Goal: Task Accomplishment & Management: Complete application form

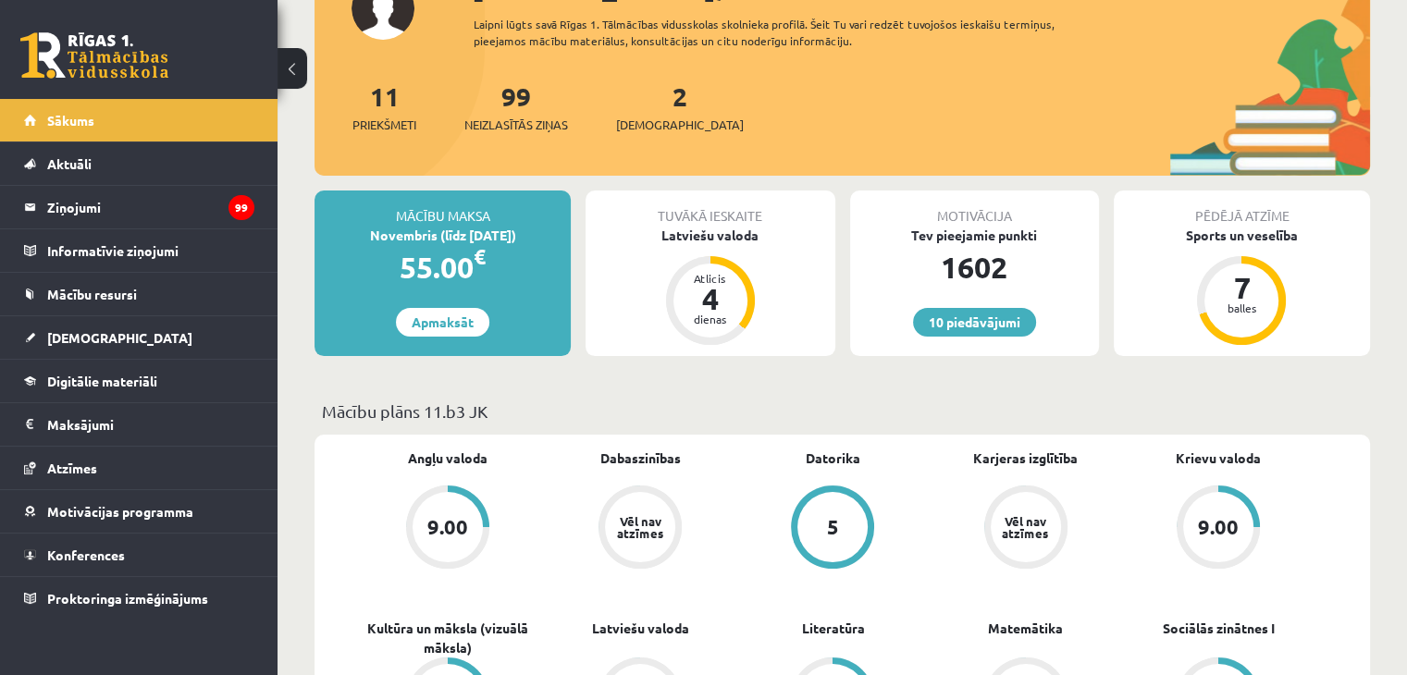
scroll to position [185, 0]
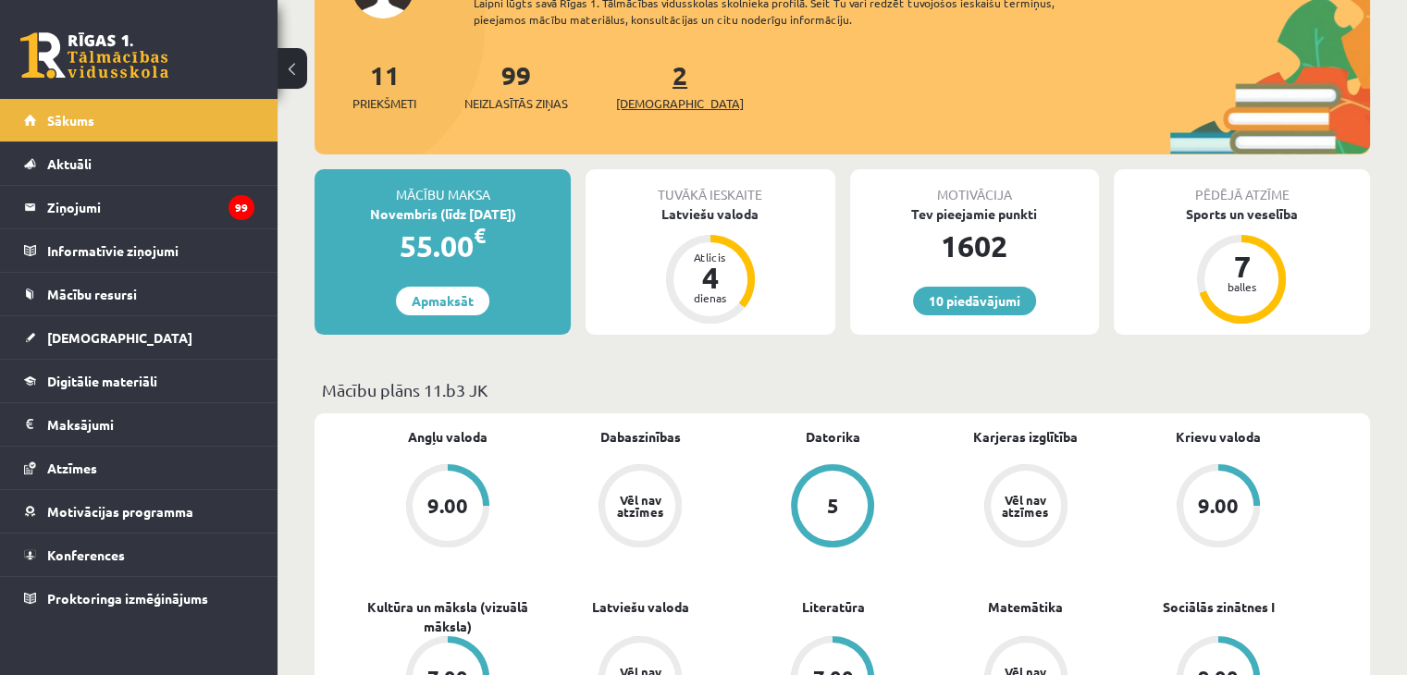
click at [651, 97] on span "[DEMOGRAPHIC_DATA]" at bounding box center [680, 103] width 128 height 19
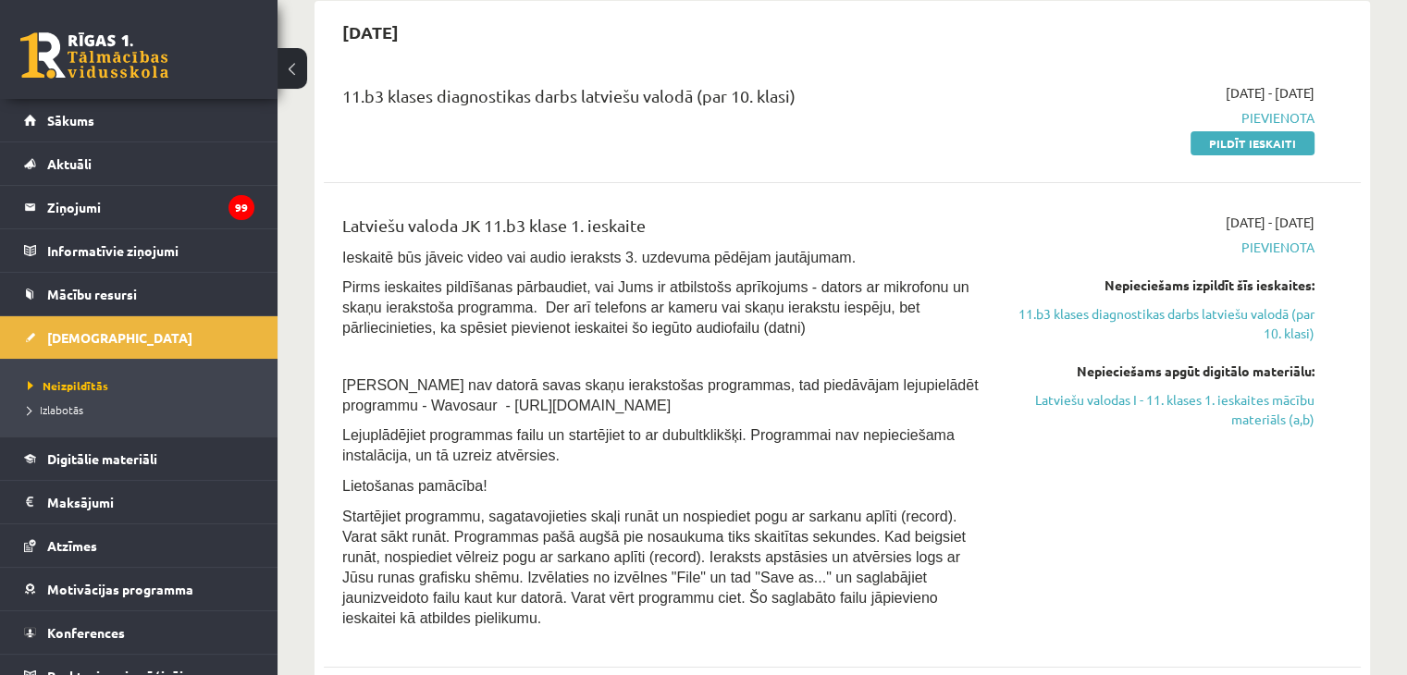
scroll to position [194, 0]
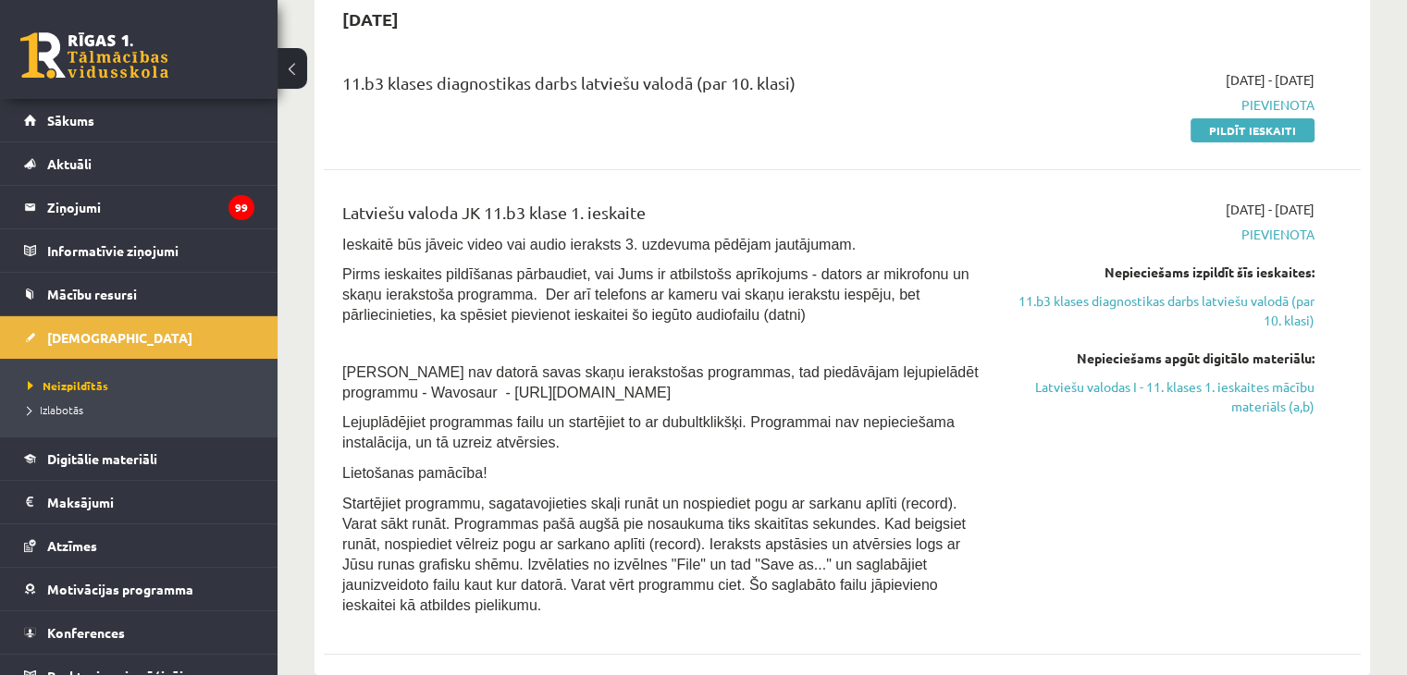
click at [636, 375] on span "Ja Jums nav datorā savas skaņu ierakstošas programmas, tad piedāvājam lejupielā…" at bounding box center [660, 383] width 636 height 36
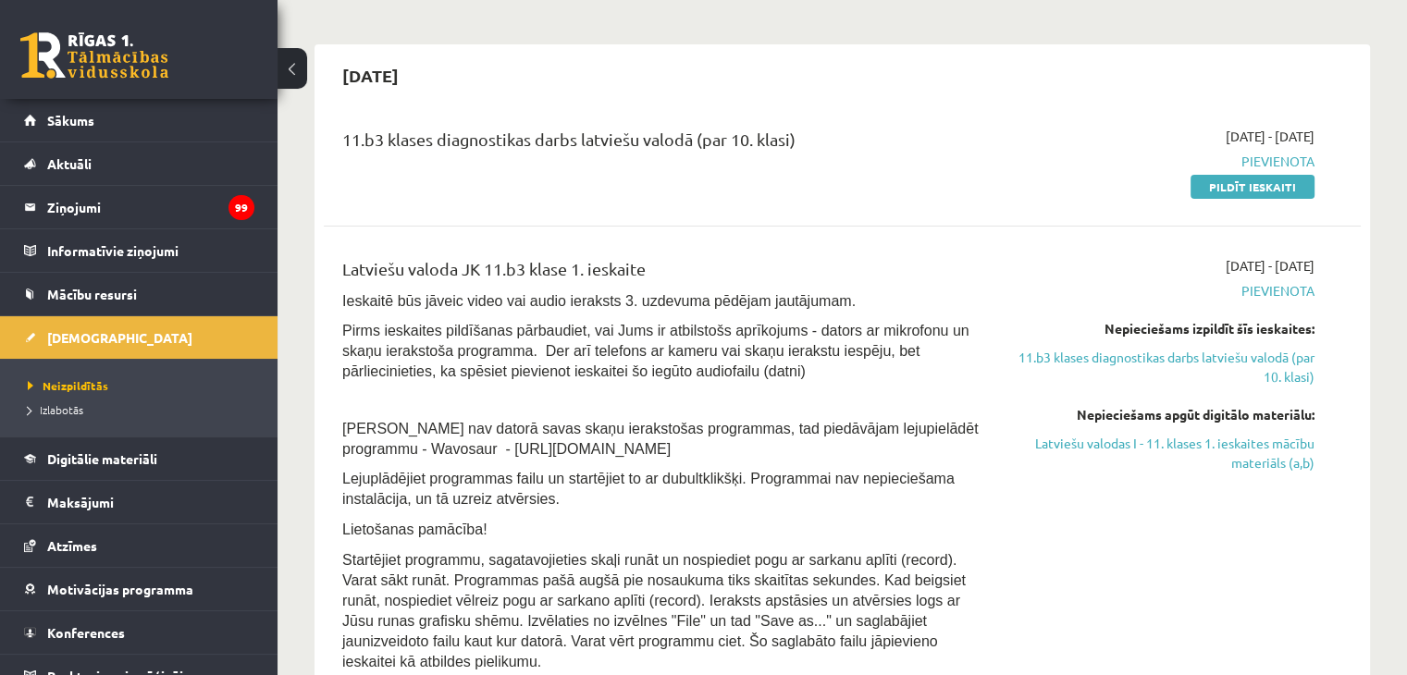
scroll to position [93, 0]
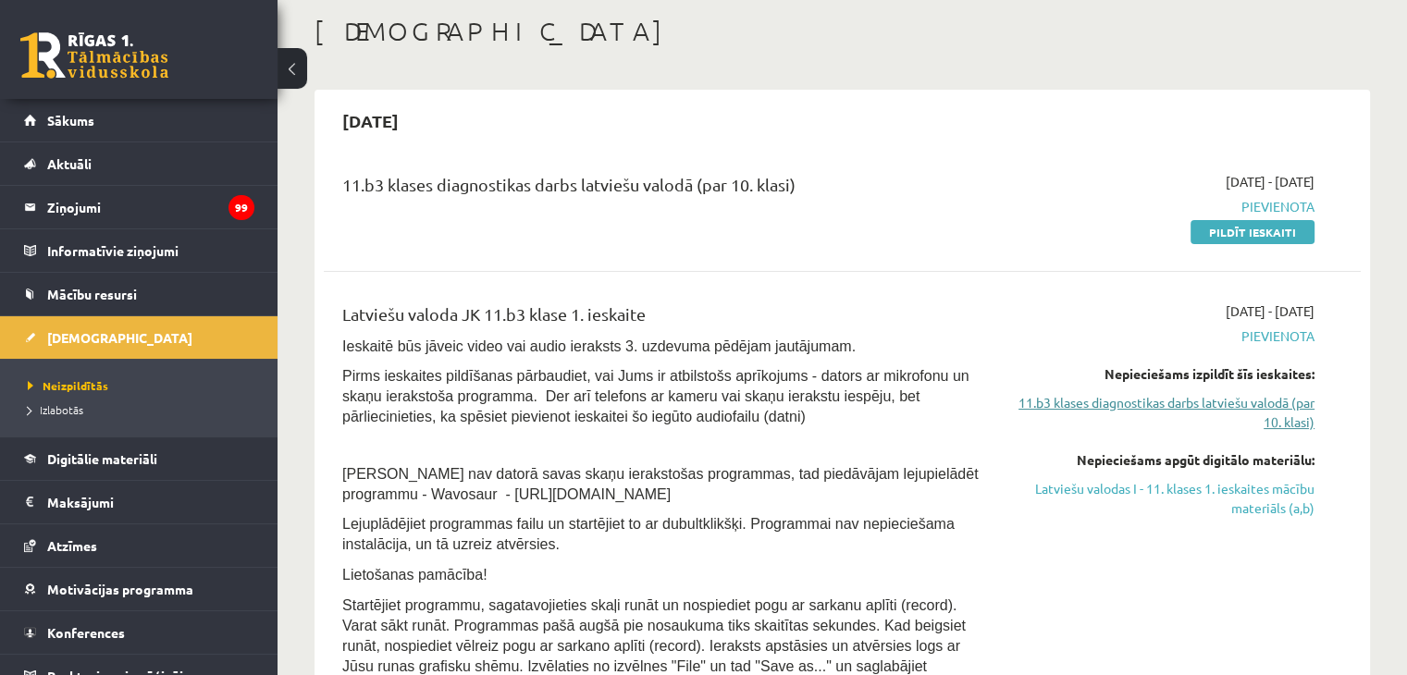
click at [1180, 412] on link "11.b3 klases diagnostikas darbs latviešu valodā (par 10. klasi)" at bounding box center [1161, 412] width 305 height 39
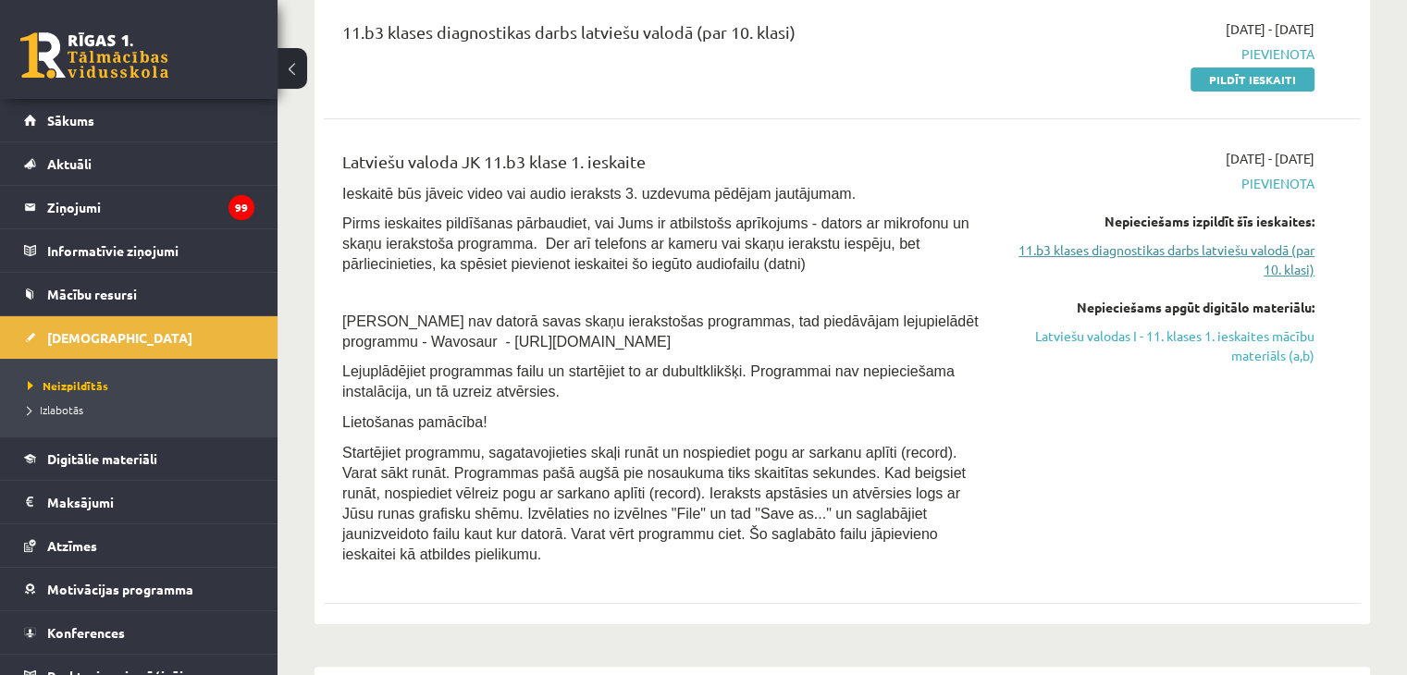
click at [1151, 258] on link "11.b3 klases diagnostikas darbs latviešu valodā (par 10. klasi)" at bounding box center [1161, 260] width 305 height 39
click at [1151, 256] on link "11.b3 klases diagnostikas darbs latviešu valodā (par 10. klasi)" at bounding box center [1161, 260] width 305 height 39
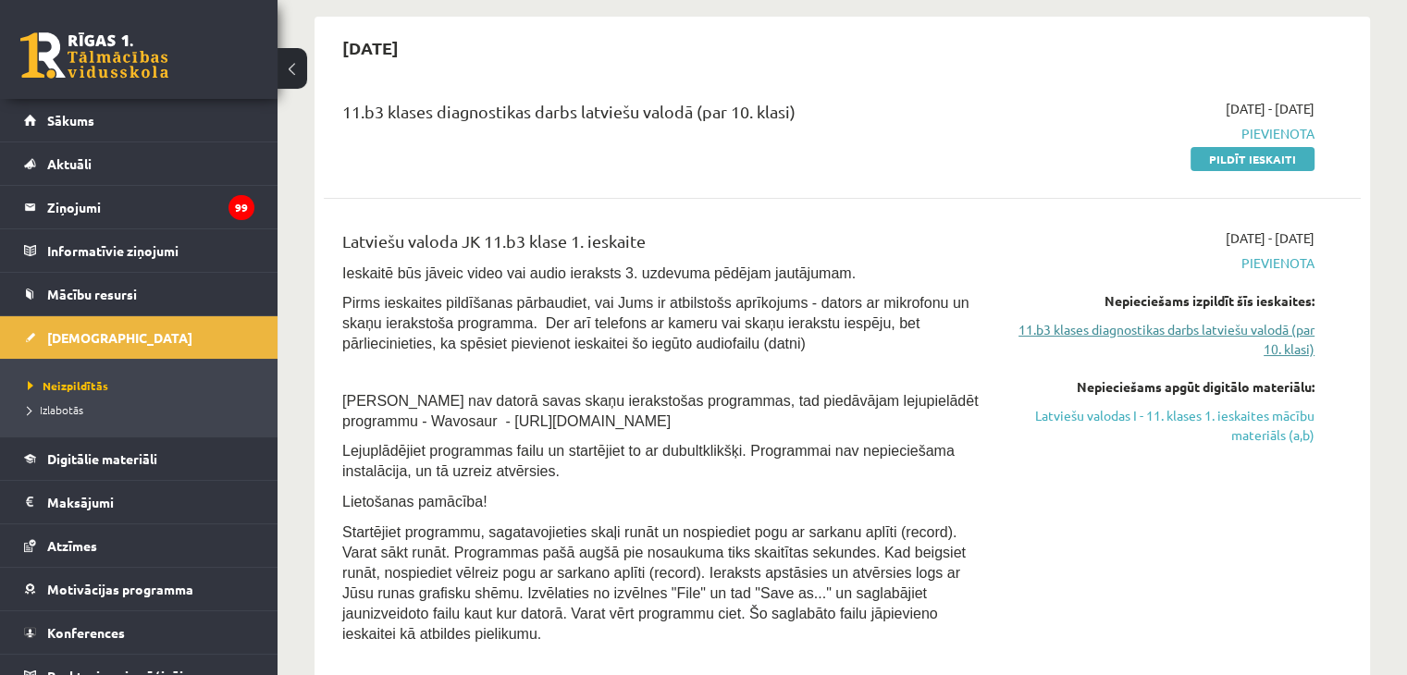
scroll to position [185, 0]
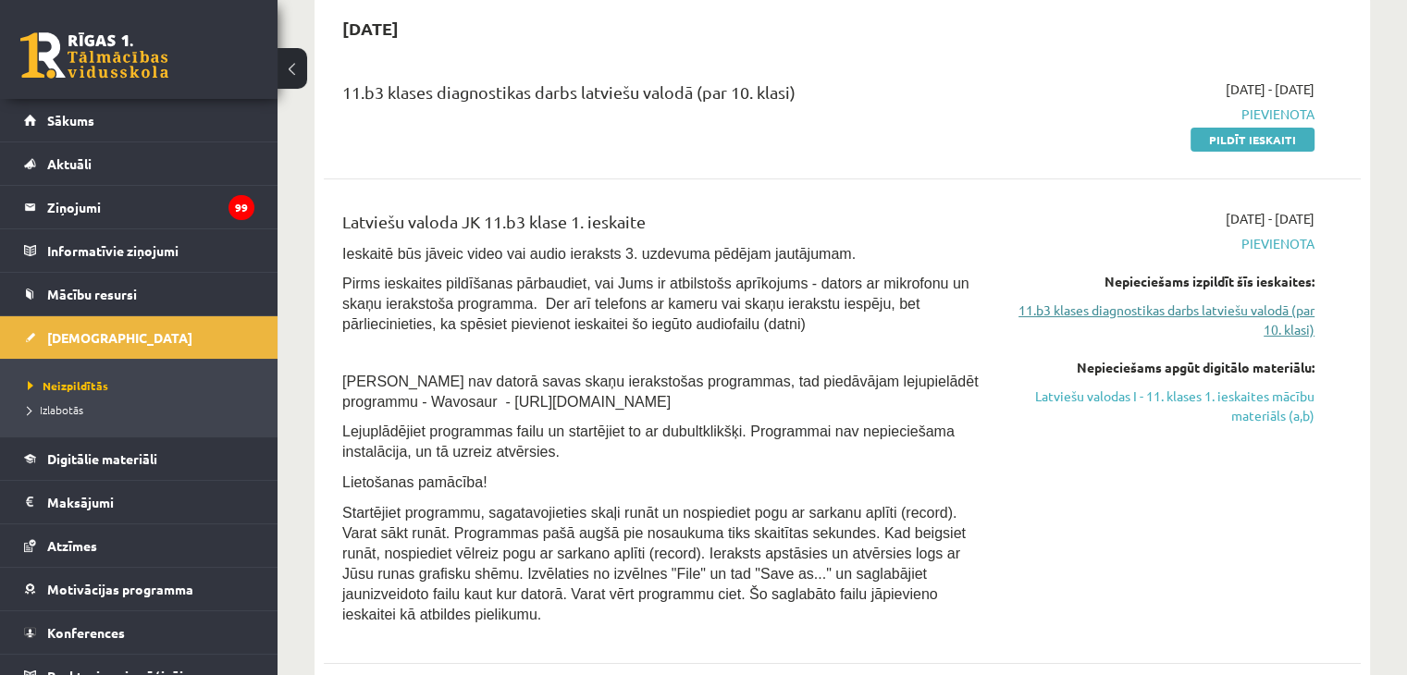
click at [1297, 319] on link "11.b3 klases diagnostikas darbs latviešu valodā (par 10. klasi)" at bounding box center [1161, 320] width 305 height 39
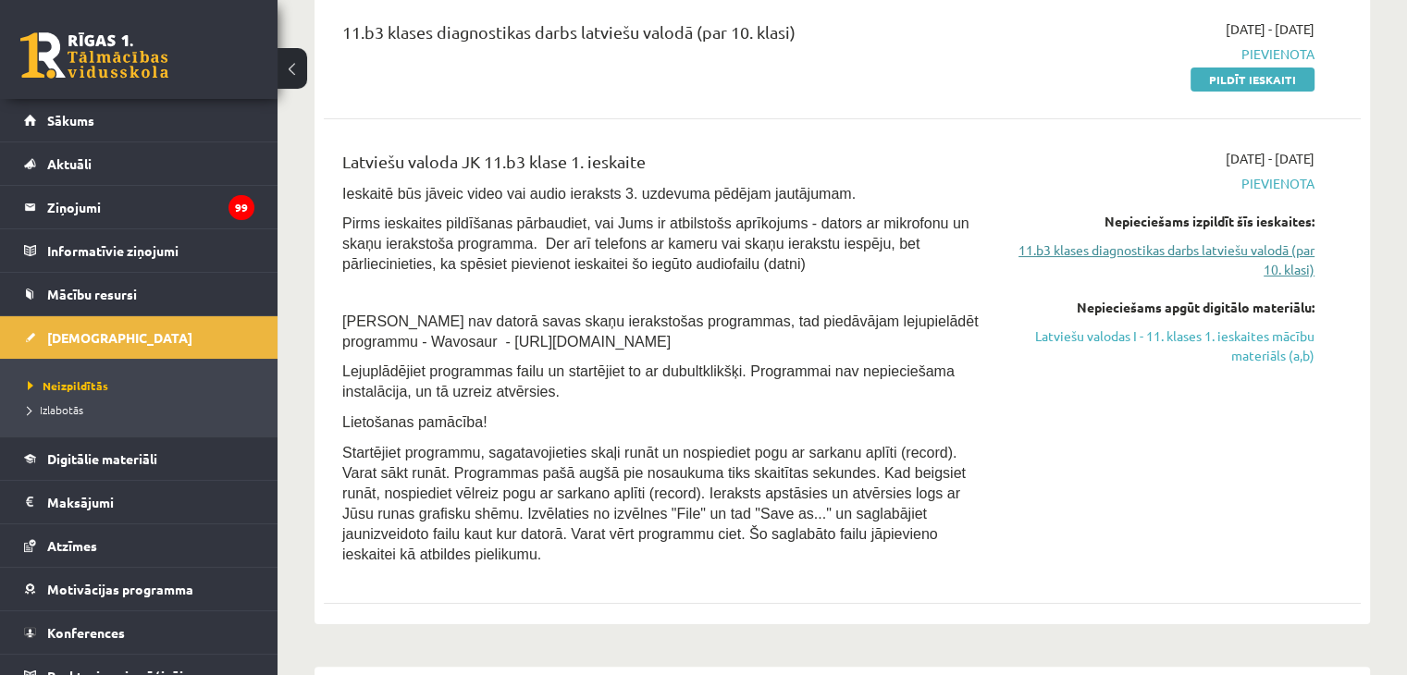
click at [1250, 254] on link "11.b3 klases diagnostikas darbs latviešu valodā (par 10. klasi)" at bounding box center [1161, 260] width 305 height 39
click at [1292, 256] on link "11.b3 klases diagnostikas darbs latviešu valodā (par 10. klasi)" at bounding box center [1161, 260] width 305 height 39
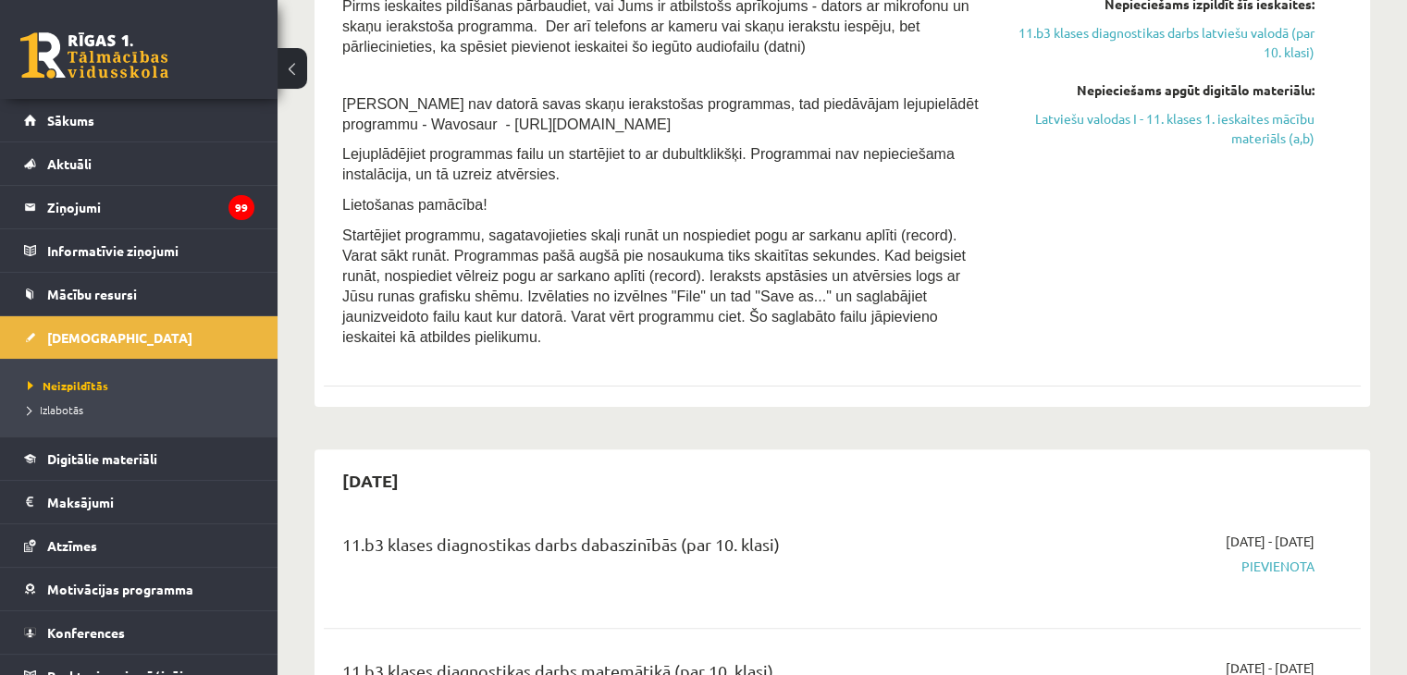
scroll to position [278, 0]
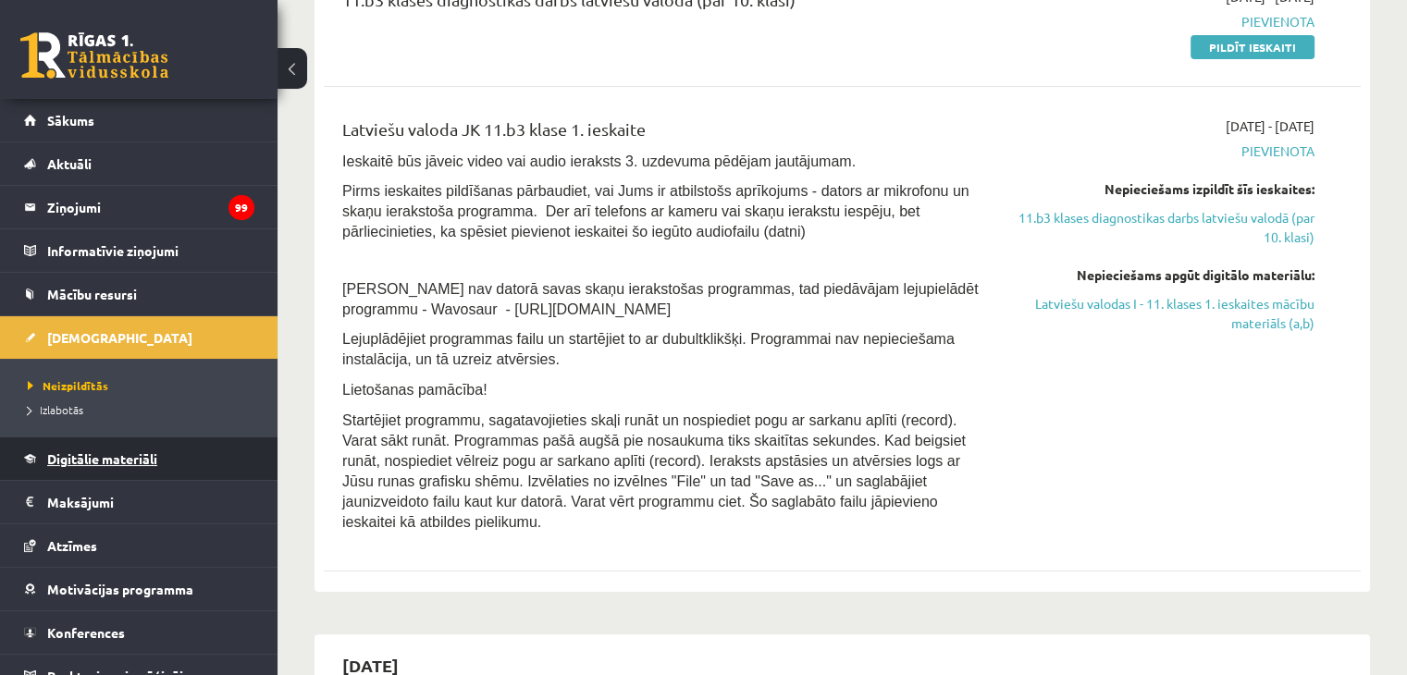
click at [185, 456] on link "Digitālie materiāli" at bounding box center [139, 459] width 230 height 43
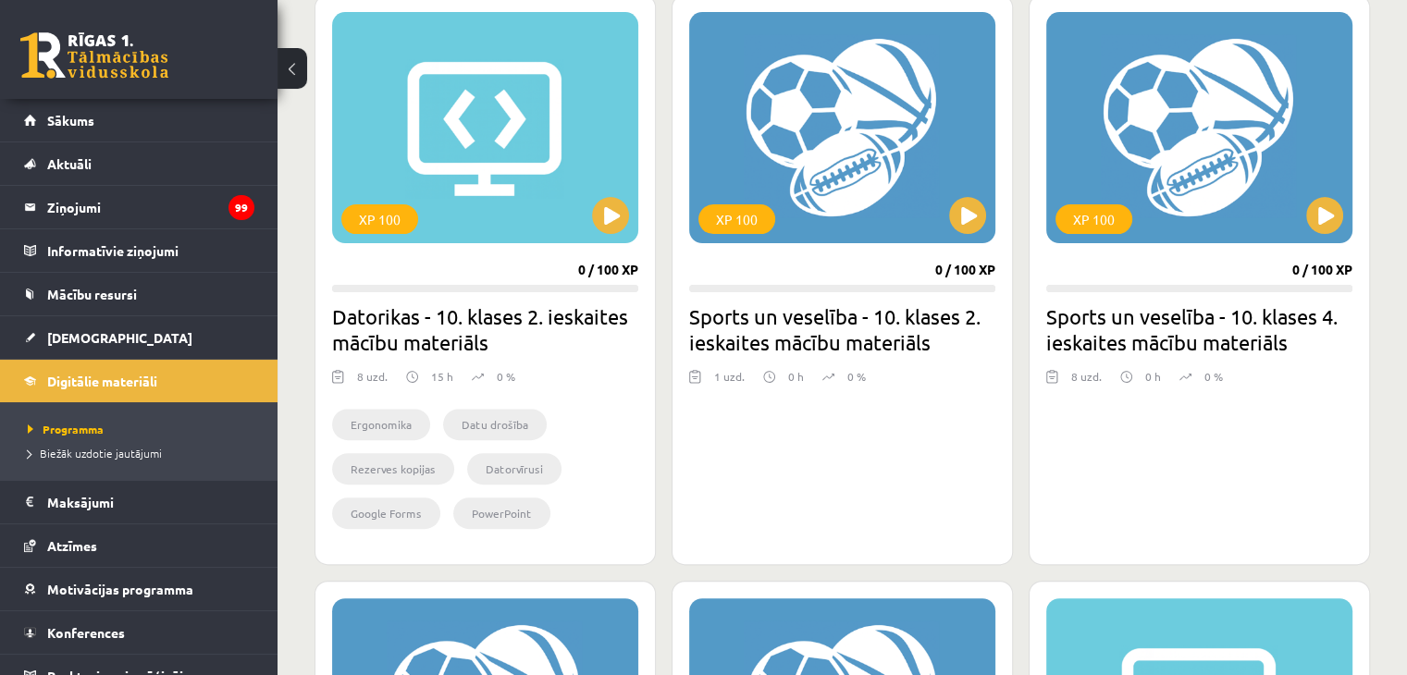
scroll to position [514, 0]
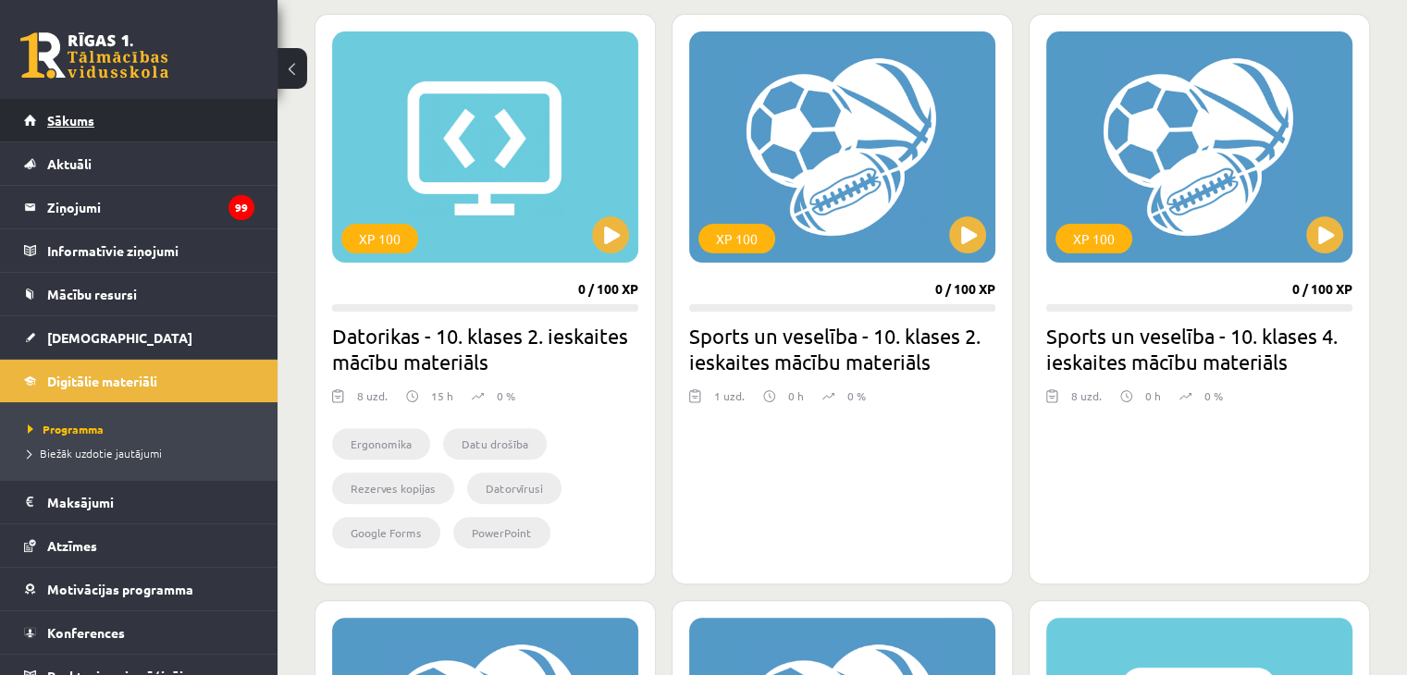
click at [186, 130] on link "Sākums" at bounding box center [139, 120] width 230 height 43
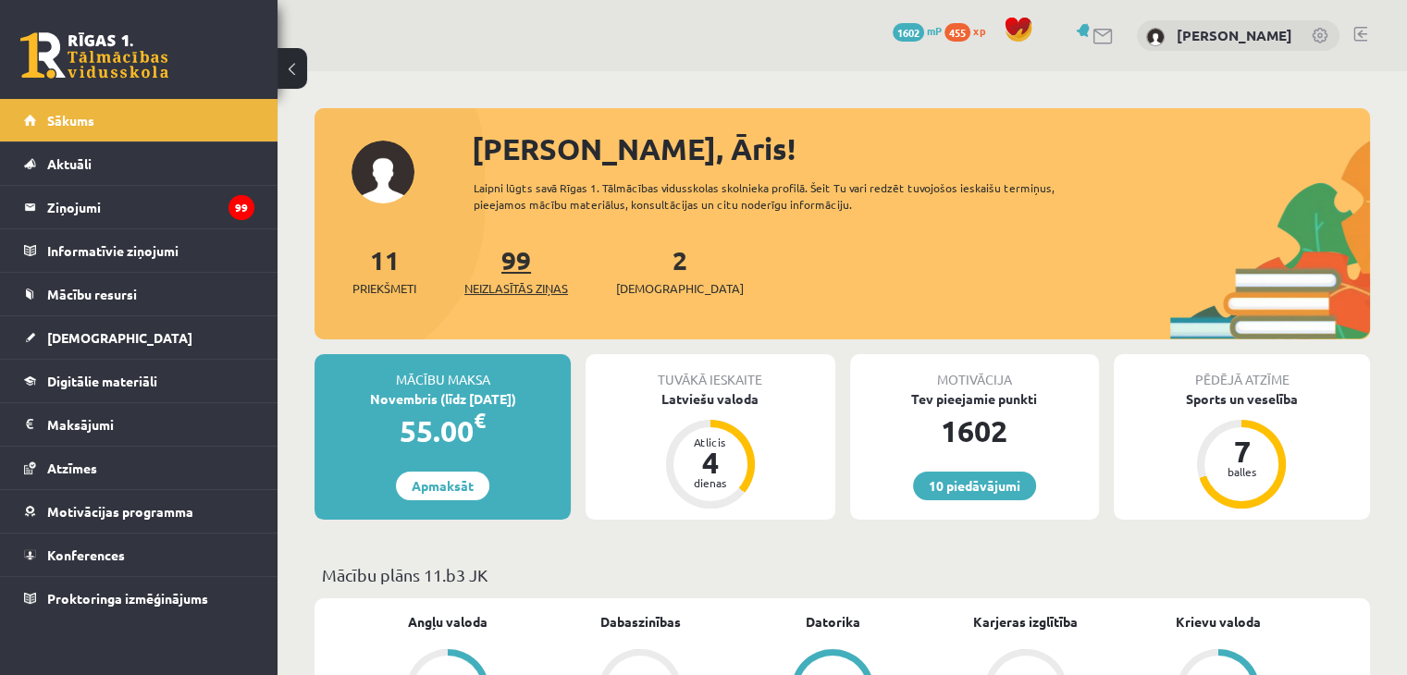
click at [529, 256] on link "99 Neizlasītās ziņas" at bounding box center [516, 270] width 104 height 55
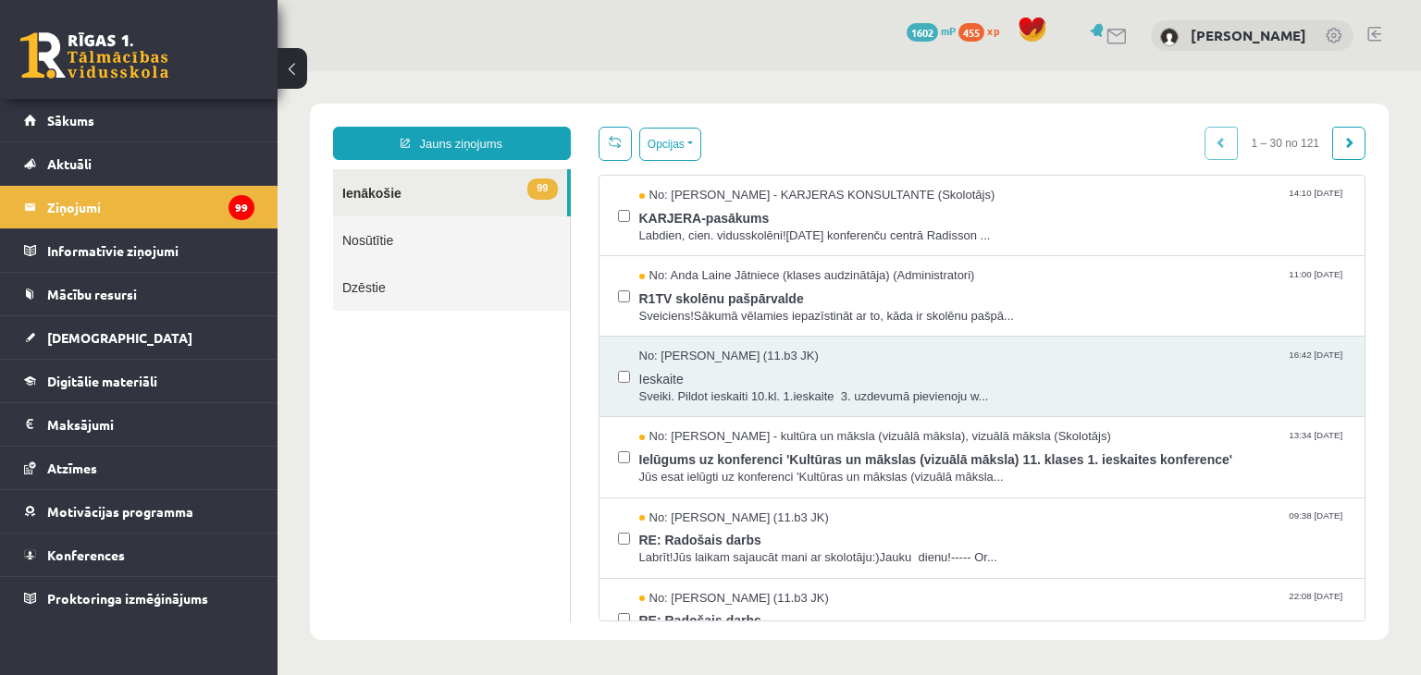
click at [522, 375] on ul "99 Ienākošie Nosūtītie Dzēstie" at bounding box center [452, 395] width 238 height 453
click at [160, 118] on link "Sākums" at bounding box center [139, 120] width 230 height 43
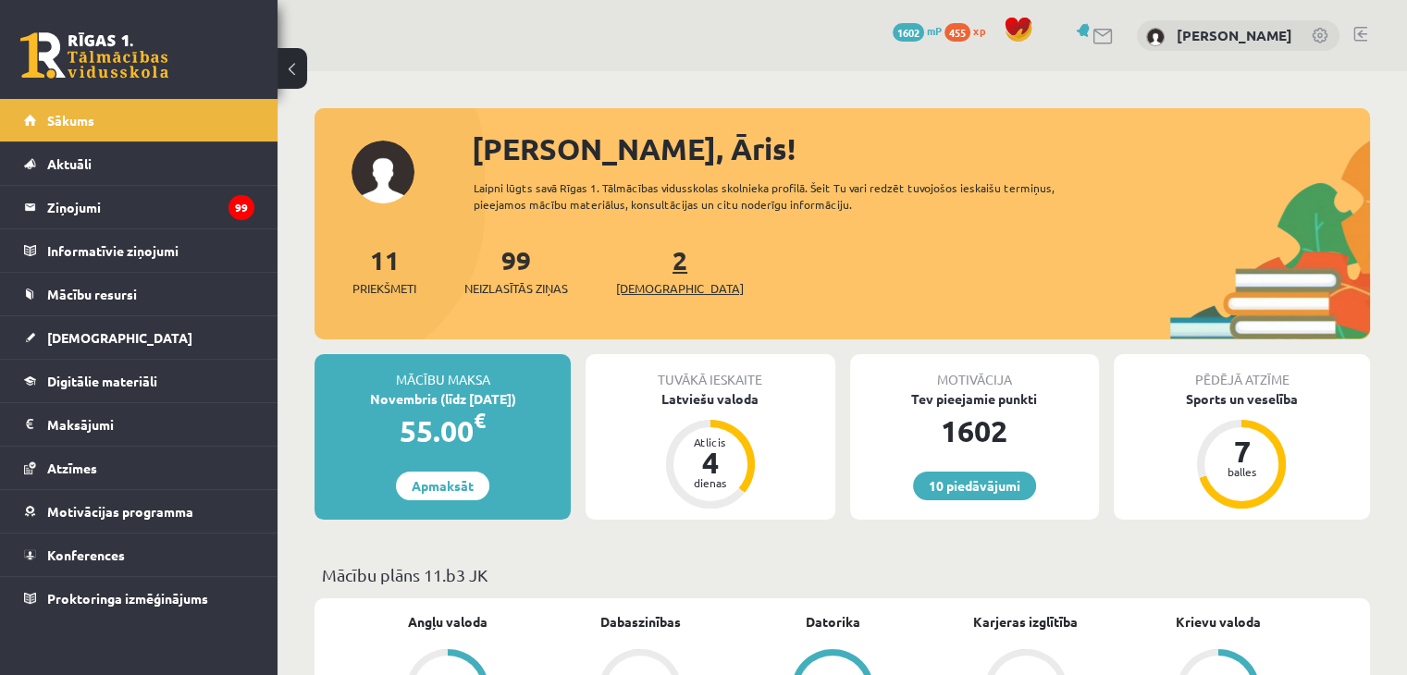
click at [650, 271] on link "2 Ieskaites" at bounding box center [680, 270] width 128 height 55
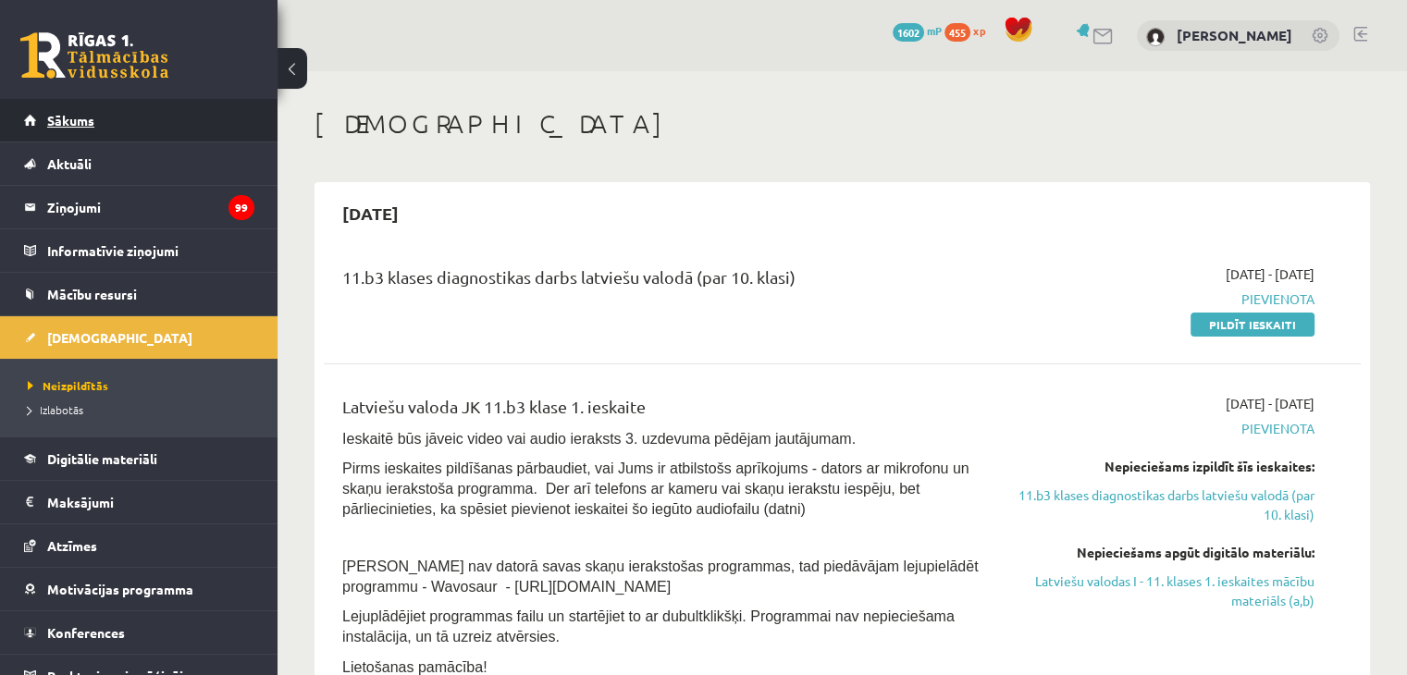
click at [139, 128] on link "Sākums" at bounding box center [139, 120] width 230 height 43
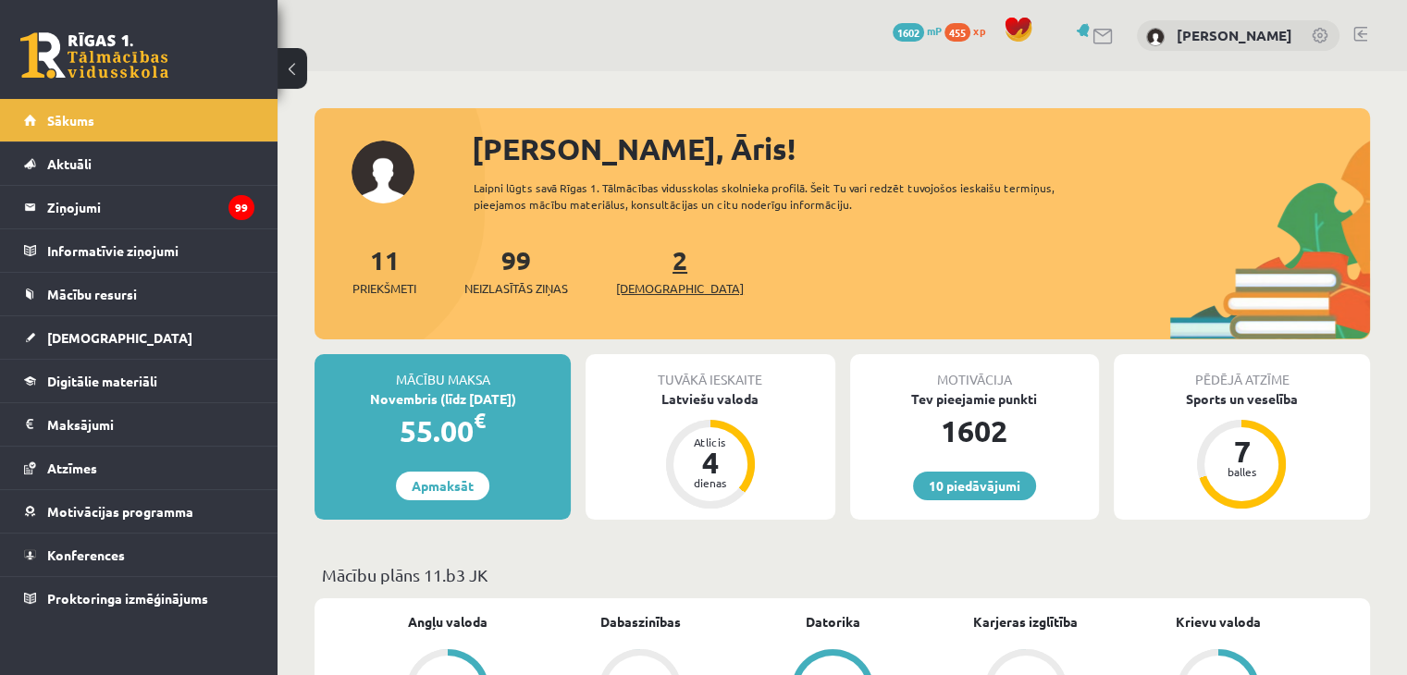
click at [650, 269] on link "2 Ieskaites" at bounding box center [680, 270] width 128 height 55
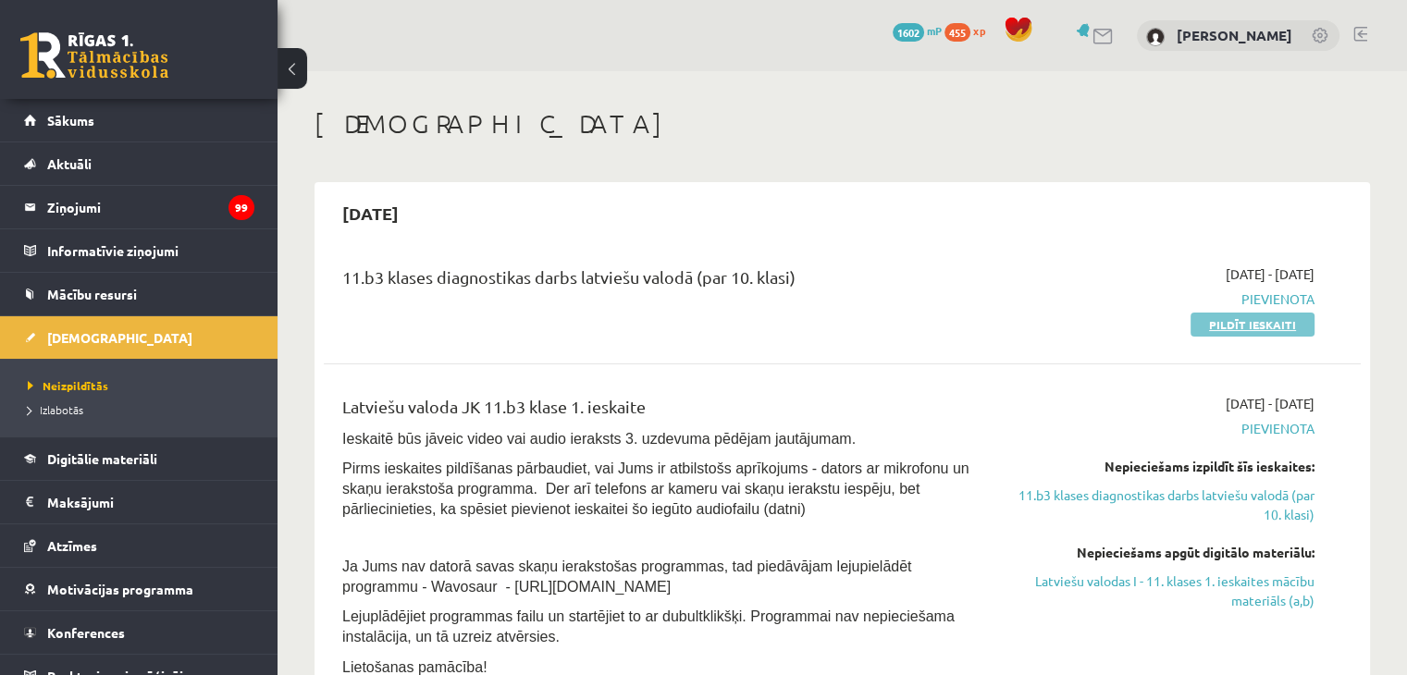
click at [1243, 327] on link "Pildīt ieskaiti" at bounding box center [1253, 325] width 124 height 24
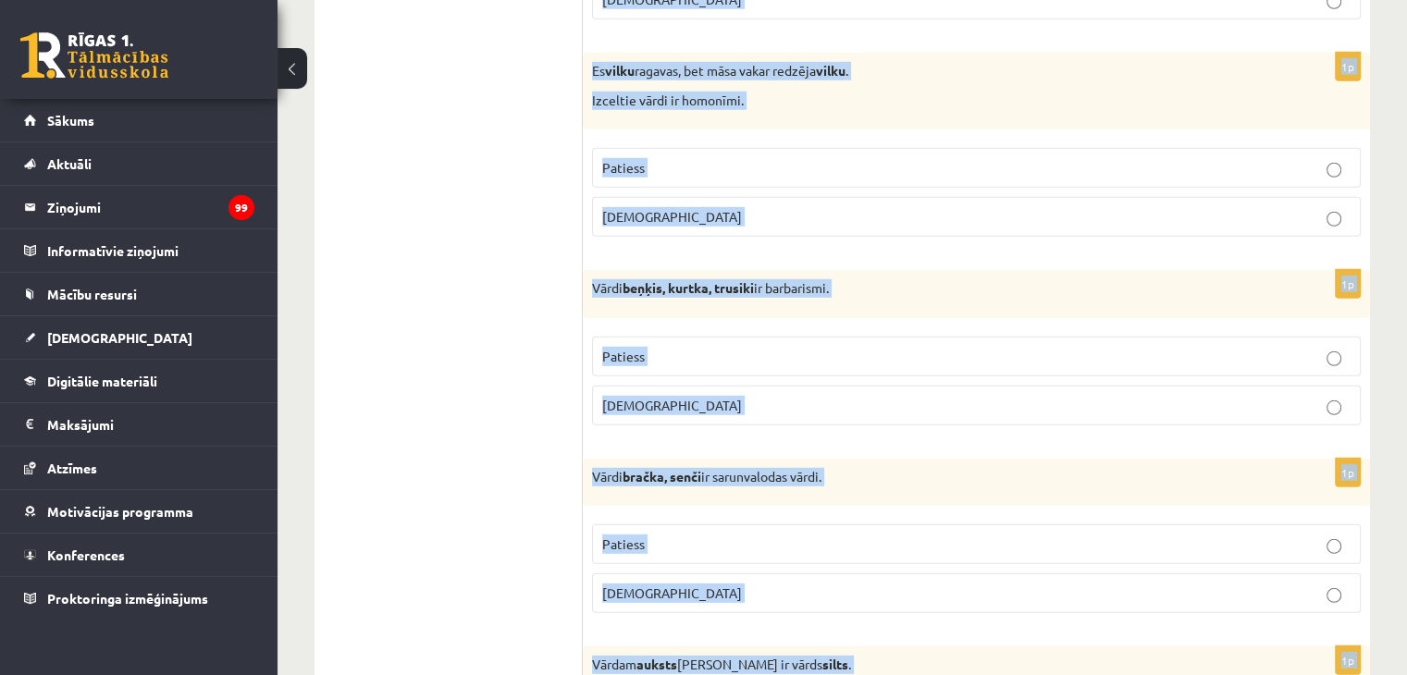
scroll to position [5448, 0]
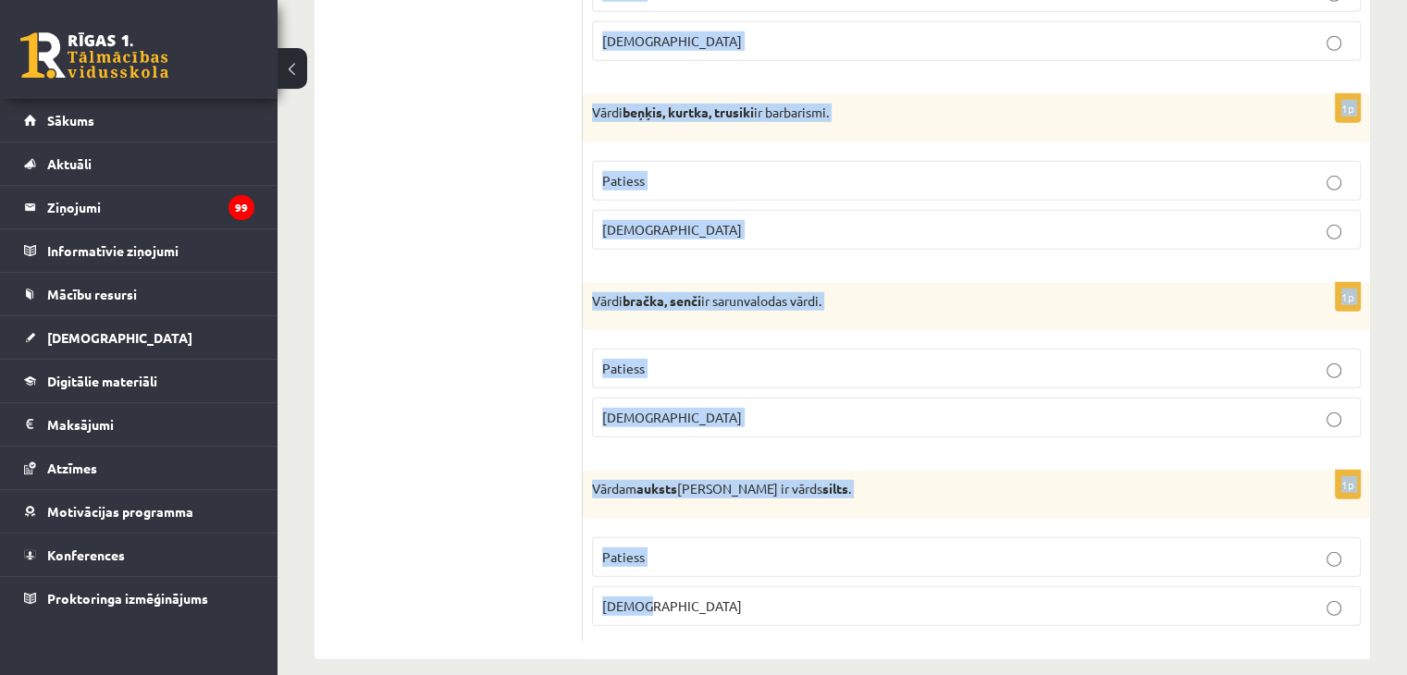
drag, startPoint x: 596, startPoint y: 142, endPoint x: 1237, endPoint y: 585, distance: 779.5
copy form "Apgalvojums ir patiess vai nepatiess? 1p Publicistiskajā valodas stilā tiek lie…"
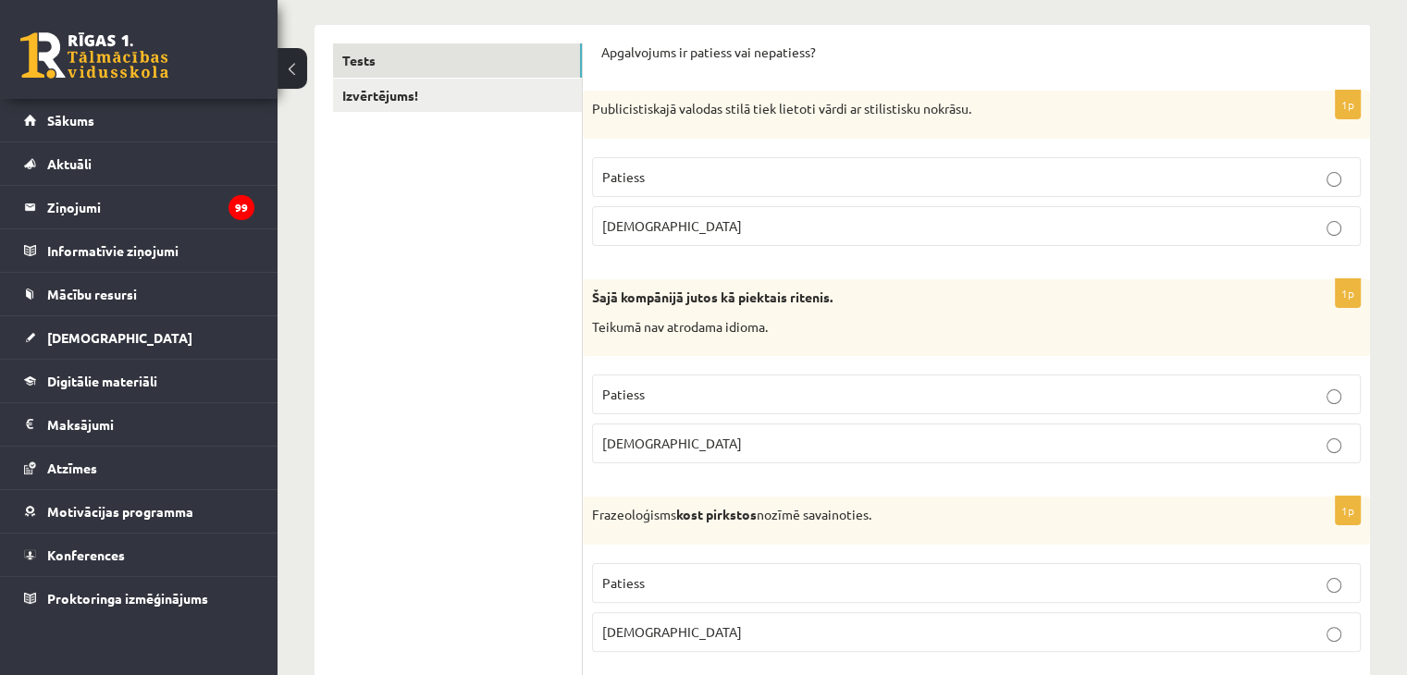
scroll to position [259, 0]
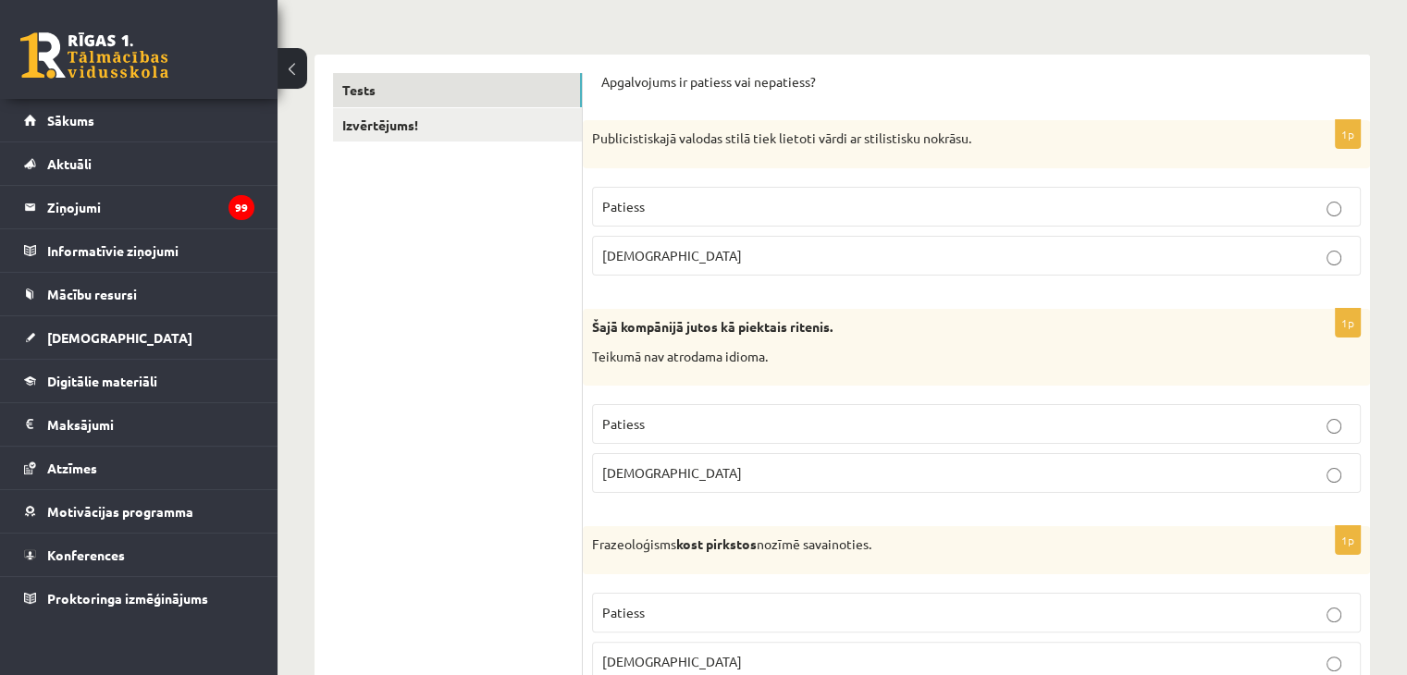
click at [823, 191] on label "Patiess" at bounding box center [976, 207] width 769 height 40
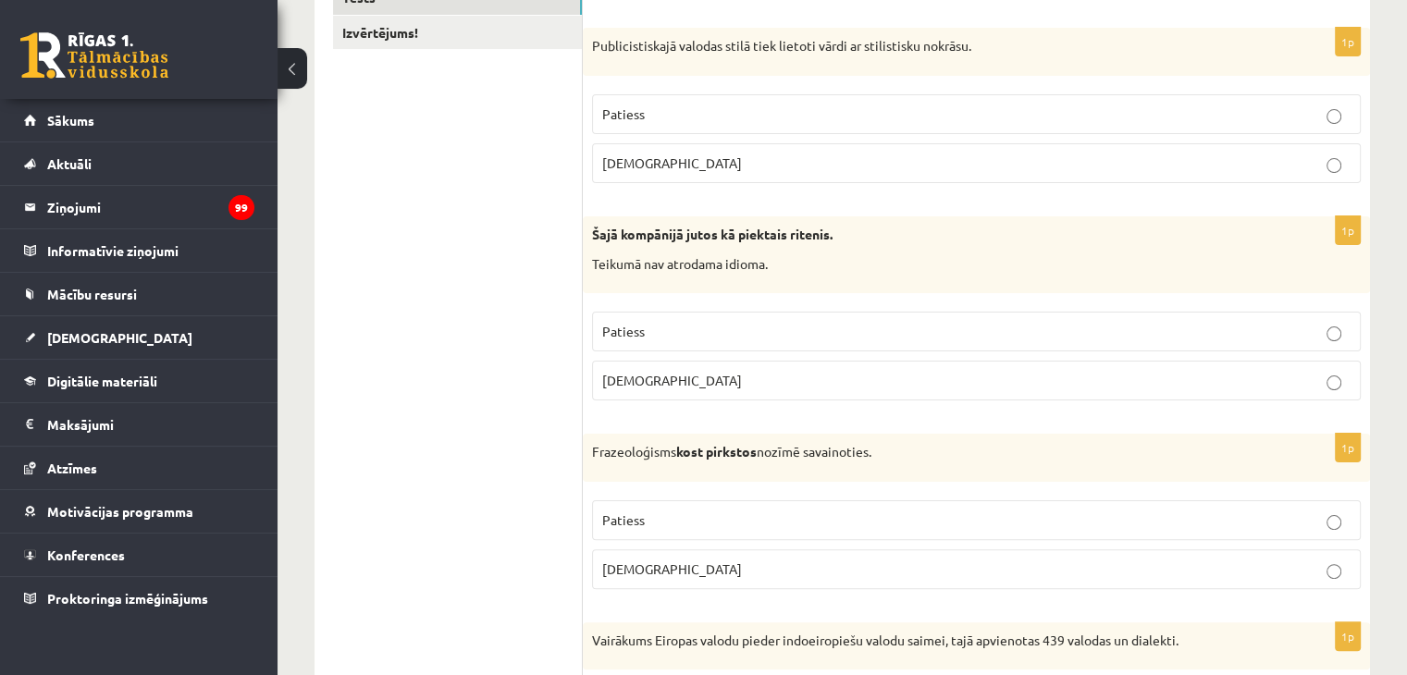
click at [703, 373] on p "Aplams" at bounding box center [976, 380] width 749 height 19
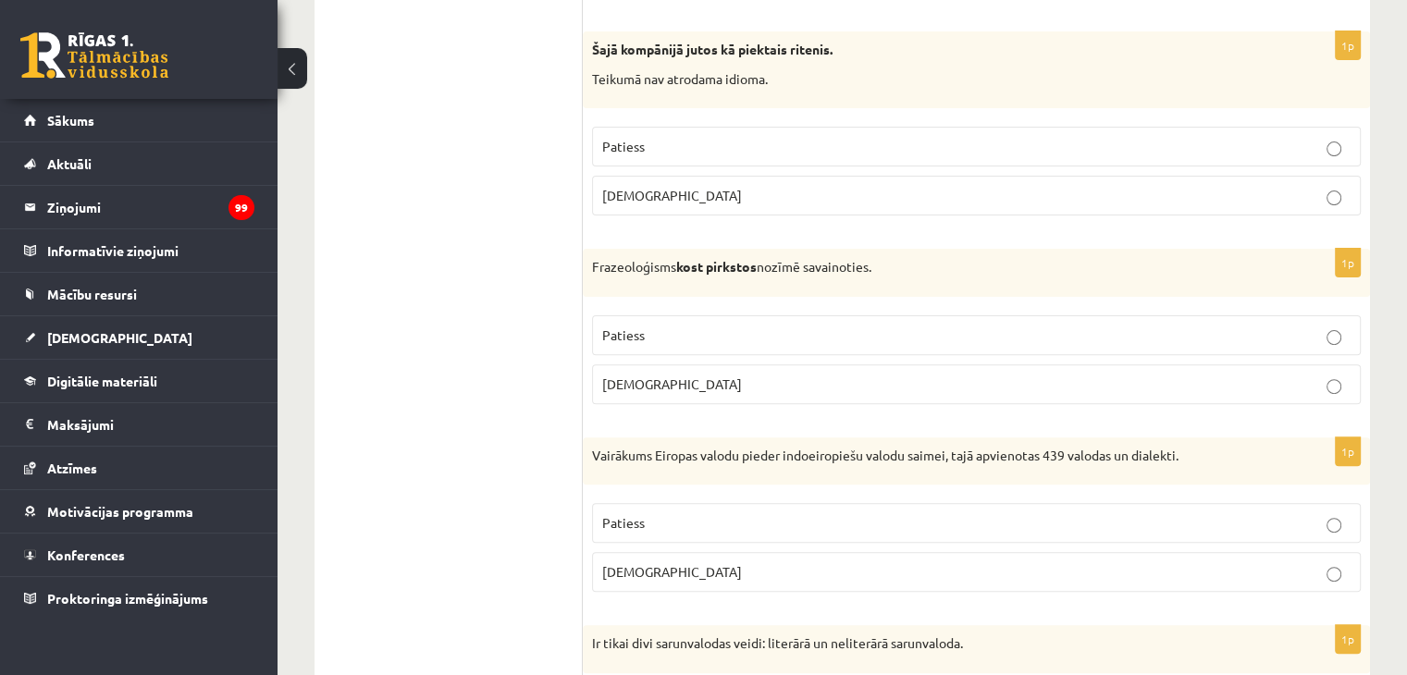
scroll to position [537, 0]
click at [788, 376] on p "Aplams" at bounding box center [976, 384] width 749 height 19
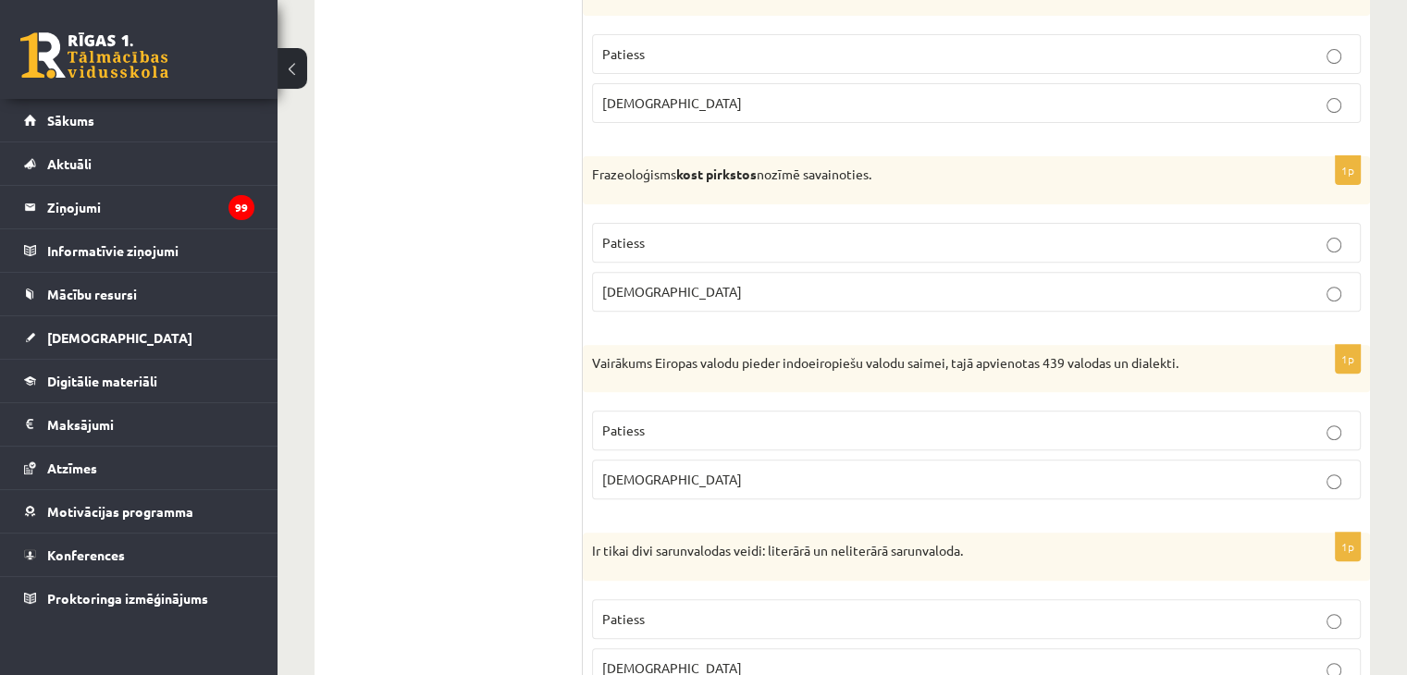
click at [705, 426] on p "Patiess" at bounding box center [976, 430] width 749 height 19
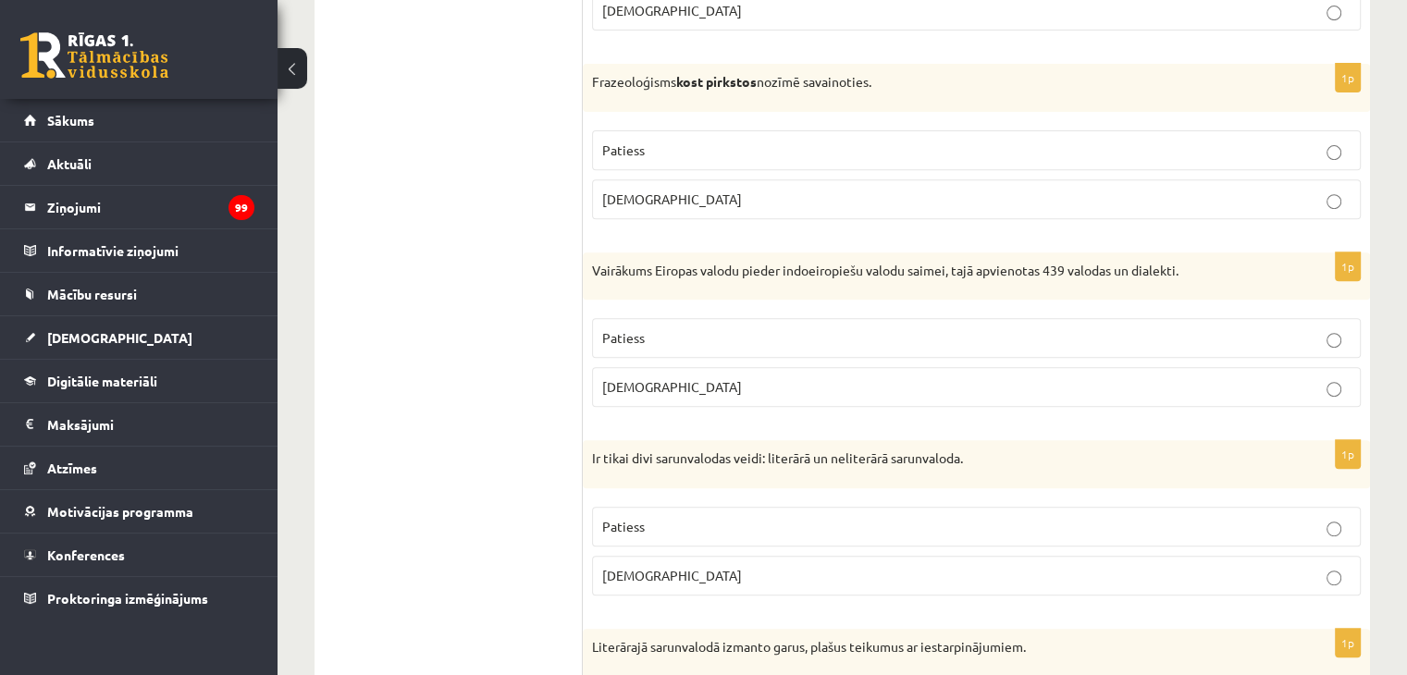
scroll to position [814, 0]
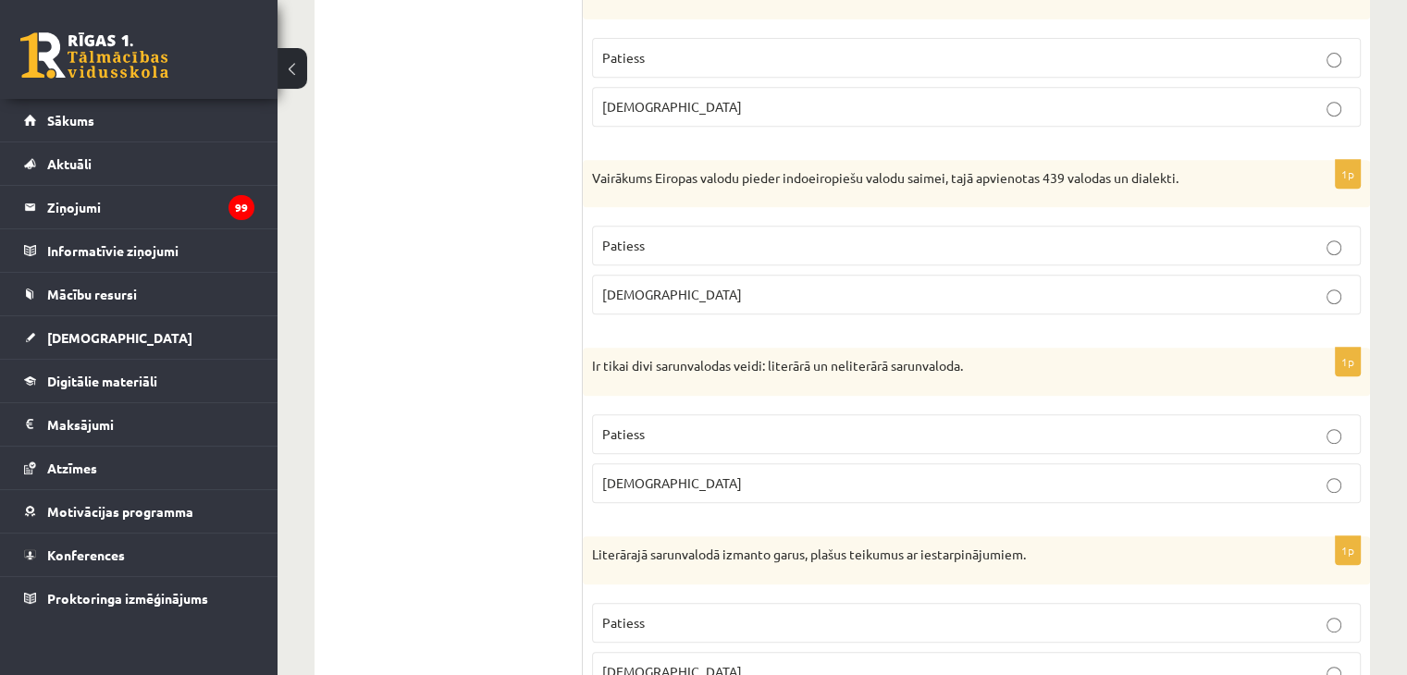
click at [805, 434] on p "Patiess" at bounding box center [976, 434] width 749 height 19
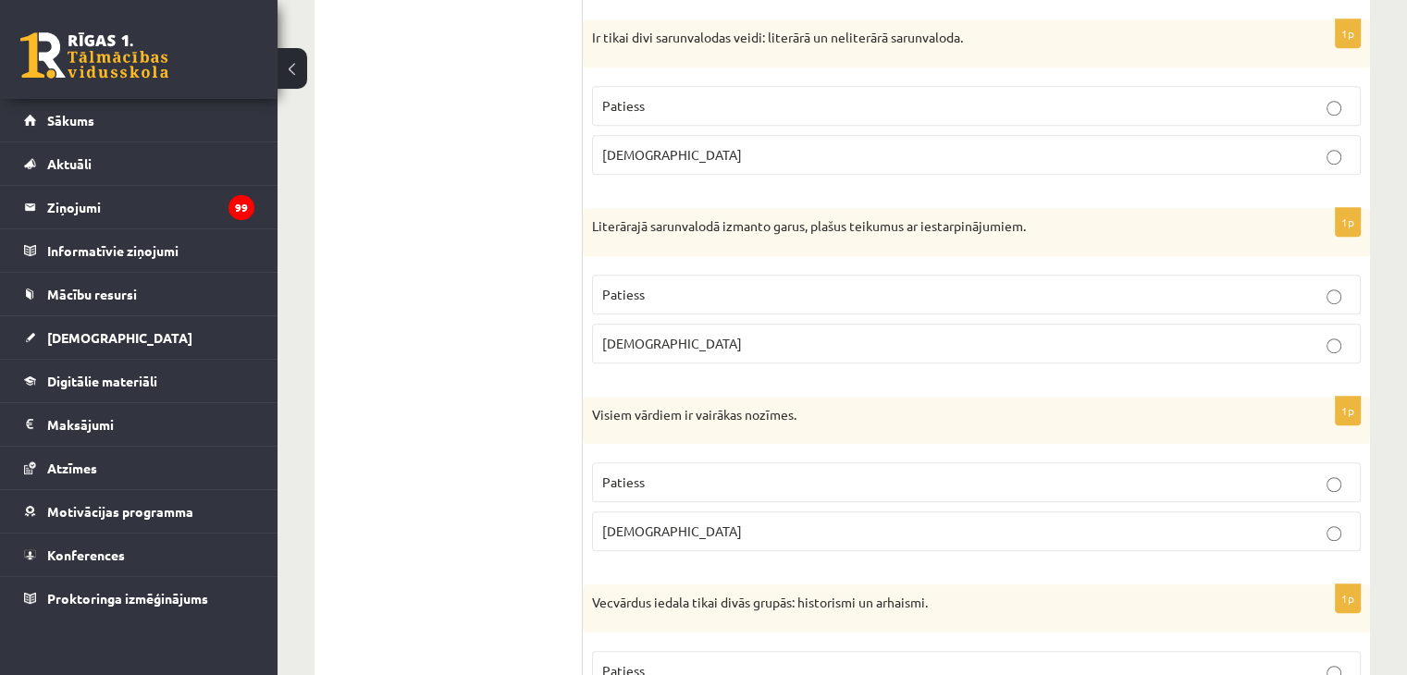
scroll to position [1184, 0]
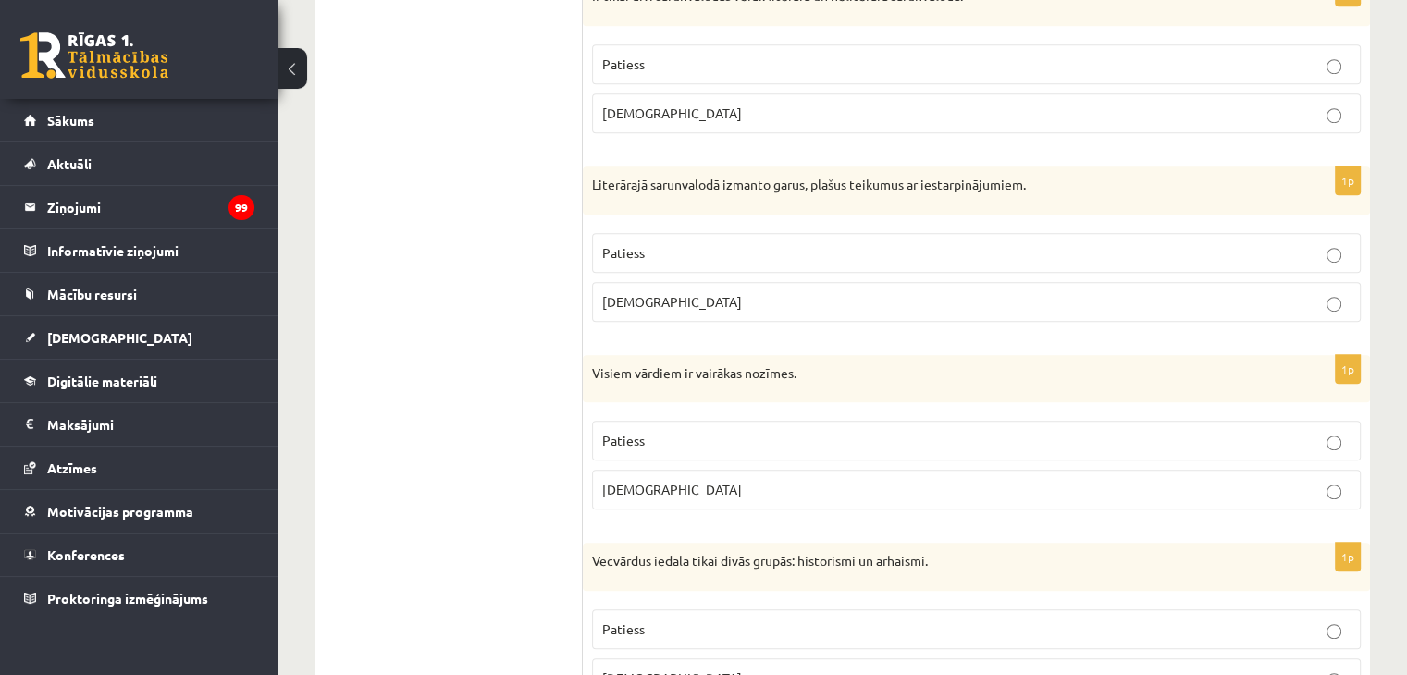
click at [712, 292] on p "Aplams" at bounding box center [976, 301] width 749 height 19
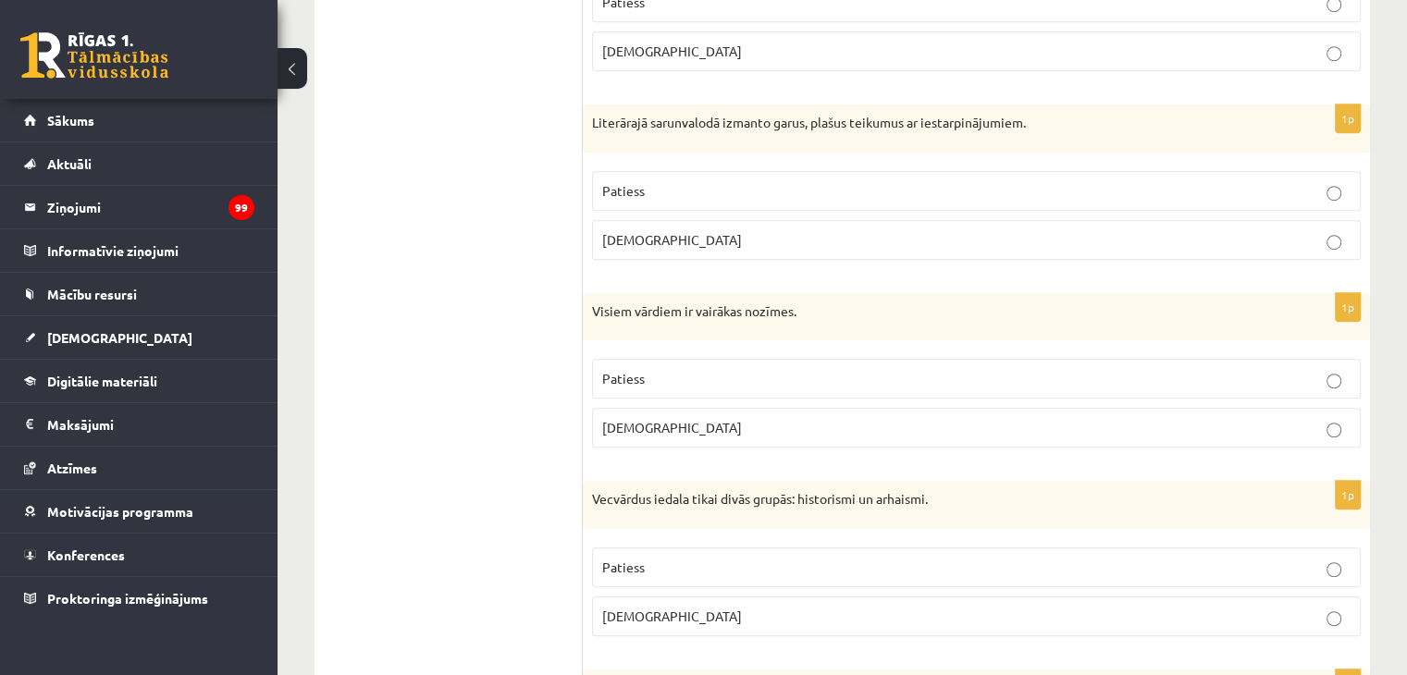
scroll to position [1277, 0]
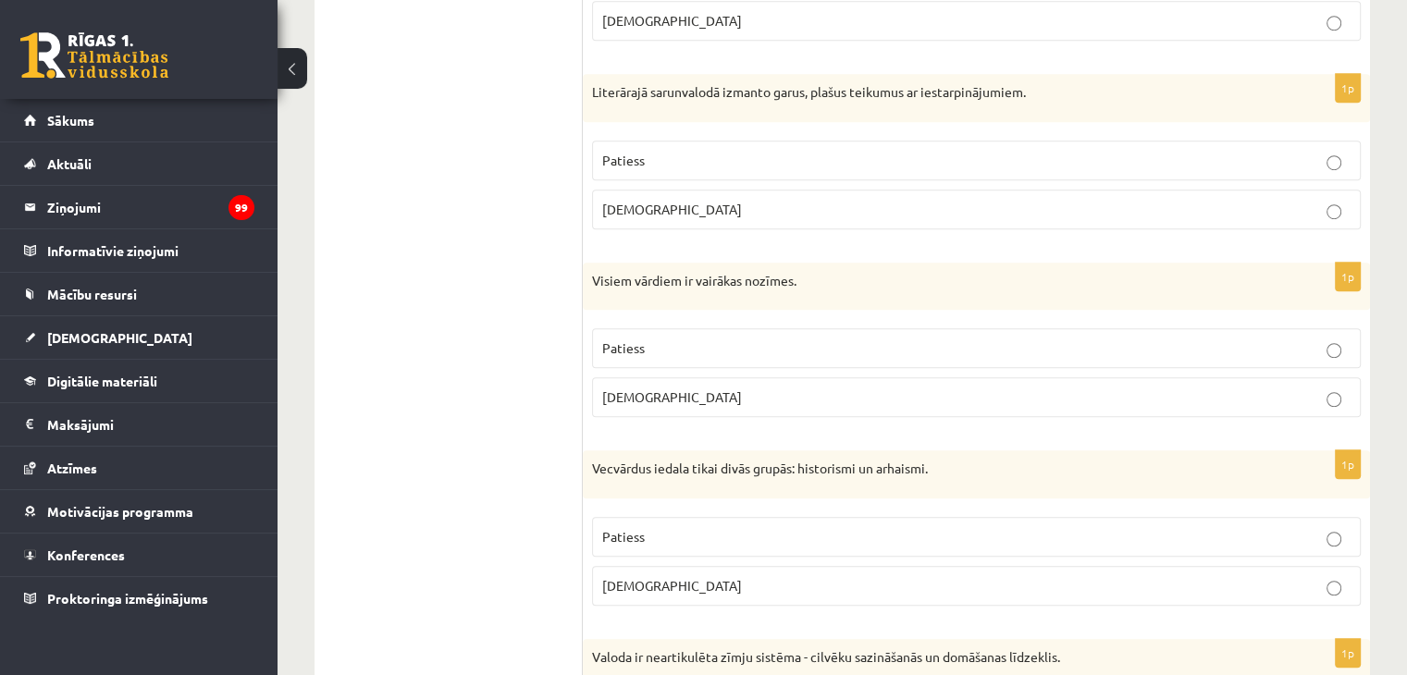
click at [682, 393] on p "Aplams" at bounding box center [976, 397] width 749 height 19
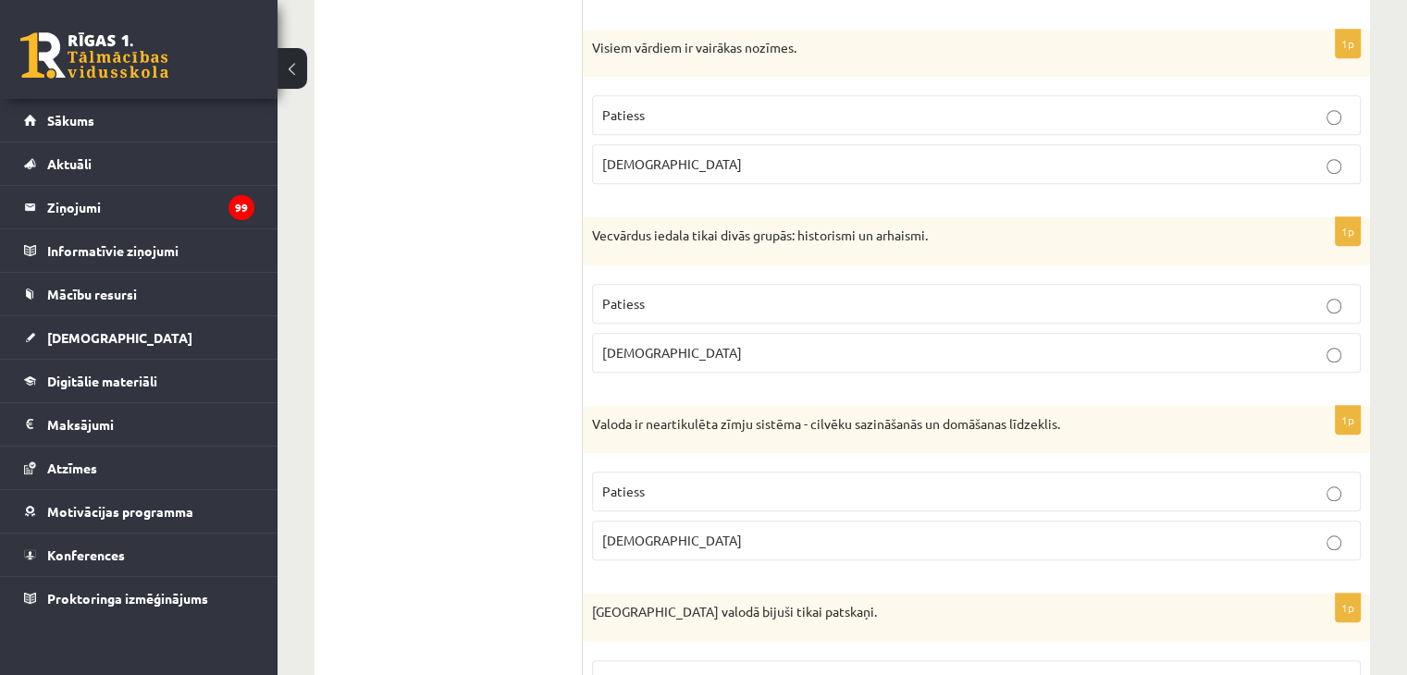
scroll to position [1554, 0]
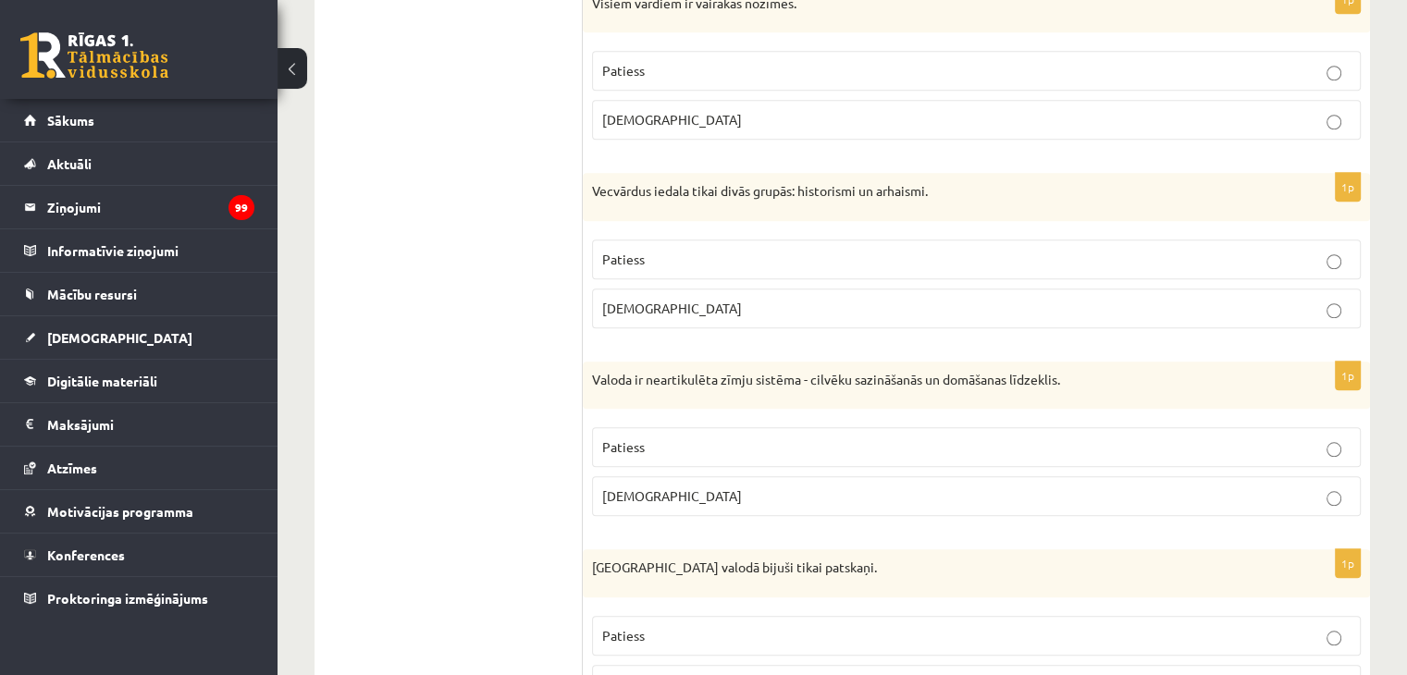
click at [711, 250] on p "Patiess" at bounding box center [976, 259] width 749 height 19
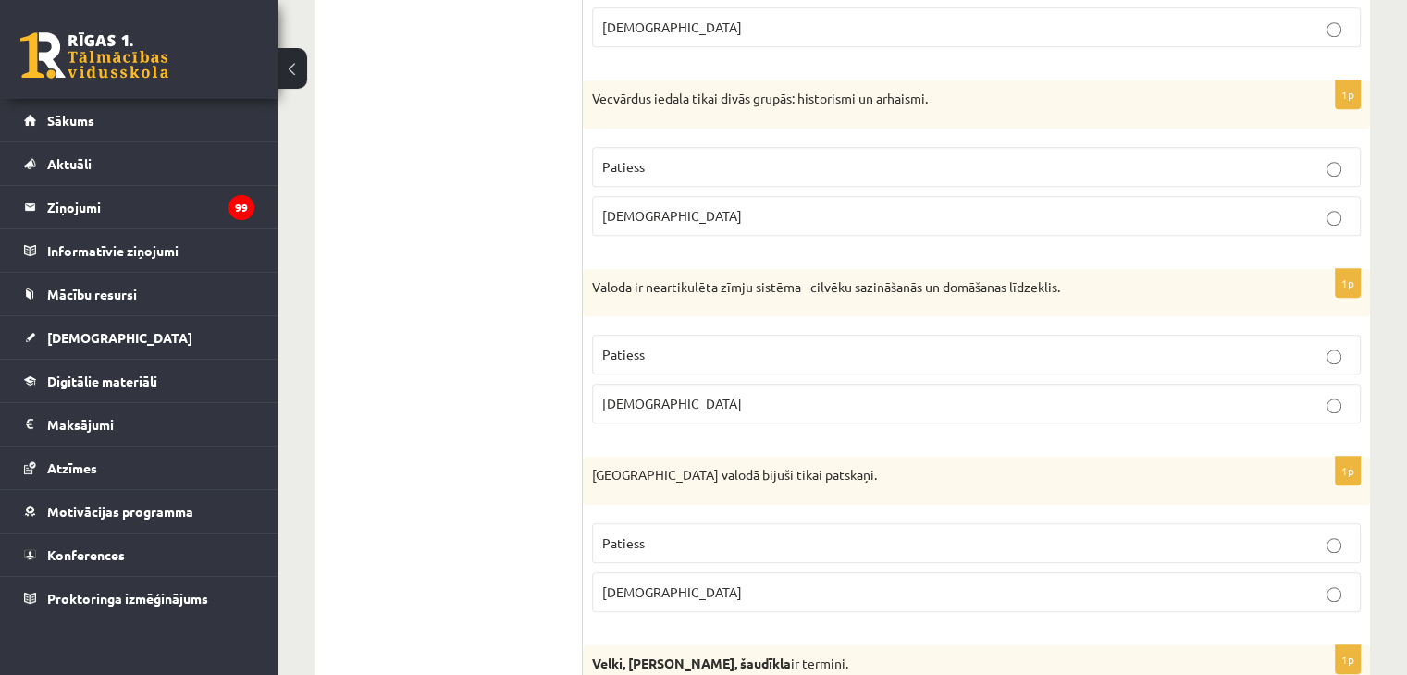
click at [788, 395] on p "Aplams" at bounding box center [976, 403] width 749 height 19
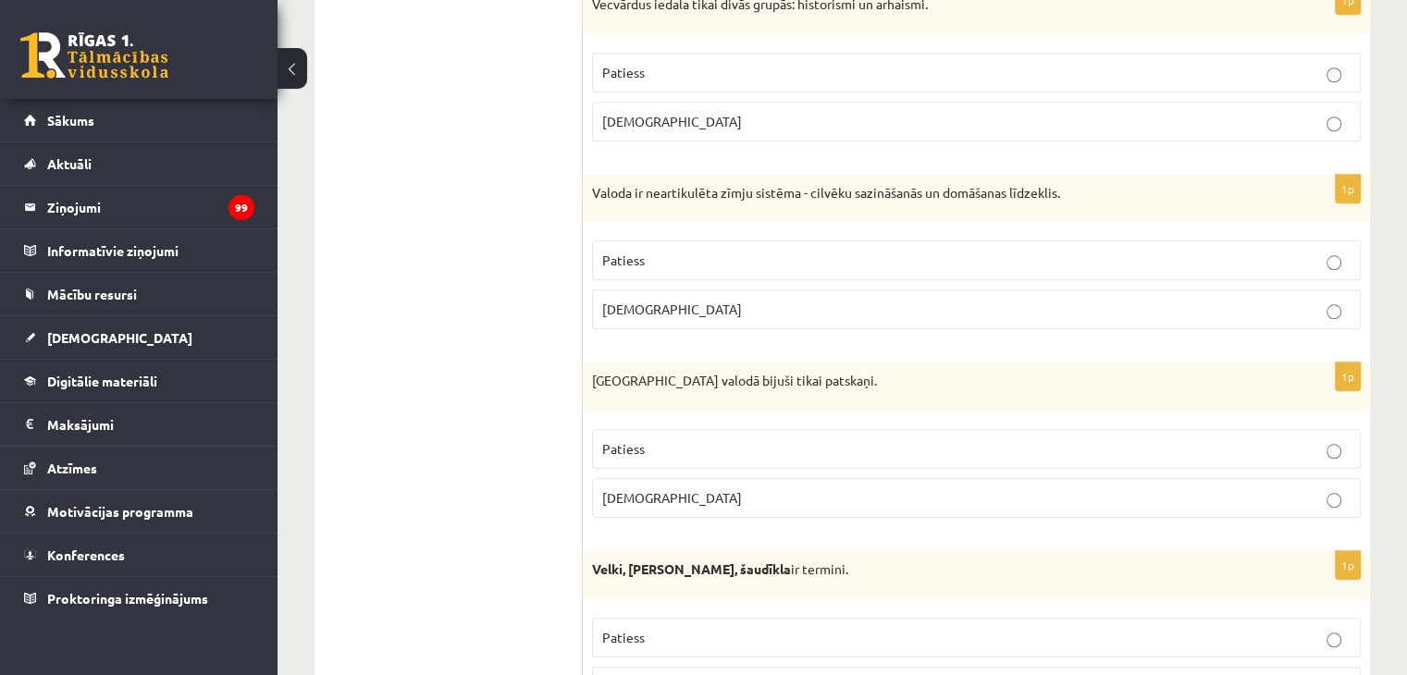
scroll to position [1832, 0]
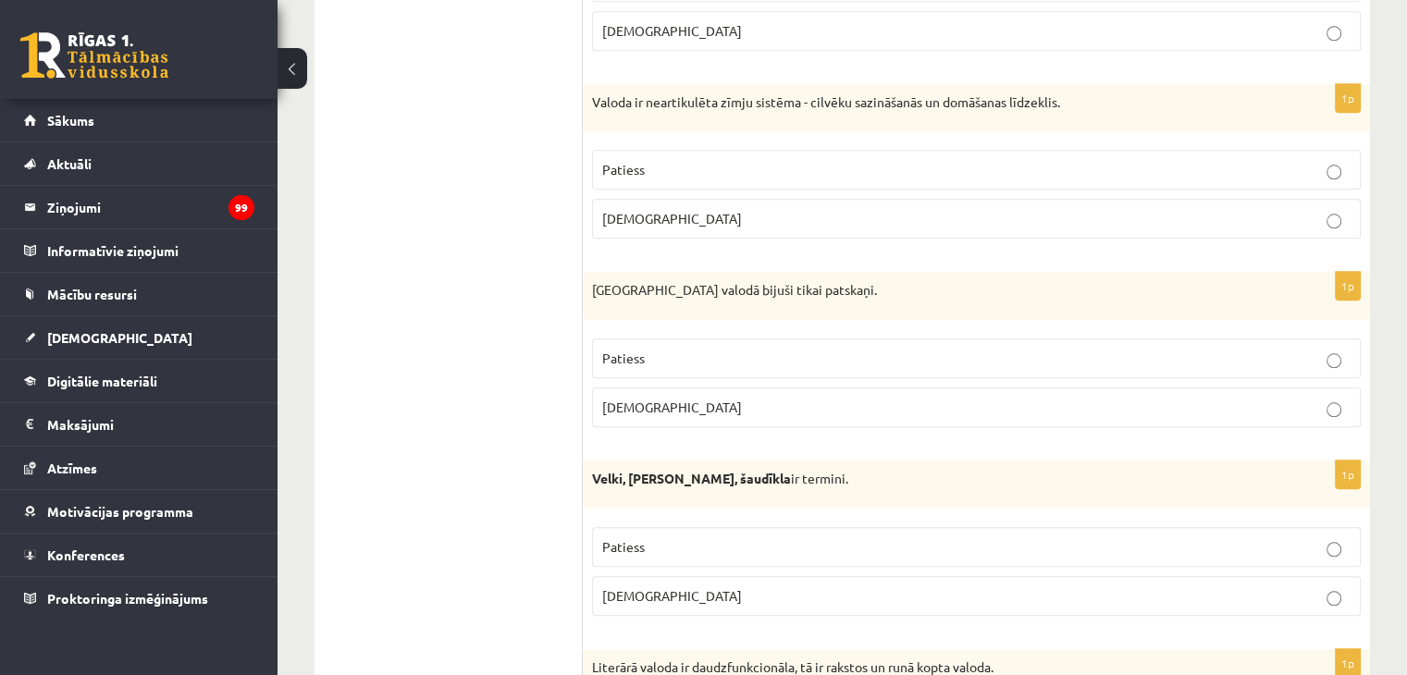
click at [770, 398] on p "Aplams" at bounding box center [976, 407] width 749 height 19
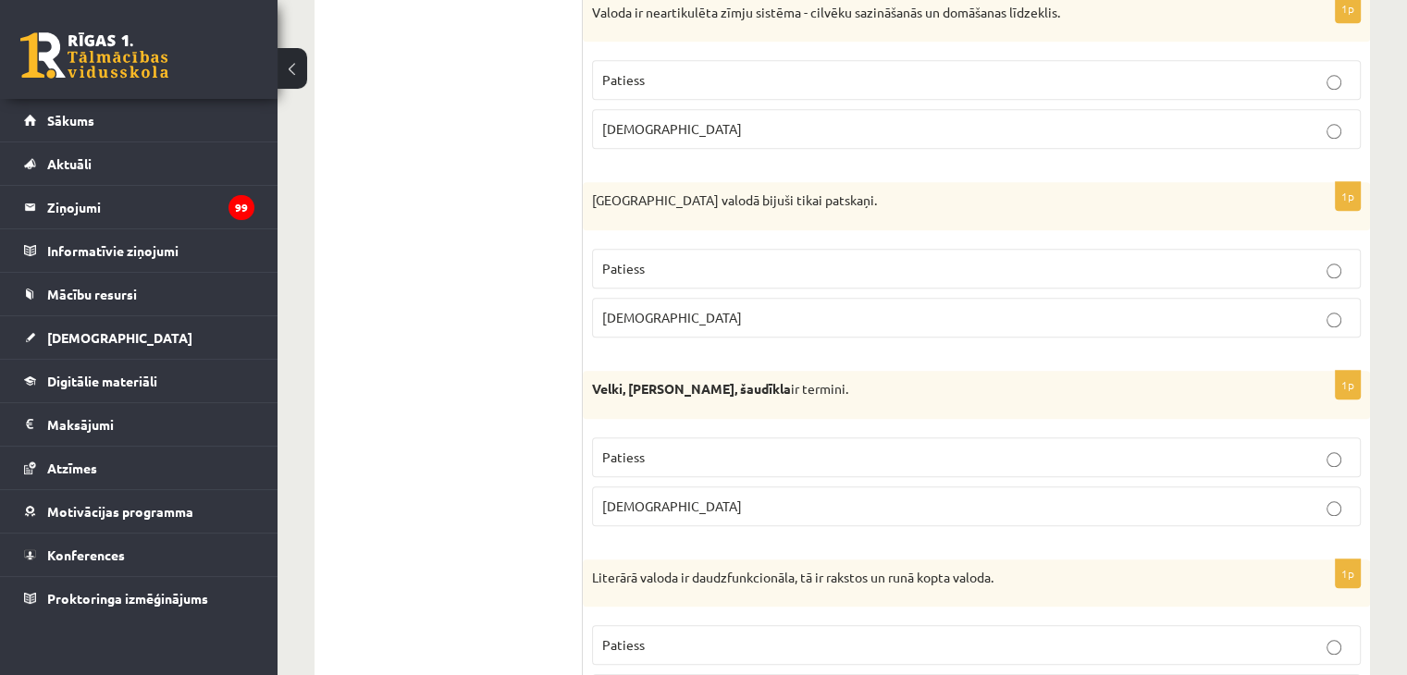
scroll to position [2017, 0]
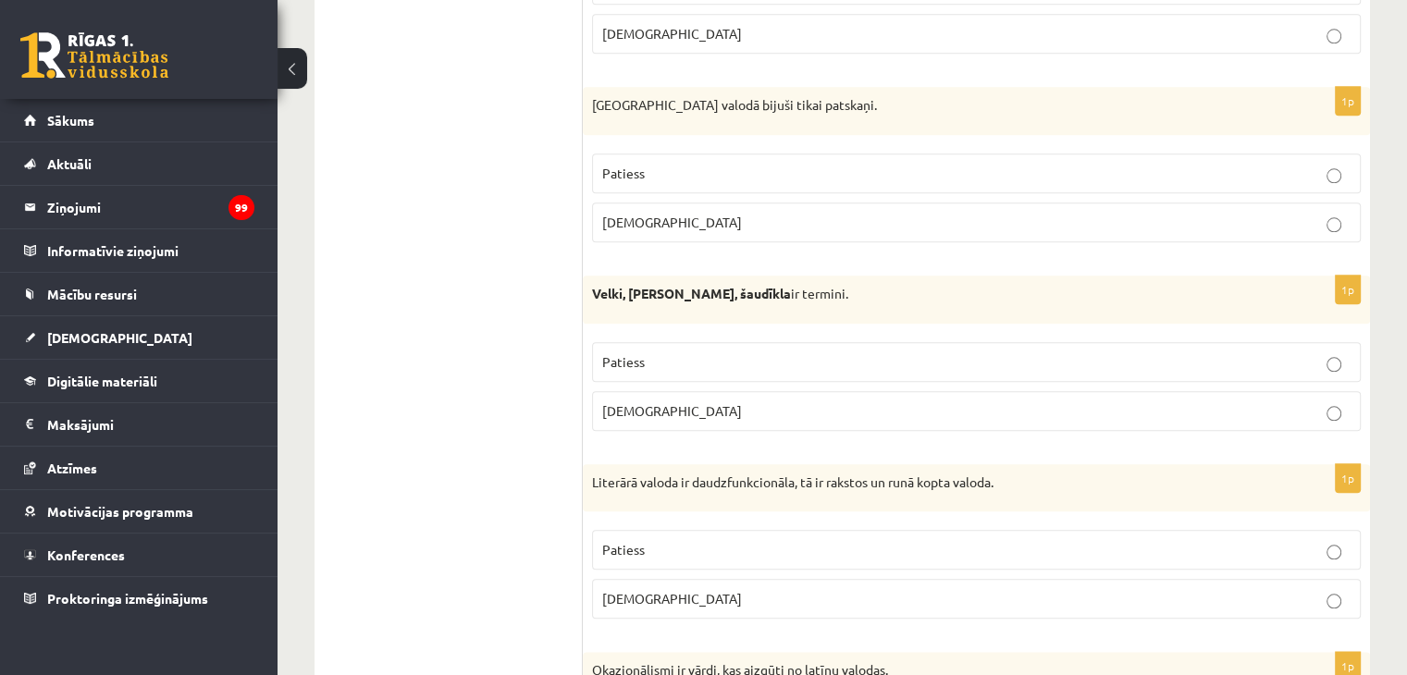
click at [719, 363] on p "Patiess" at bounding box center [976, 362] width 749 height 19
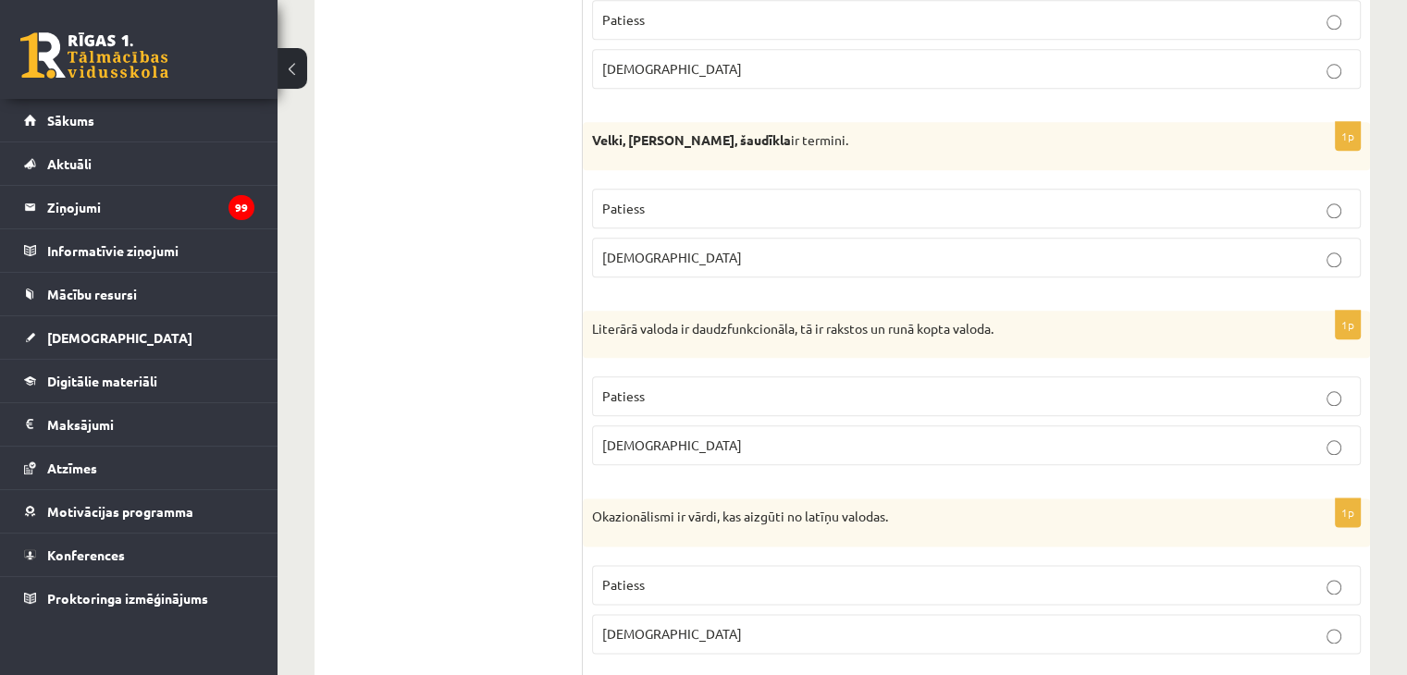
scroll to position [2202, 0]
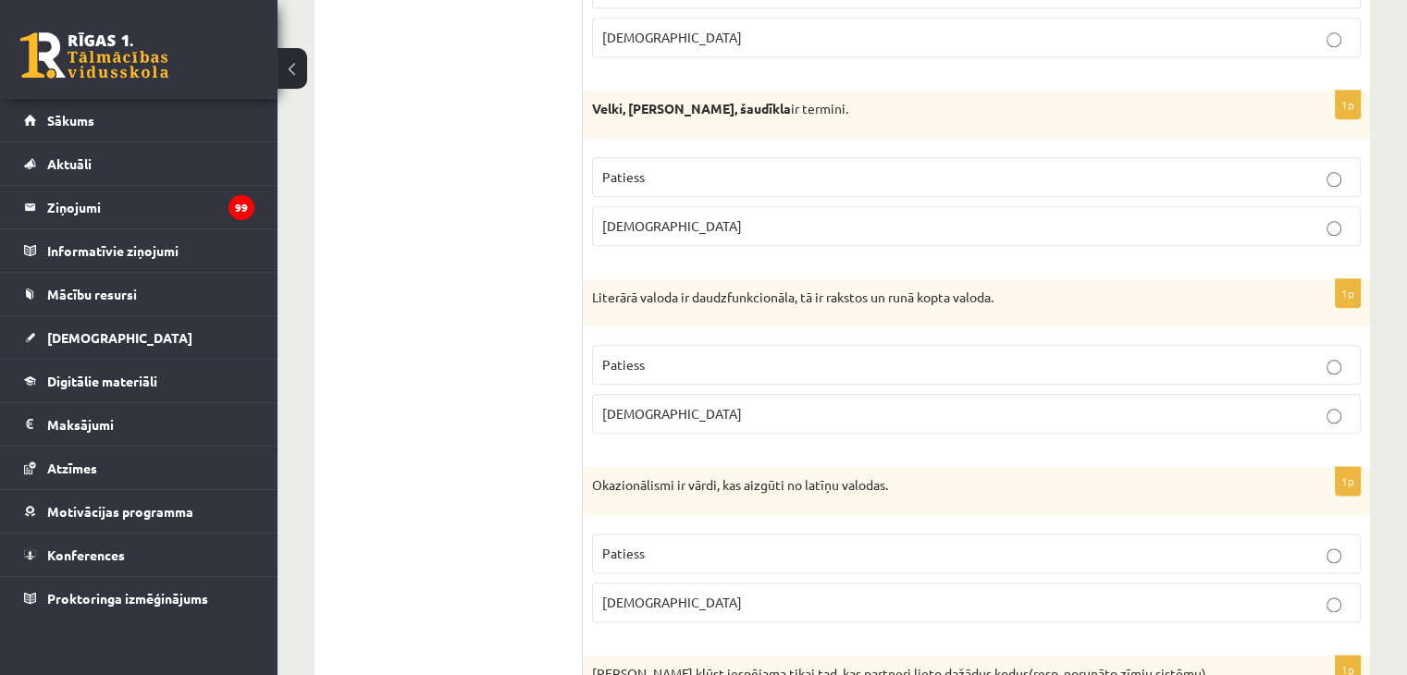
click at [743, 355] on p "Patiess" at bounding box center [976, 364] width 749 height 19
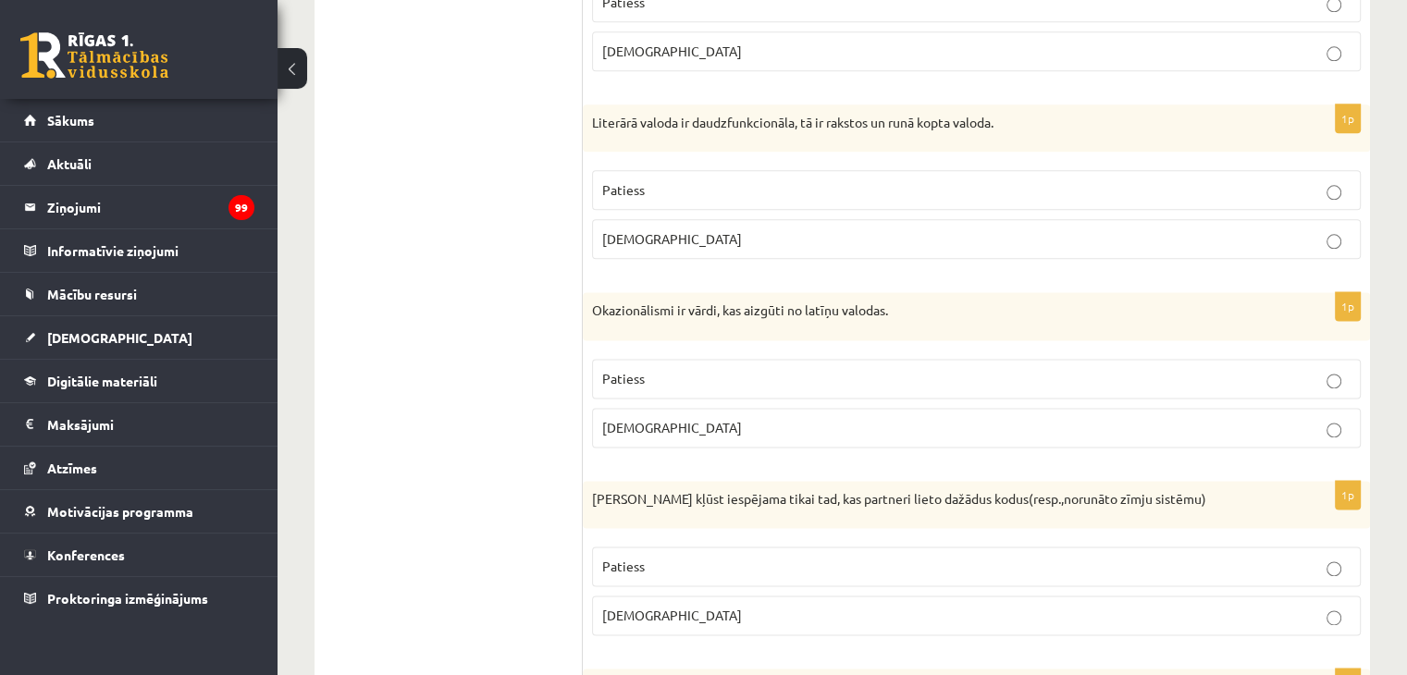
scroll to position [2387, 0]
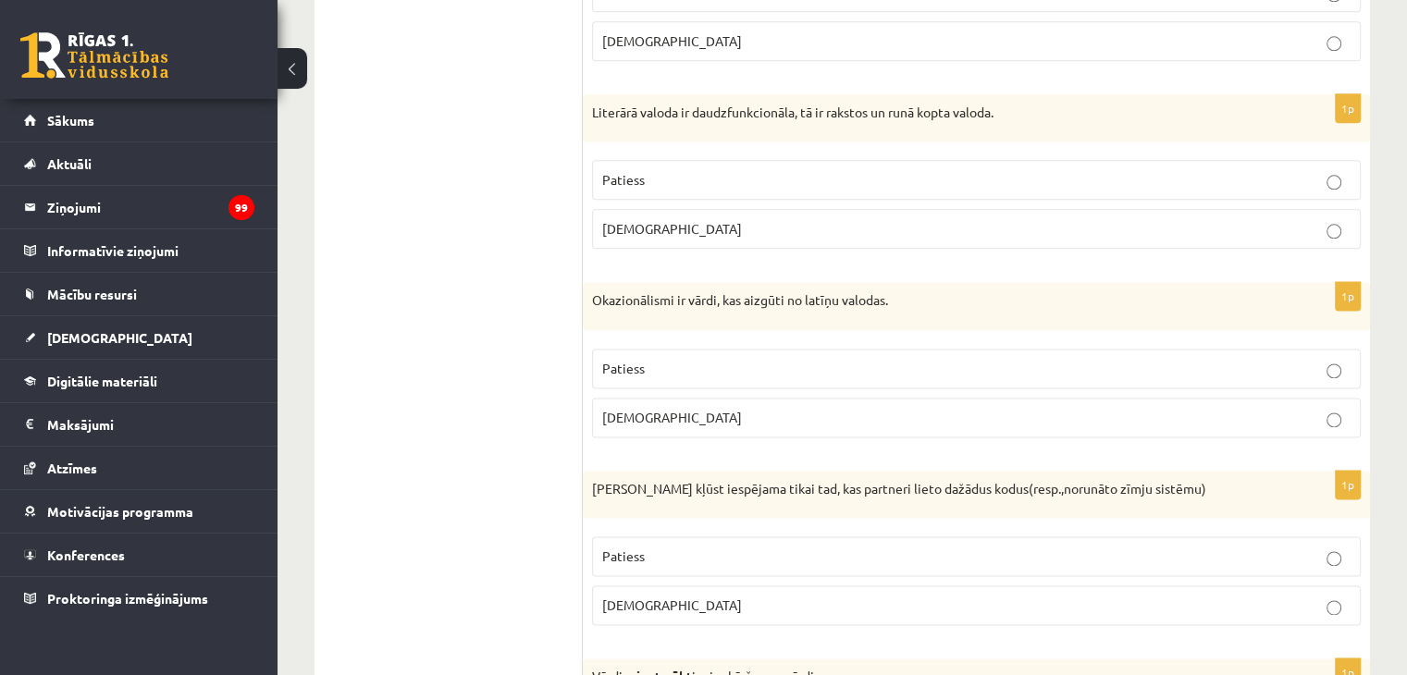
click at [699, 408] on p "Aplams" at bounding box center [976, 417] width 749 height 19
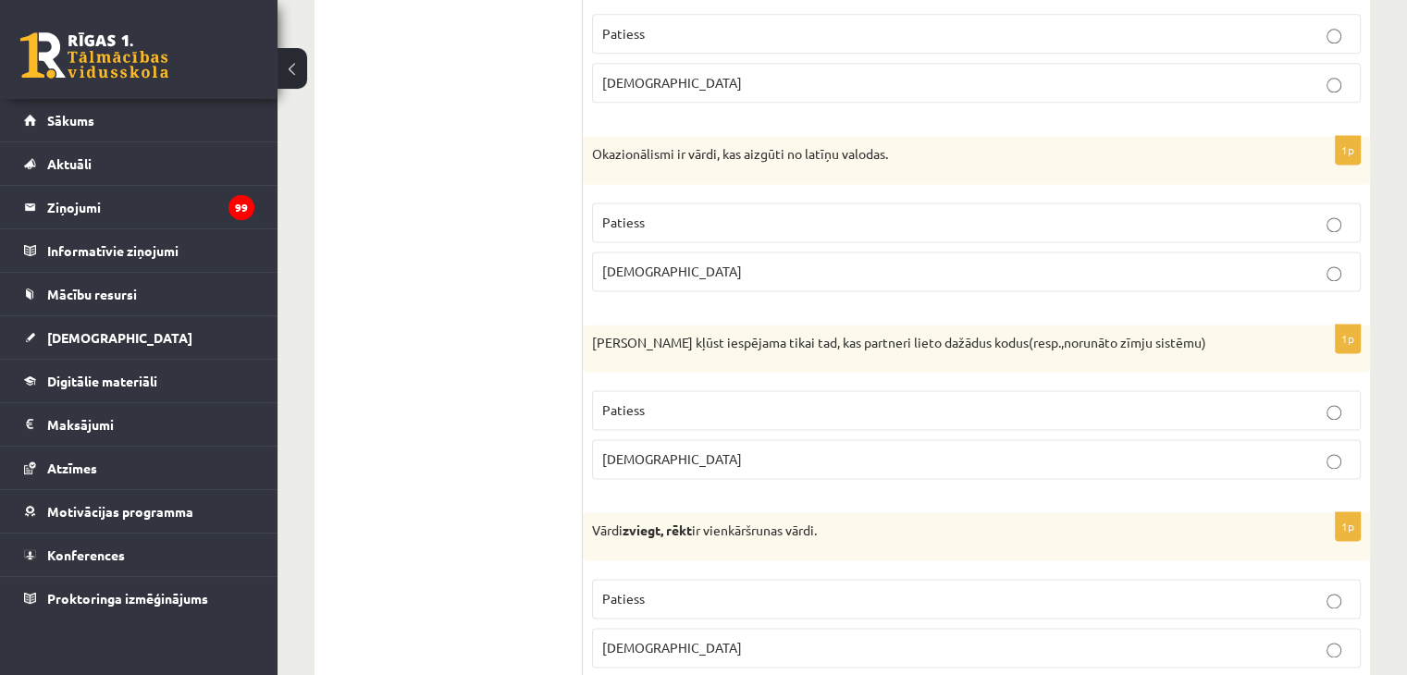
scroll to position [2572, 0]
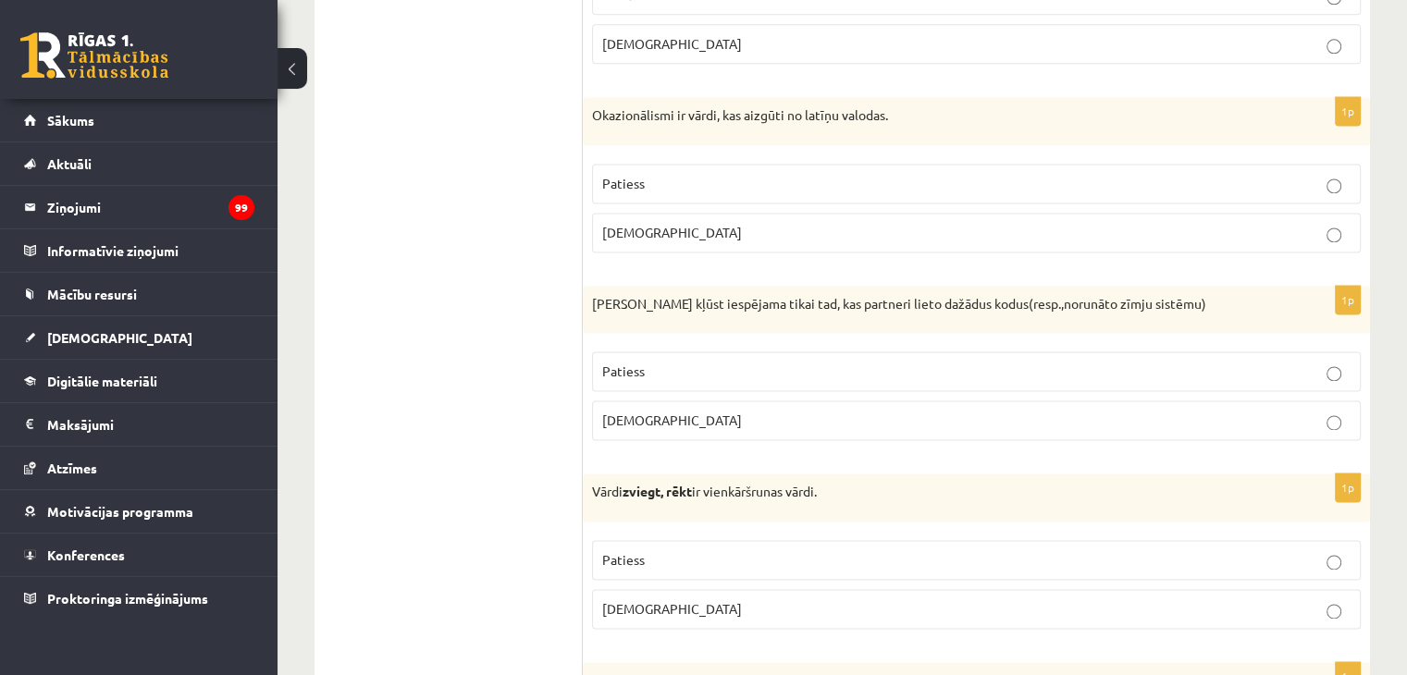
click at [724, 411] on p "Aplams" at bounding box center [976, 420] width 749 height 19
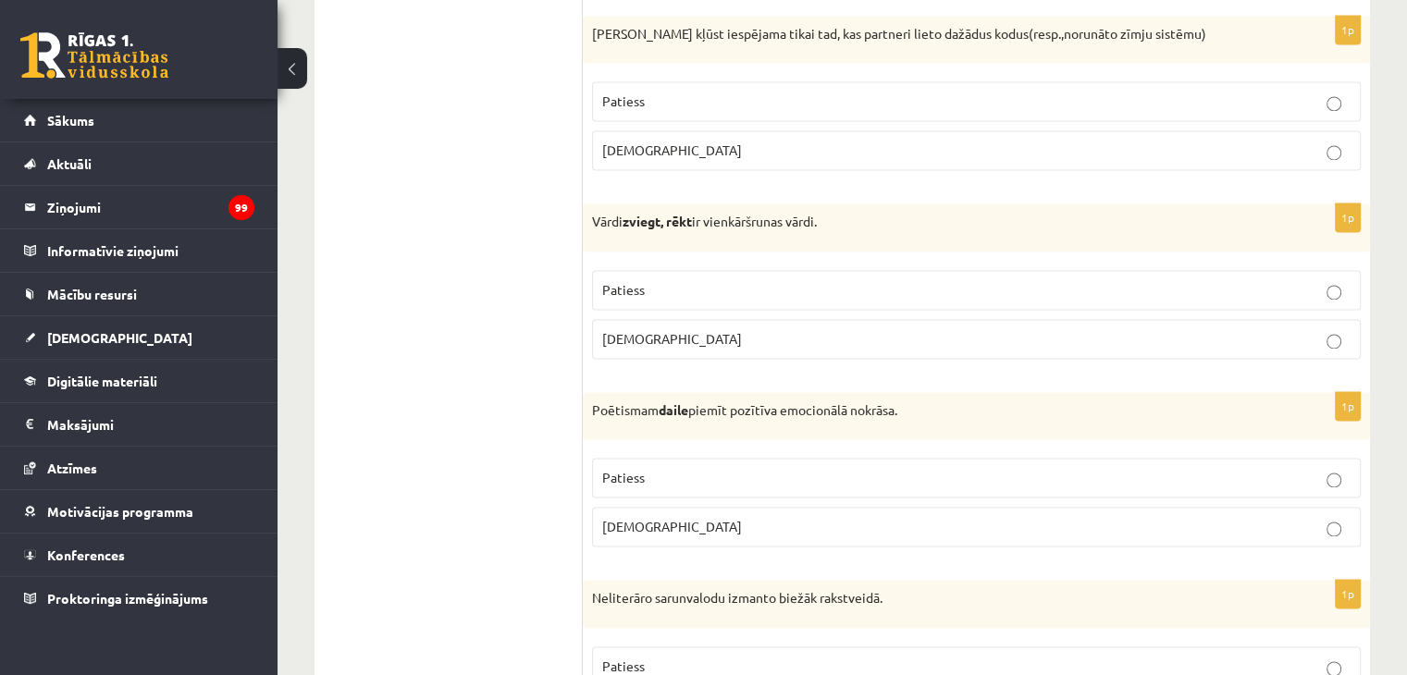
scroll to position [2850, 0]
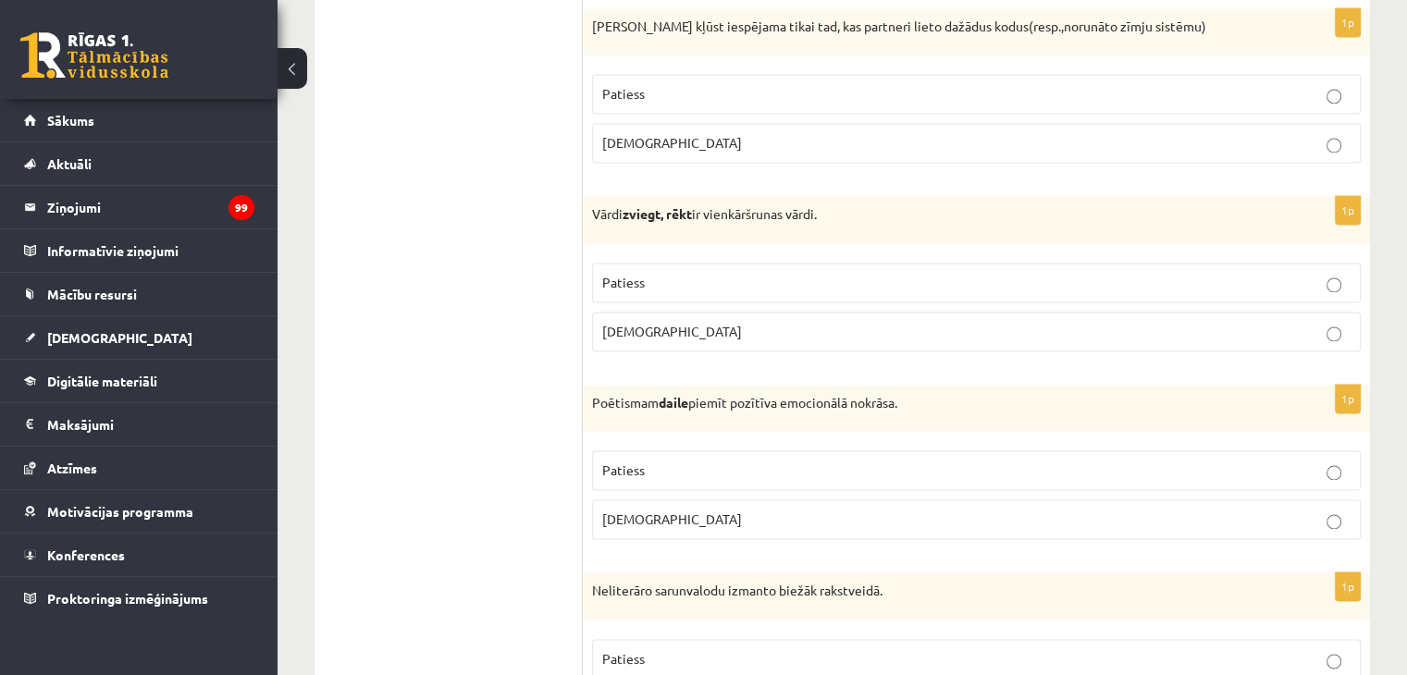
click at [705, 273] on p "Patiess" at bounding box center [976, 282] width 749 height 19
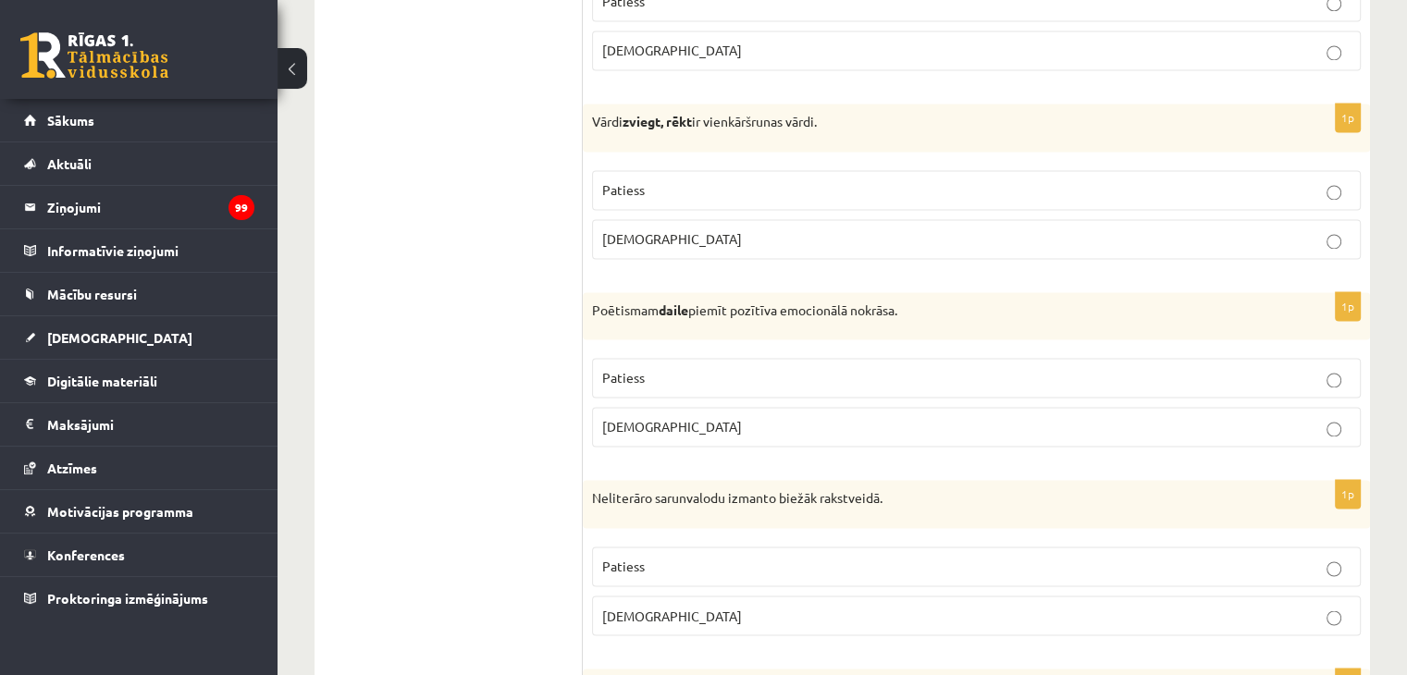
drag, startPoint x: 711, startPoint y: 365, endPoint x: 685, endPoint y: 361, distance: 26.2
click at [711, 368] on p "Patiess" at bounding box center [976, 377] width 749 height 19
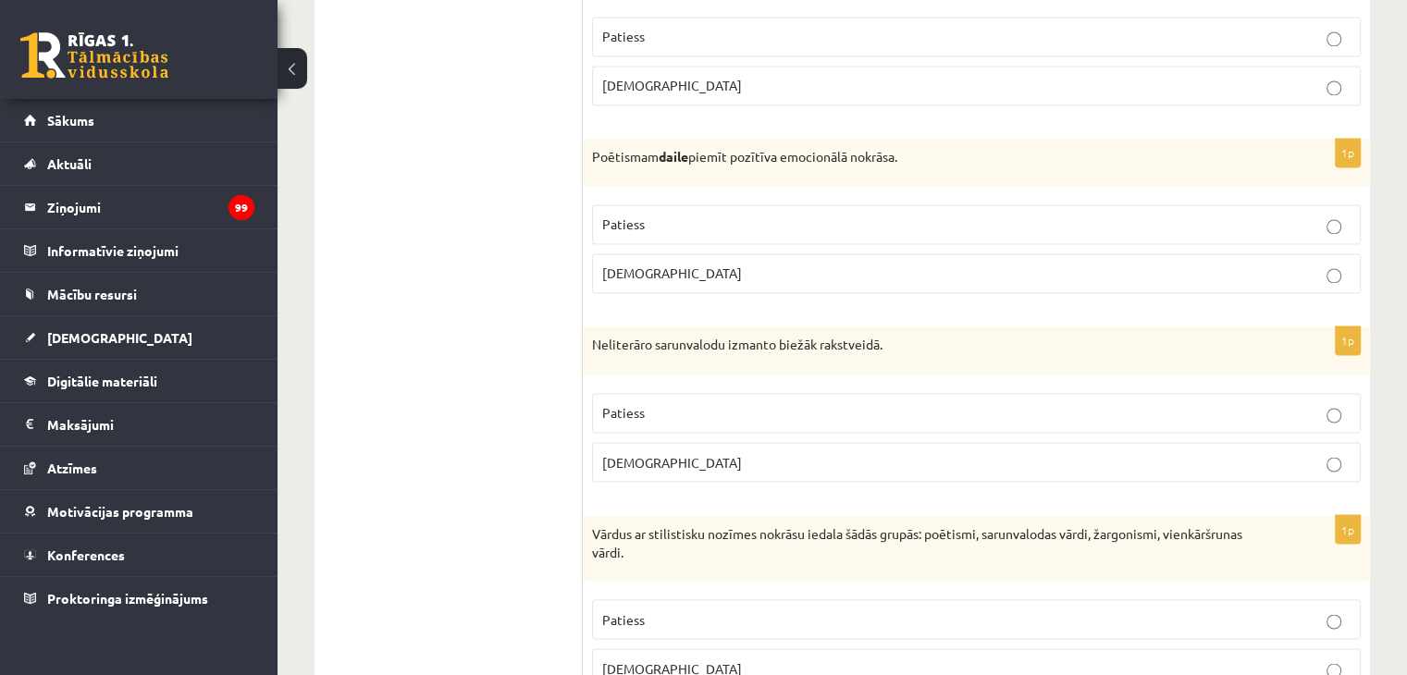
scroll to position [3127, 0]
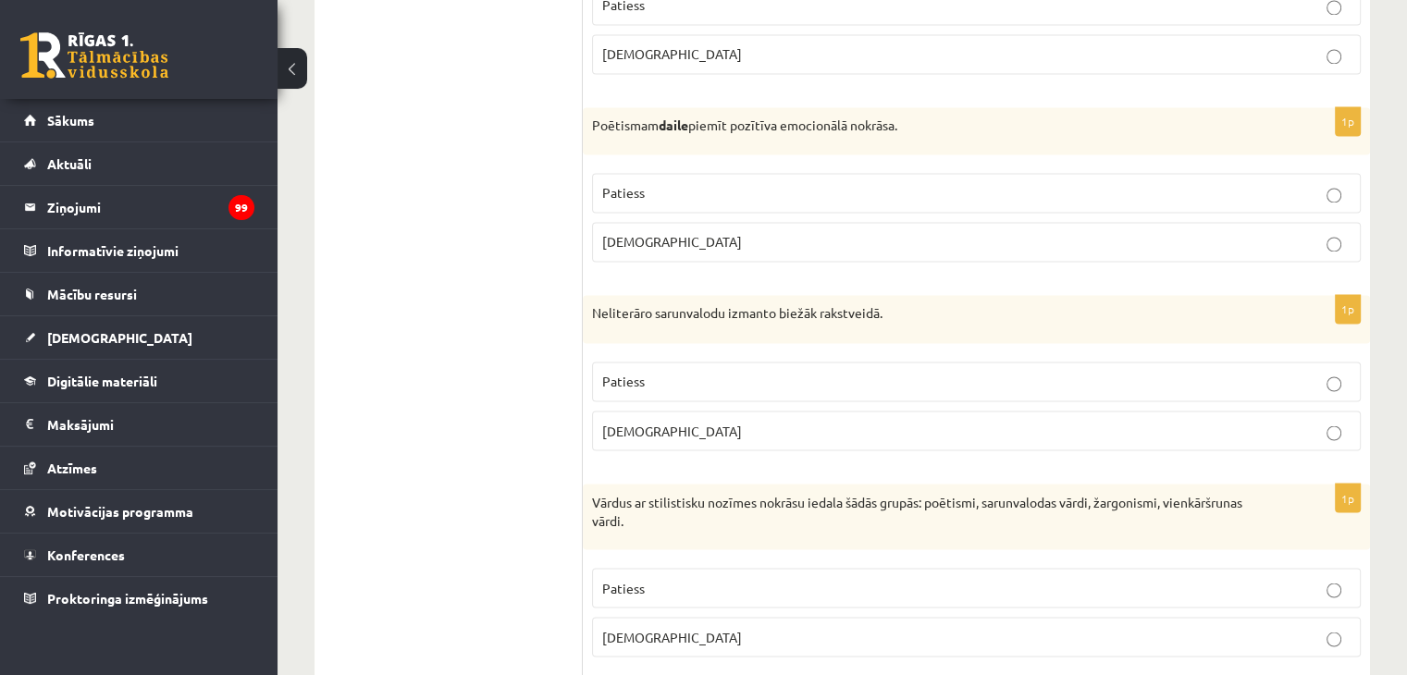
click at [724, 421] on p "Aplams" at bounding box center [976, 430] width 749 height 19
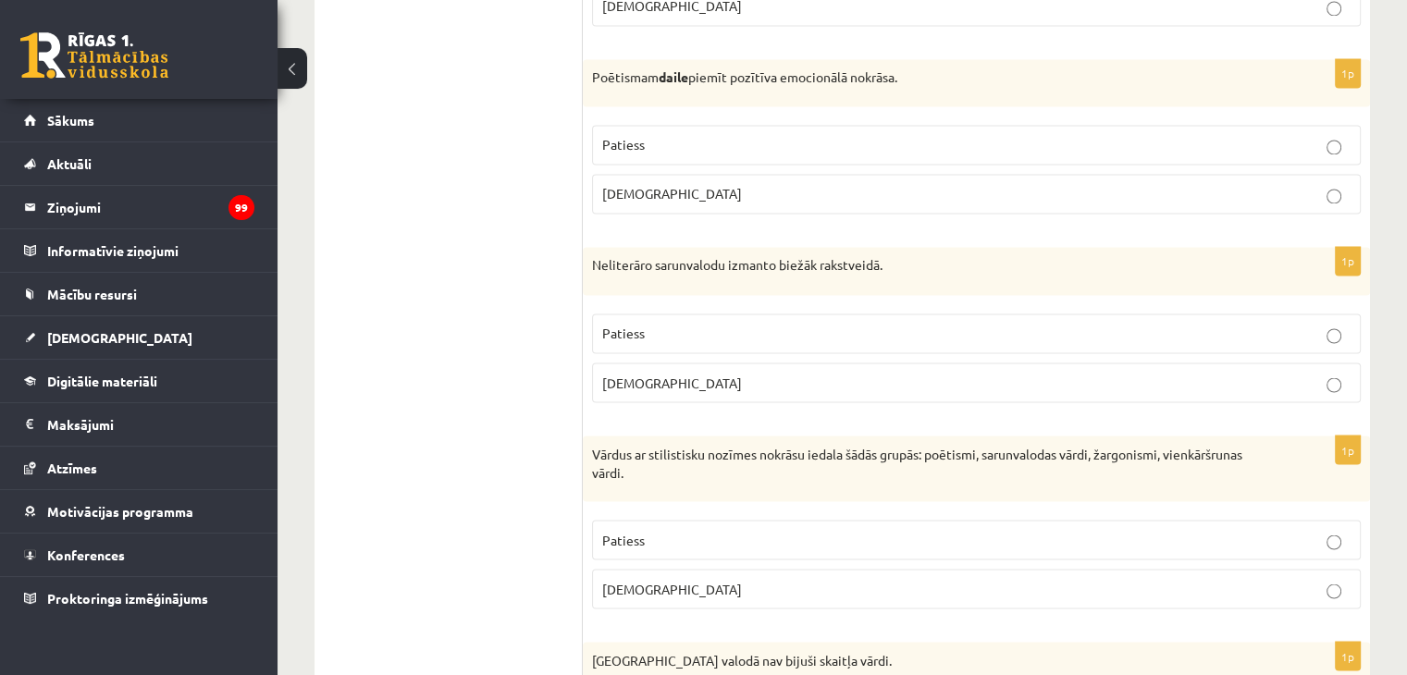
scroll to position [3312, 0]
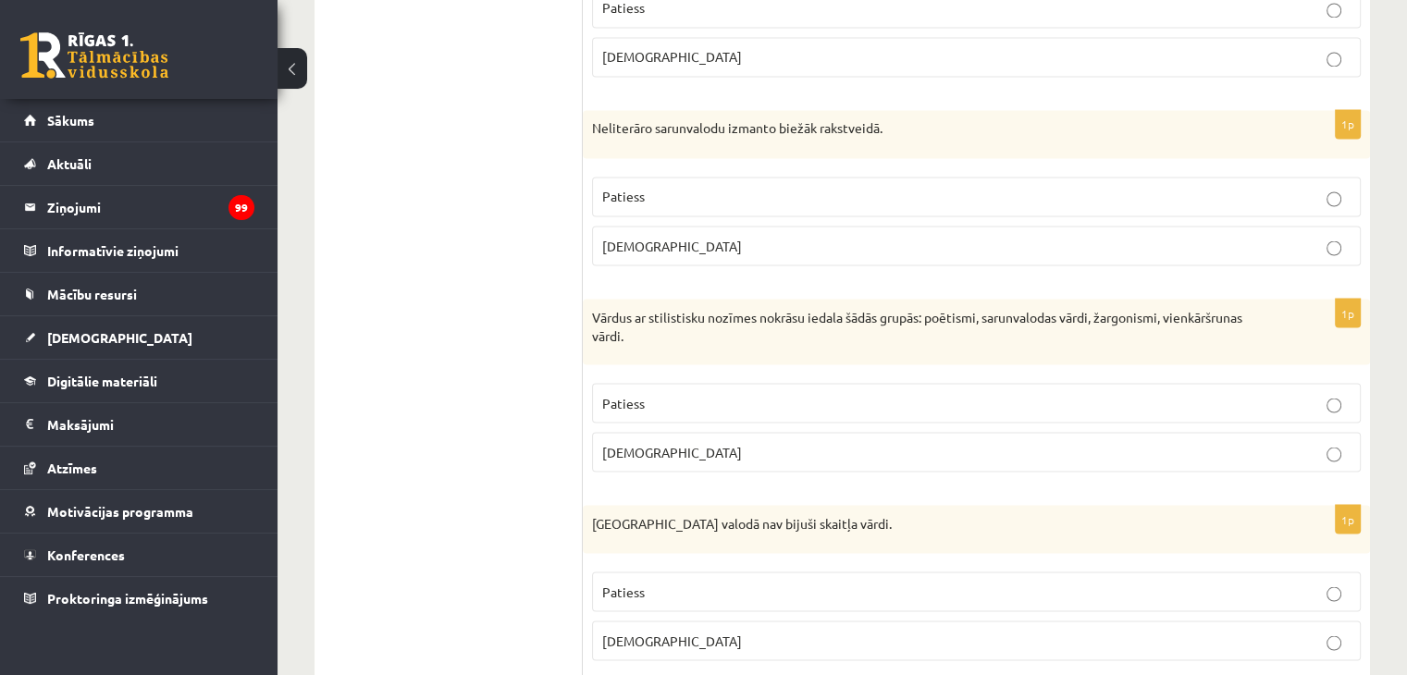
click at [703, 393] on p "Patiess" at bounding box center [976, 402] width 749 height 19
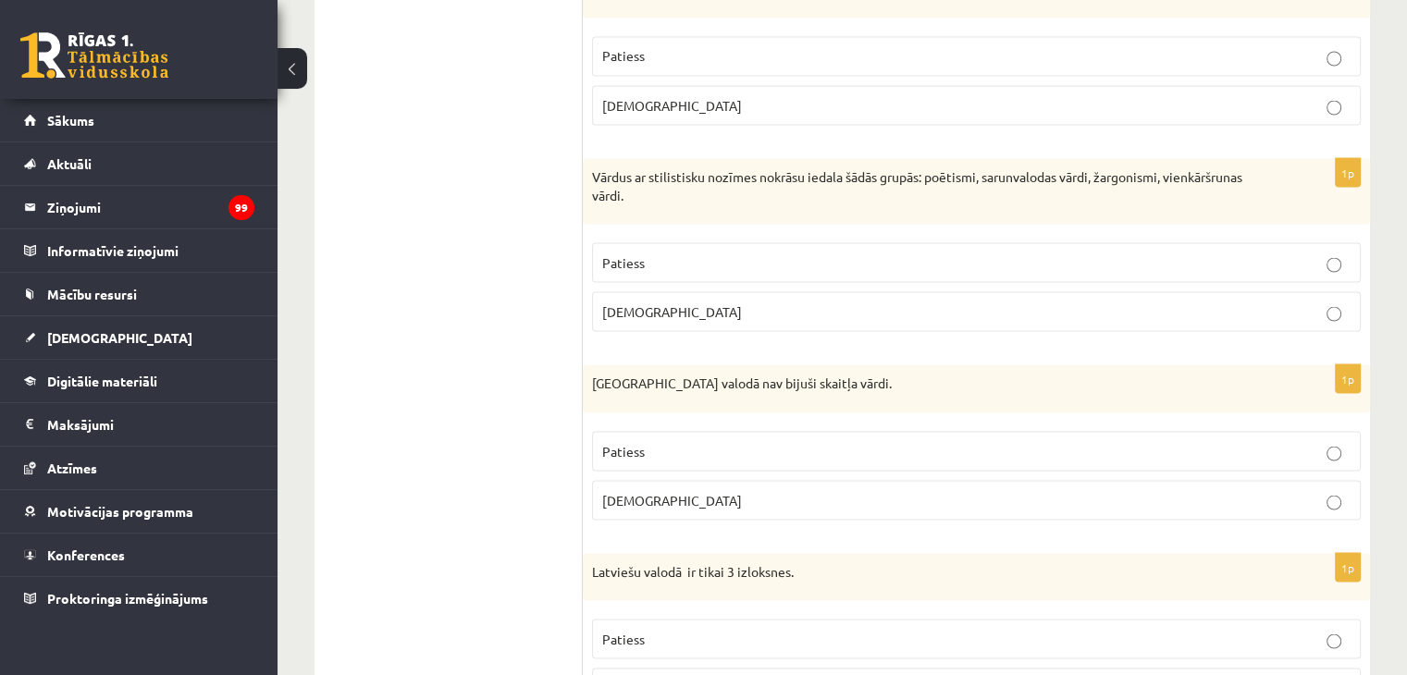
scroll to position [3497, 0]
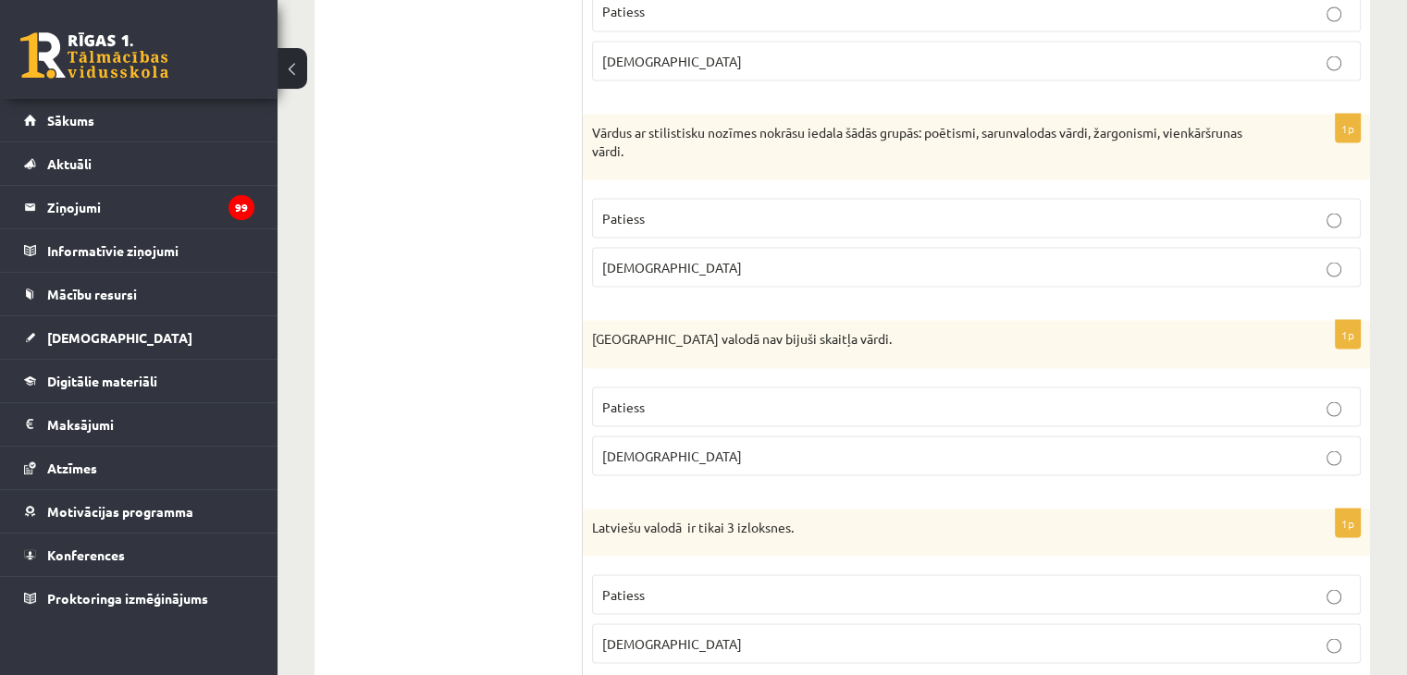
click at [637, 398] on span "Patiess" at bounding box center [623, 406] width 43 height 17
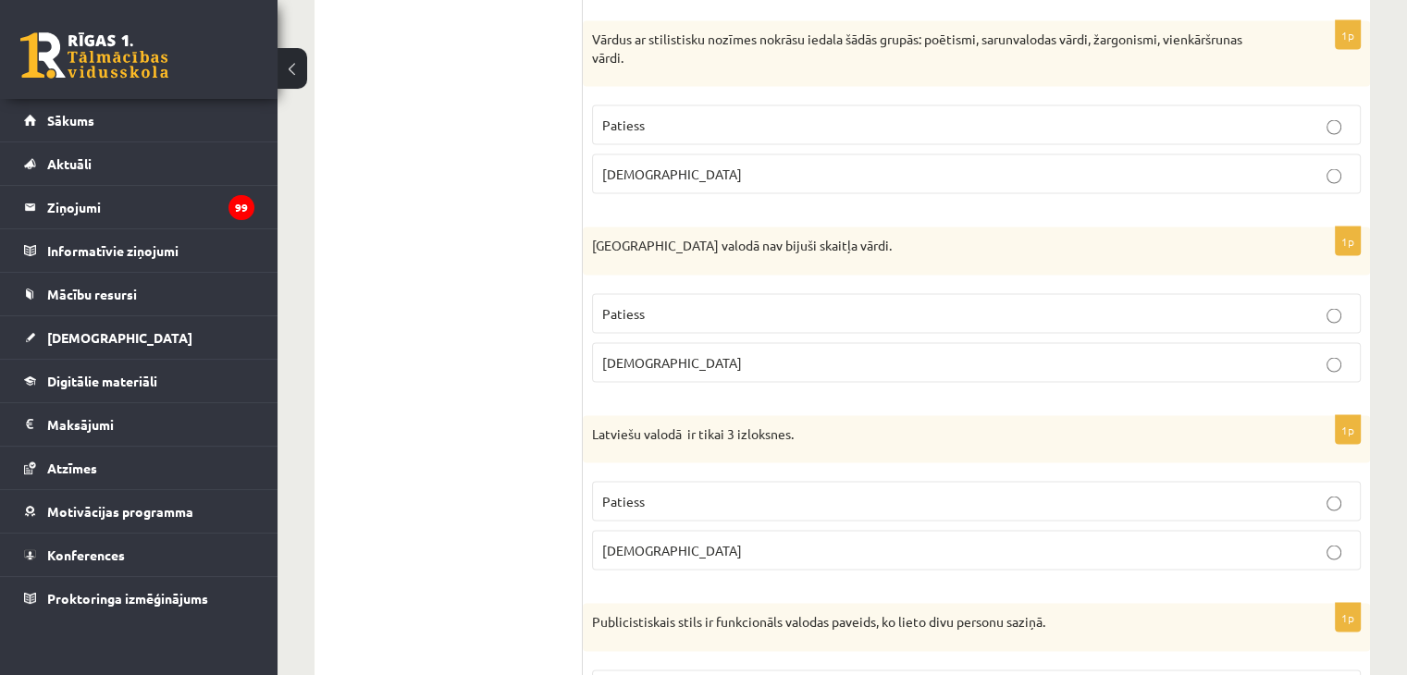
scroll to position [3682, 0]
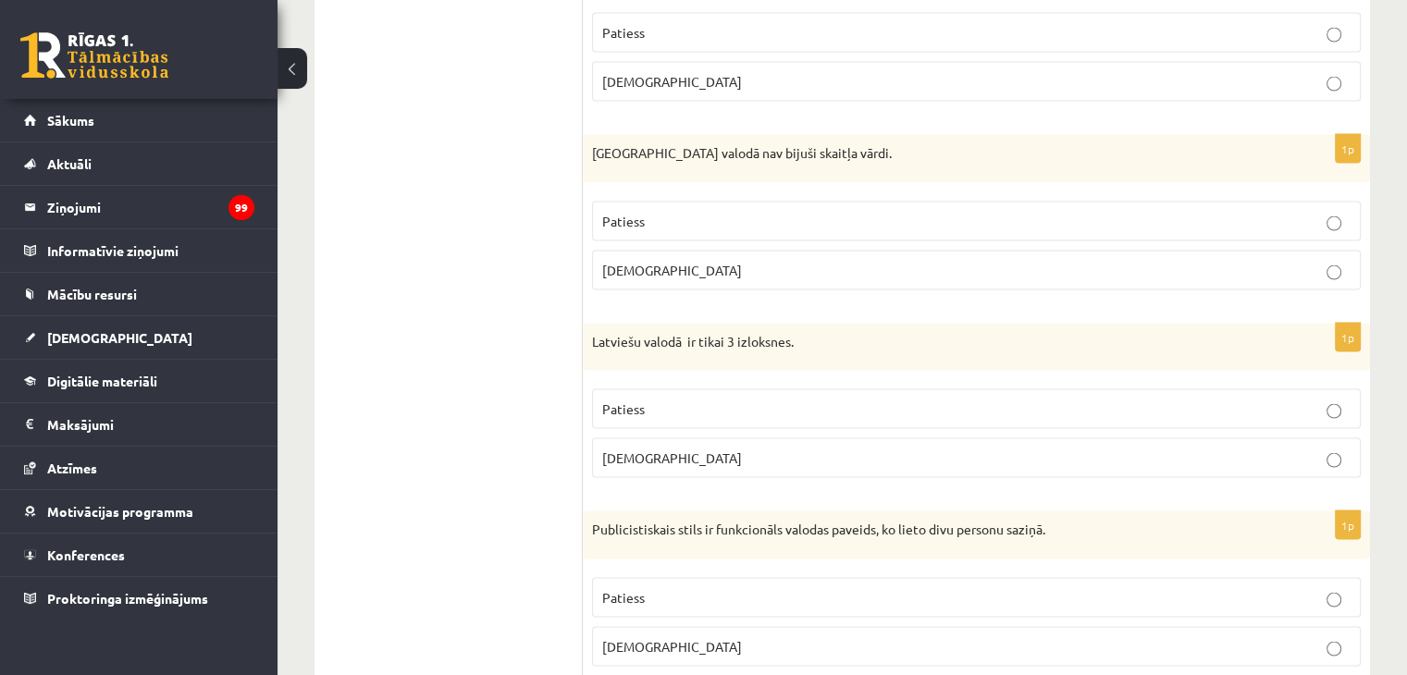
click at [699, 400] on p "Patiess" at bounding box center [976, 409] width 749 height 19
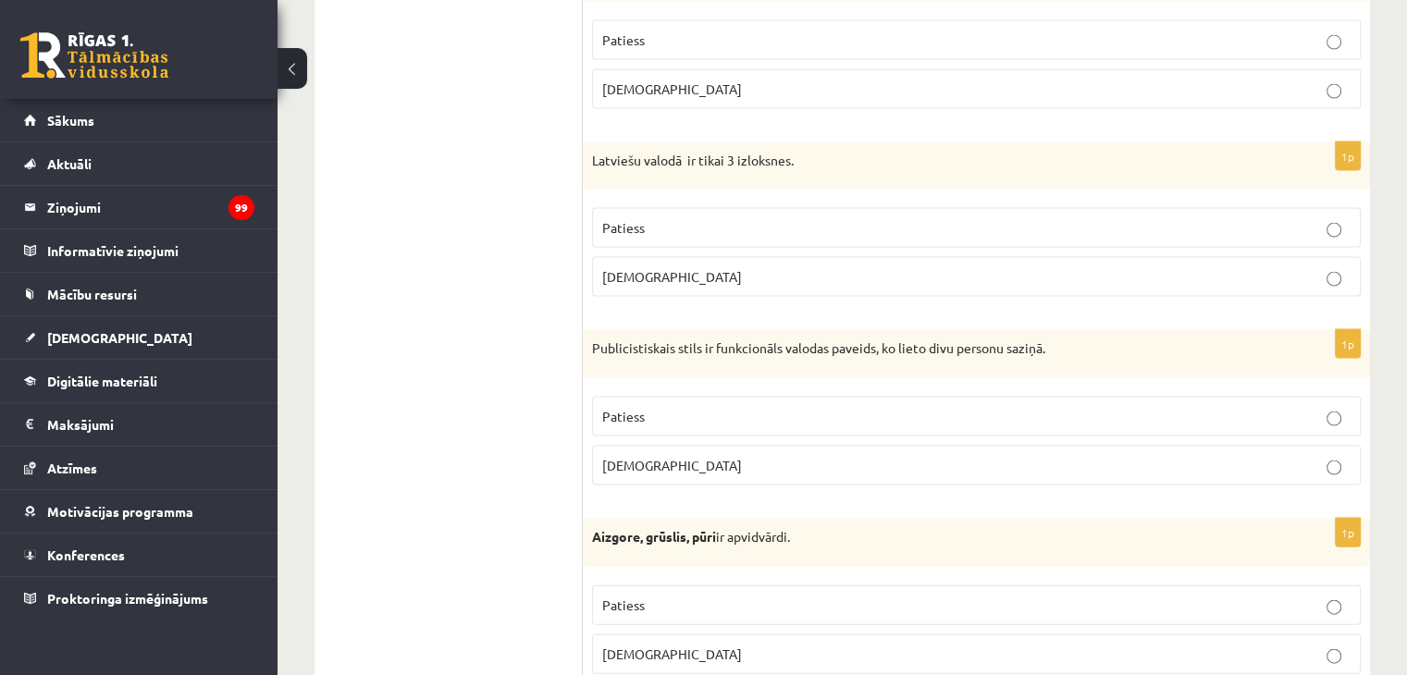
scroll to position [3868, 0]
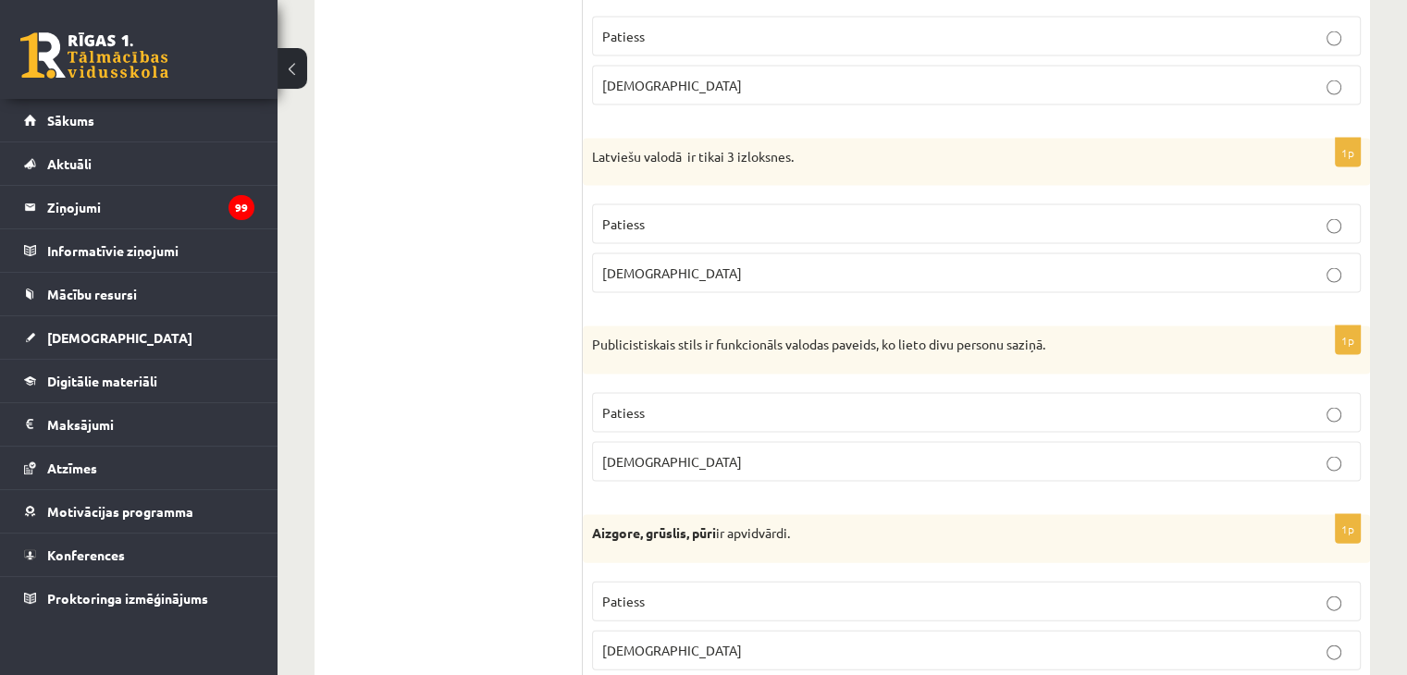
click at [719, 452] on p "Aplams" at bounding box center [976, 461] width 749 height 19
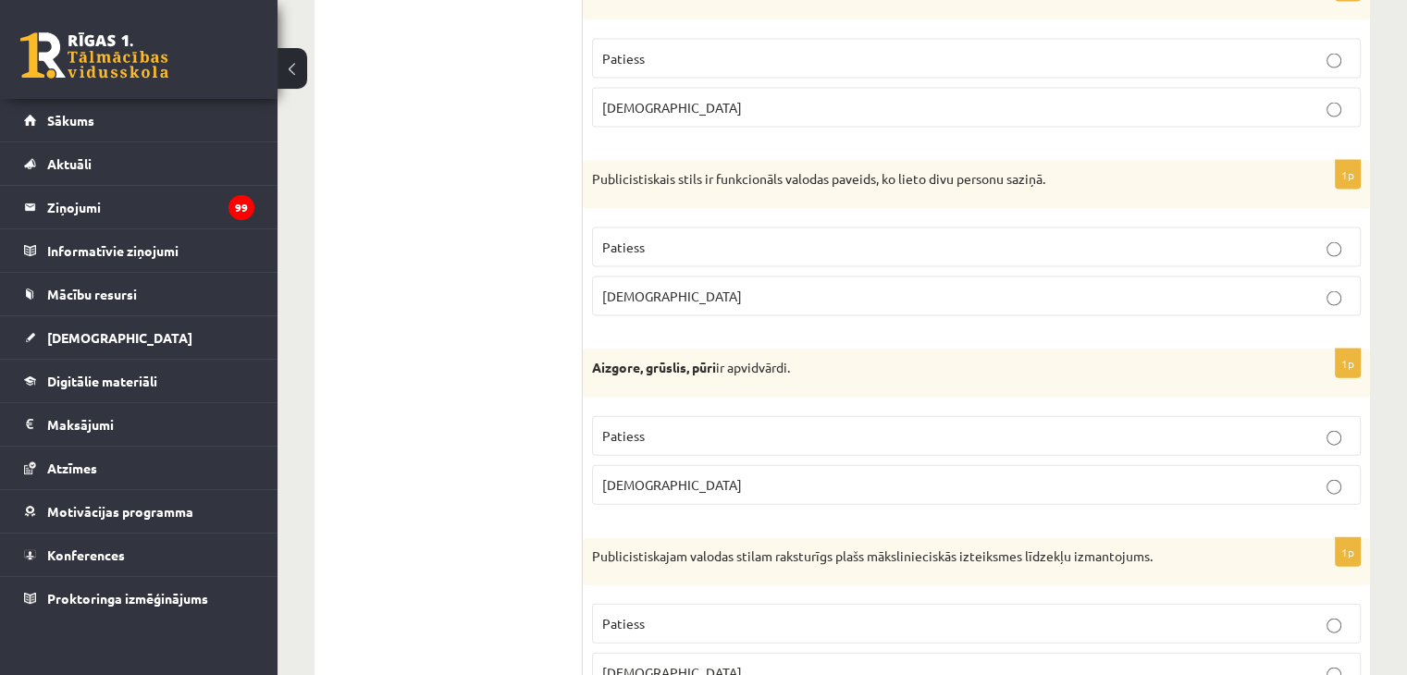
scroll to position [4053, 0]
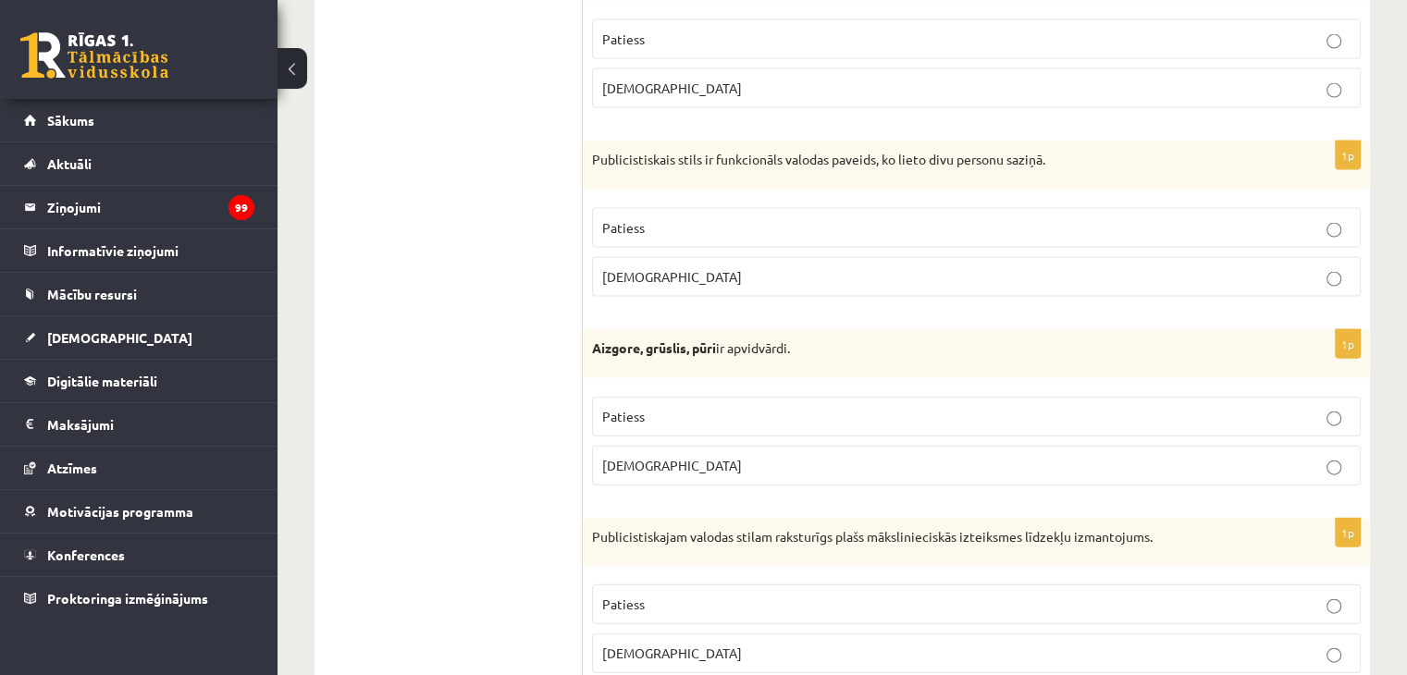
click at [685, 407] on p "Patiess" at bounding box center [976, 416] width 749 height 19
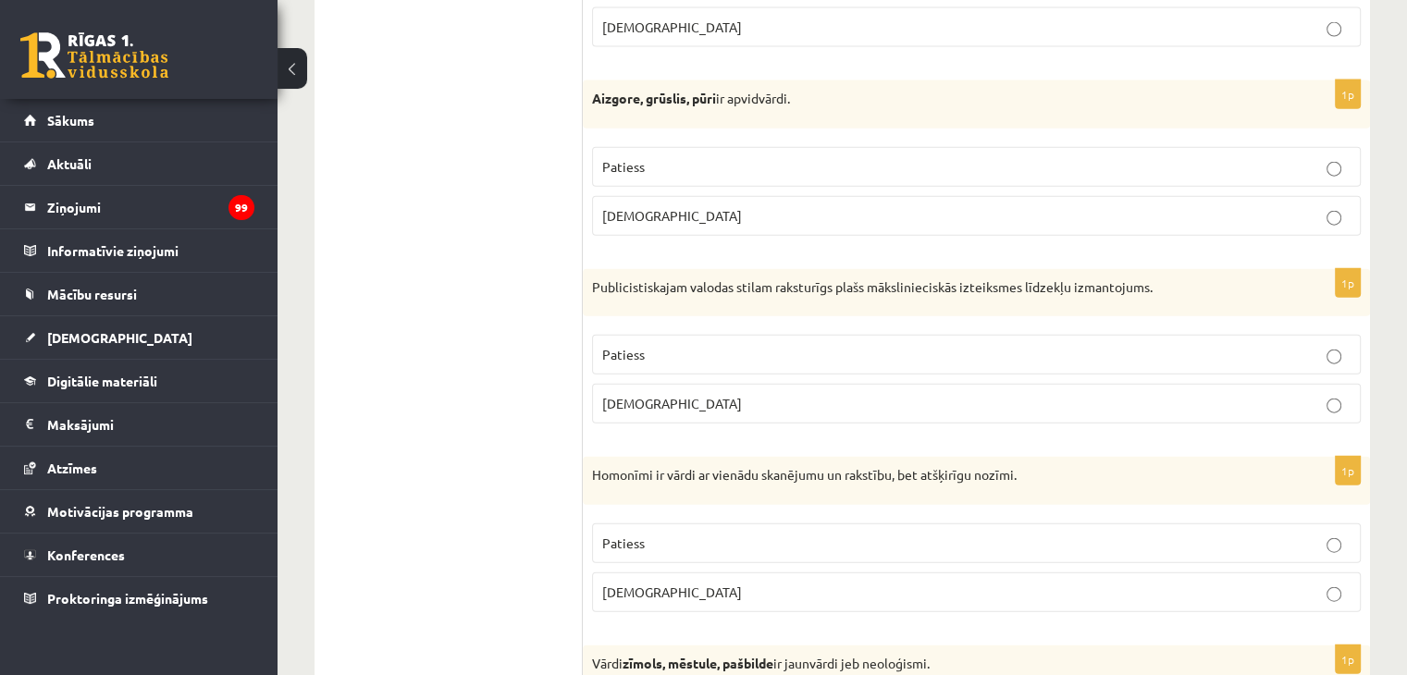
scroll to position [4330, 0]
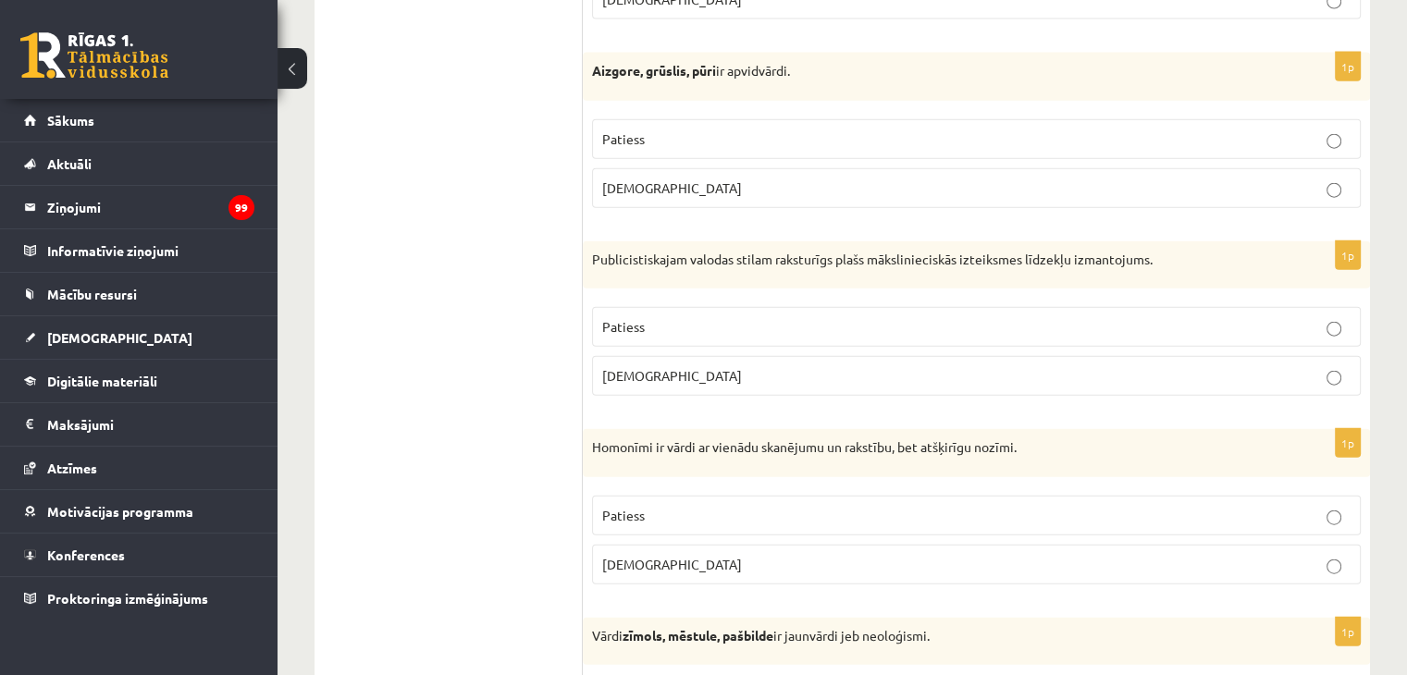
click at [746, 317] on p "Patiess" at bounding box center [976, 326] width 749 height 19
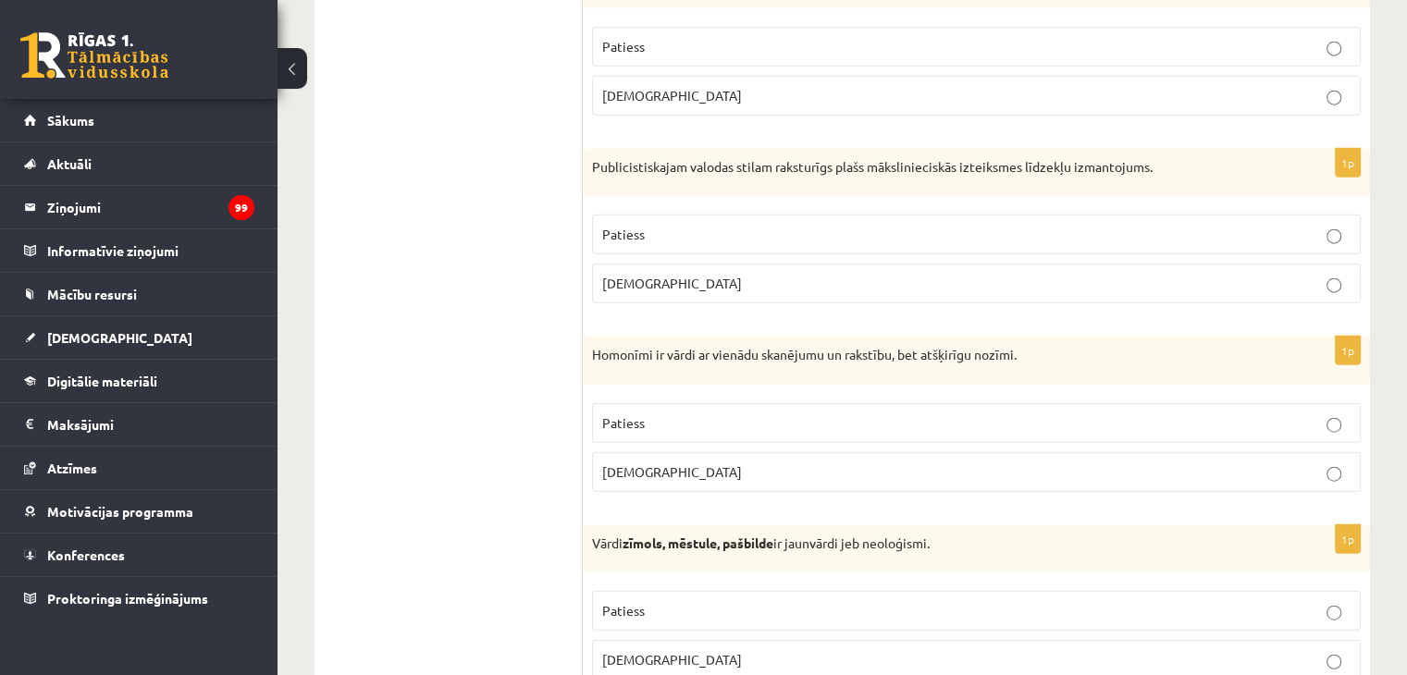
scroll to position [4515, 0]
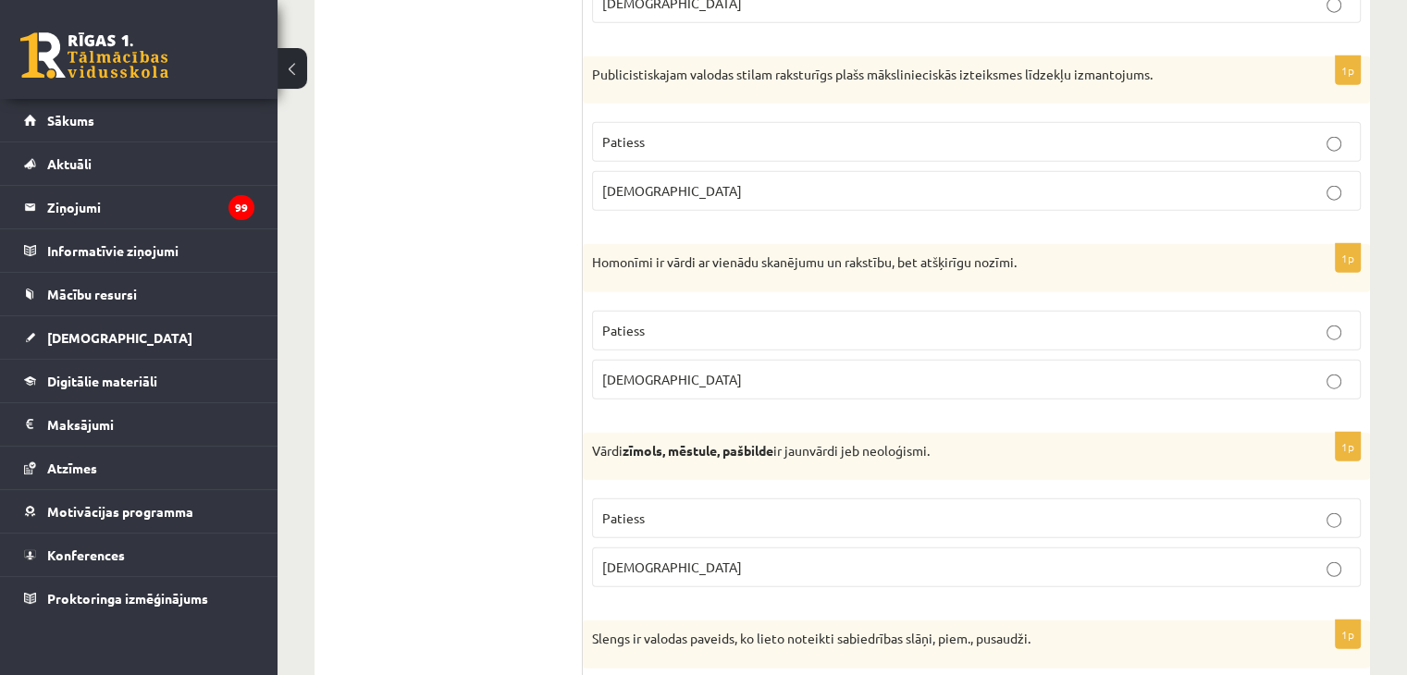
click at [751, 321] on p "Patiess" at bounding box center [976, 330] width 749 height 19
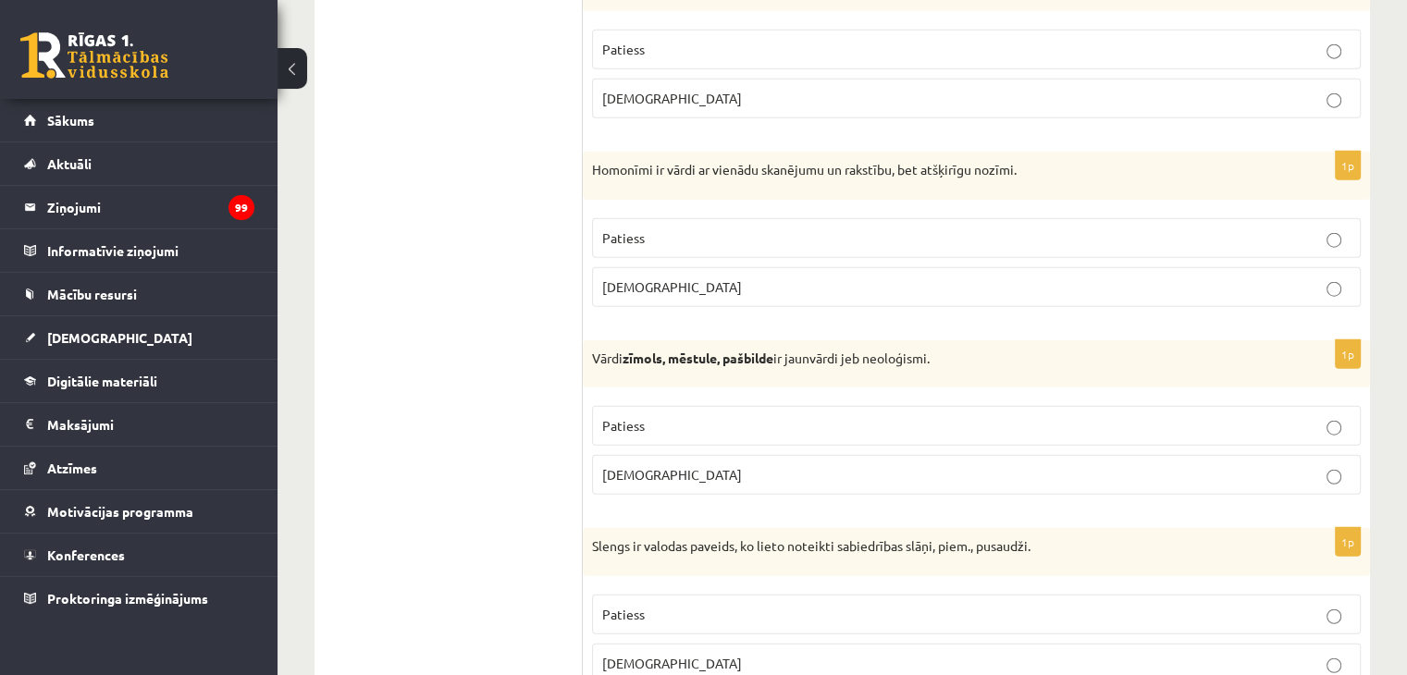
click at [687, 406] on label "Patiess" at bounding box center [976, 426] width 769 height 40
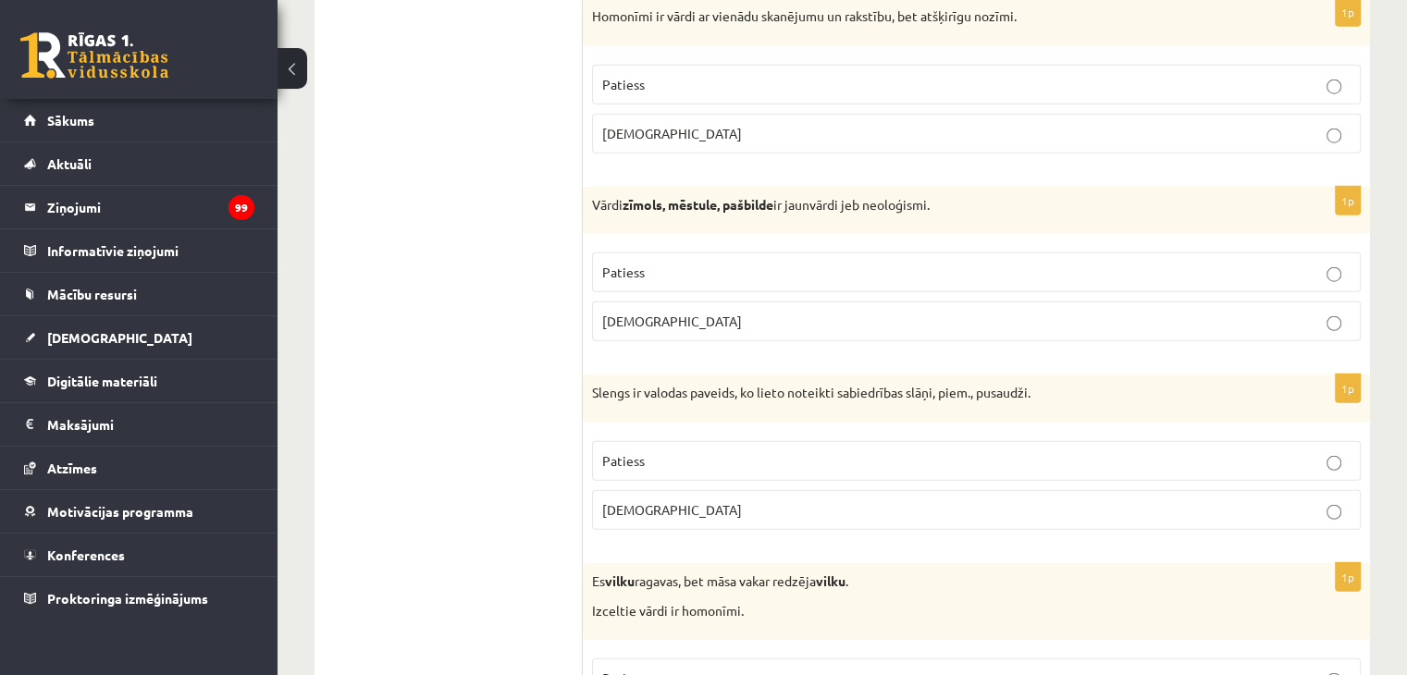
scroll to position [4793, 0]
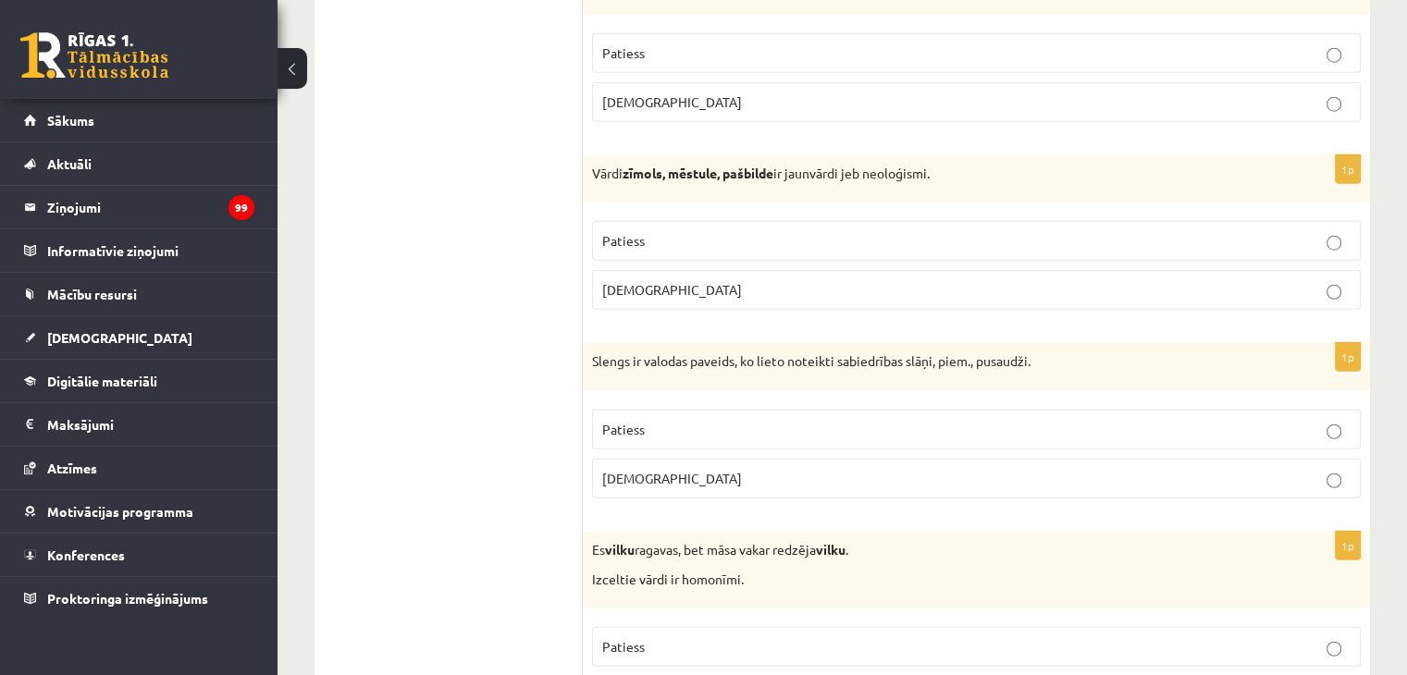
click at [872, 420] on p "Patiess" at bounding box center [976, 429] width 749 height 19
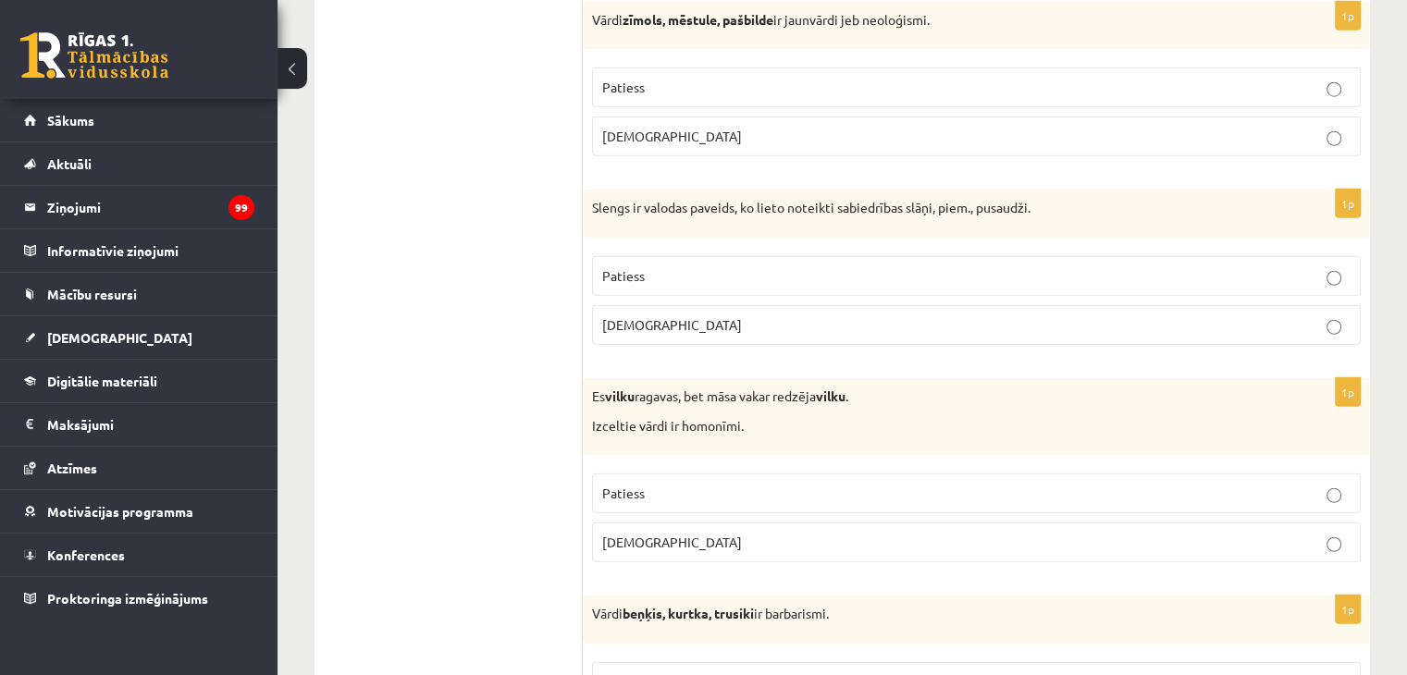
scroll to position [4978, 0]
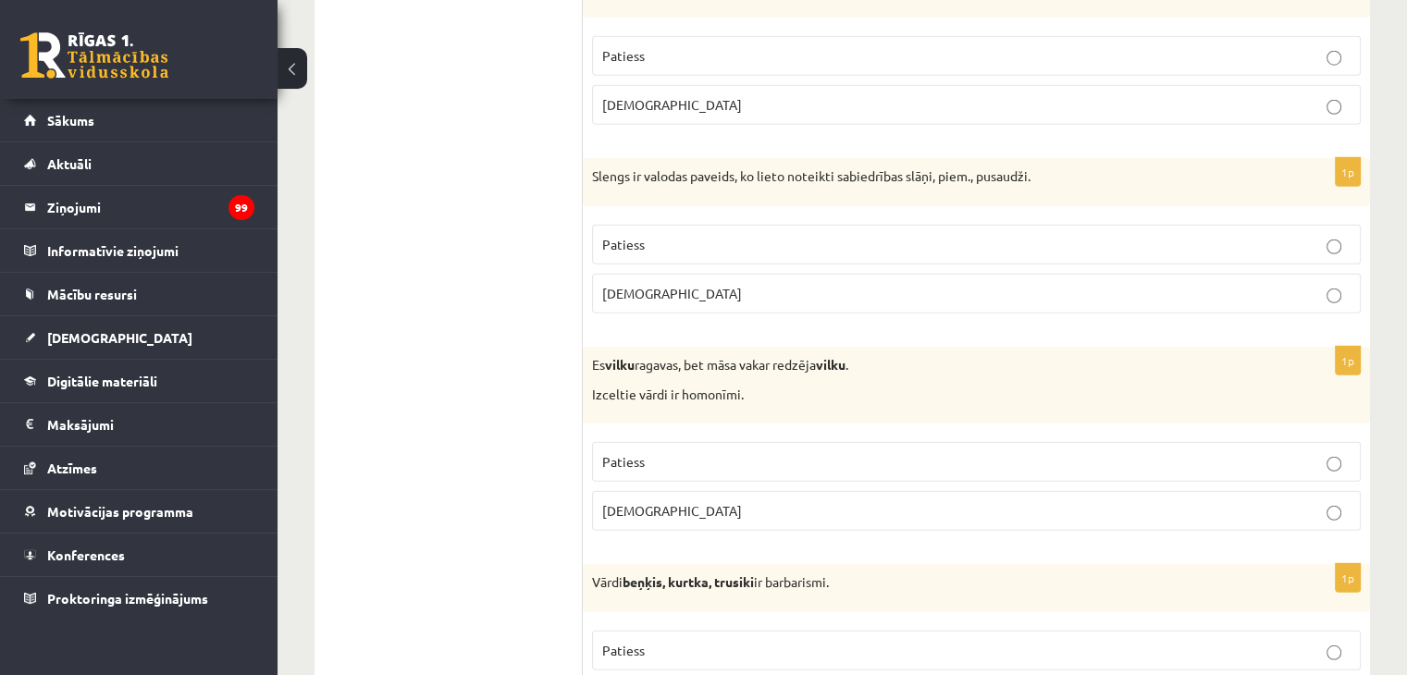
click at [711, 452] on p "Patiess" at bounding box center [976, 461] width 749 height 19
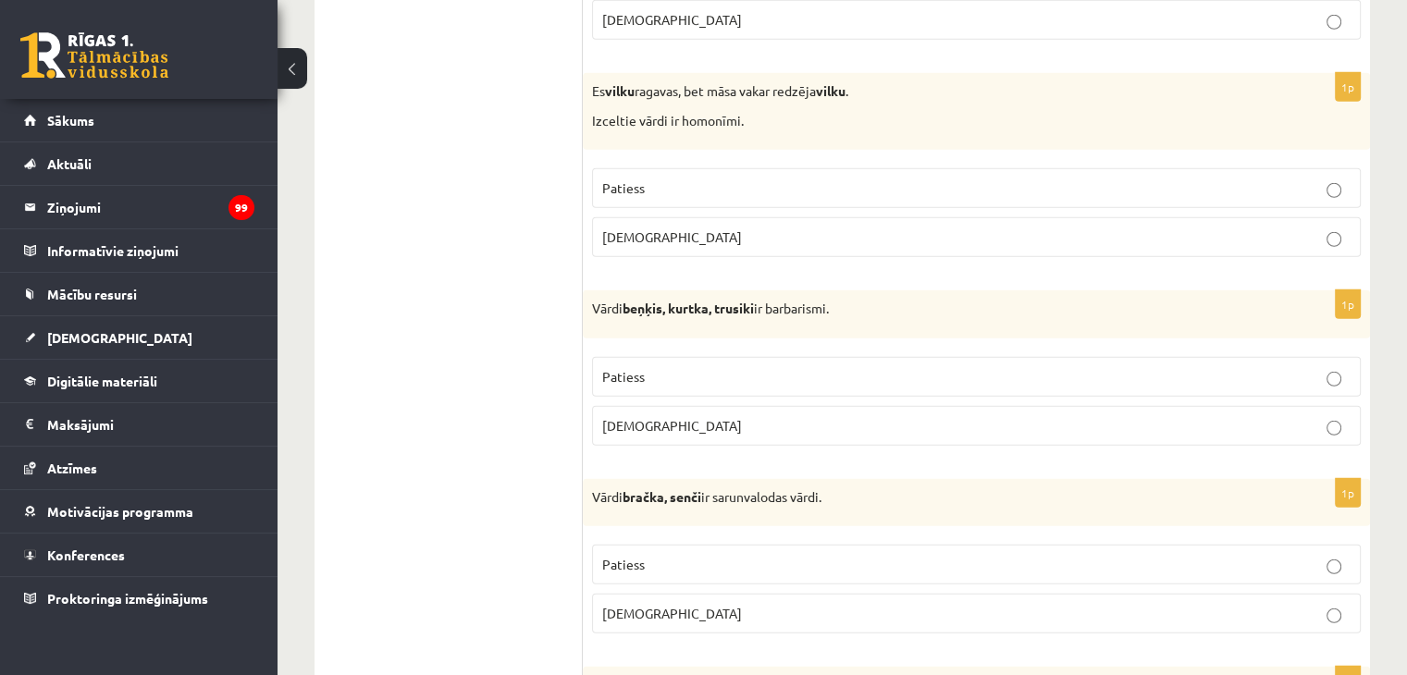
scroll to position [5255, 0]
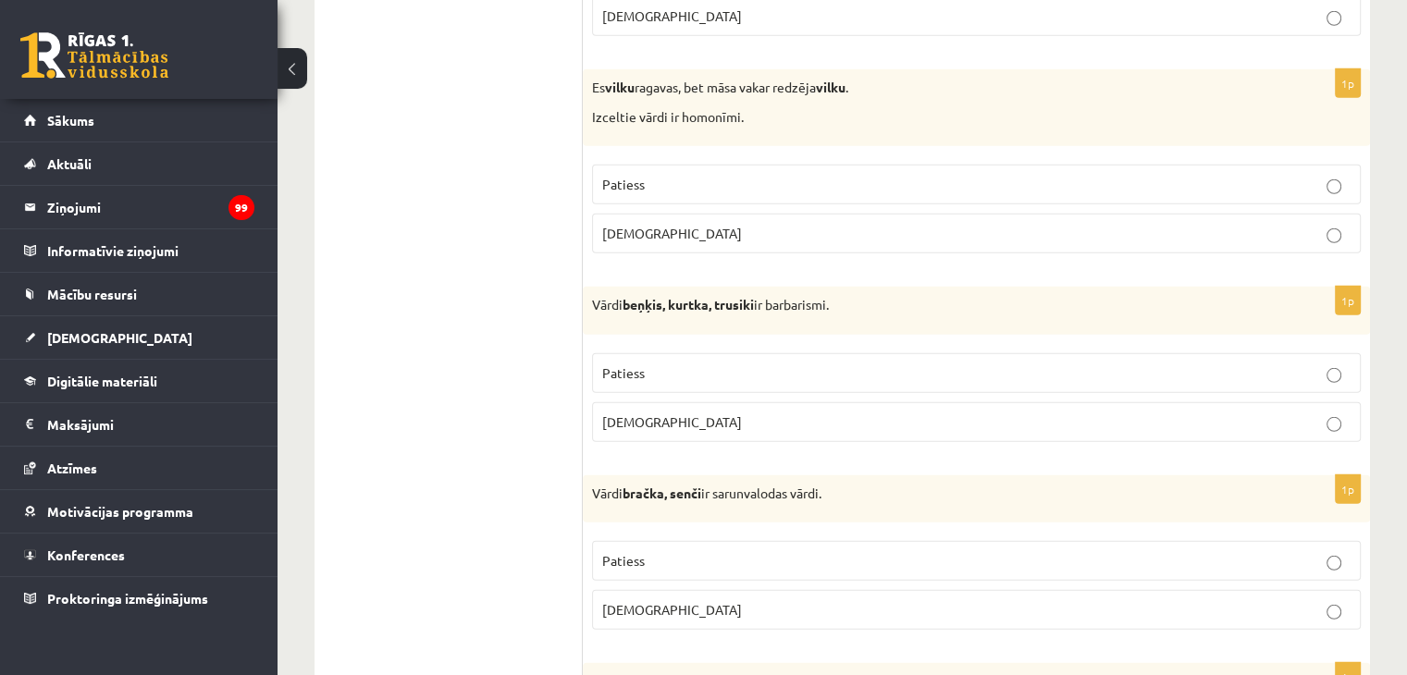
click at [686, 364] on p "Patiess" at bounding box center [976, 373] width 749 height 19
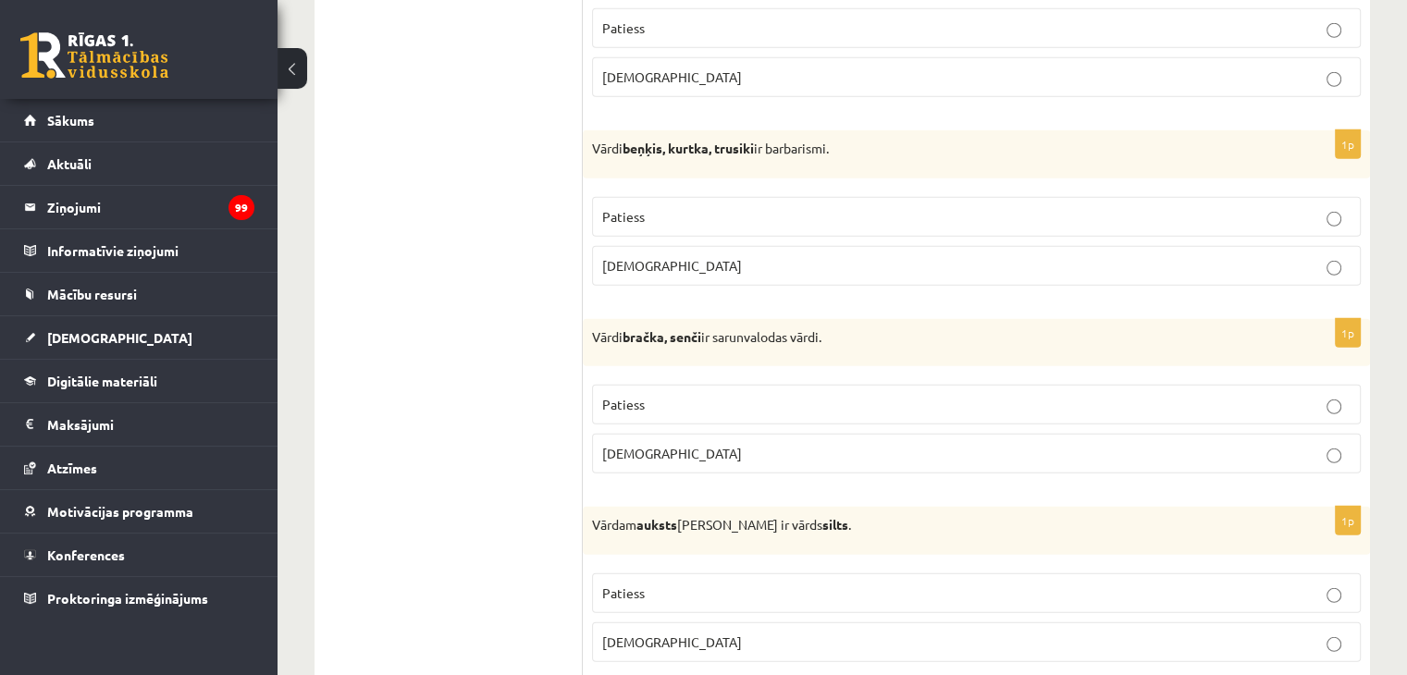
scroll to position [5440, 0]
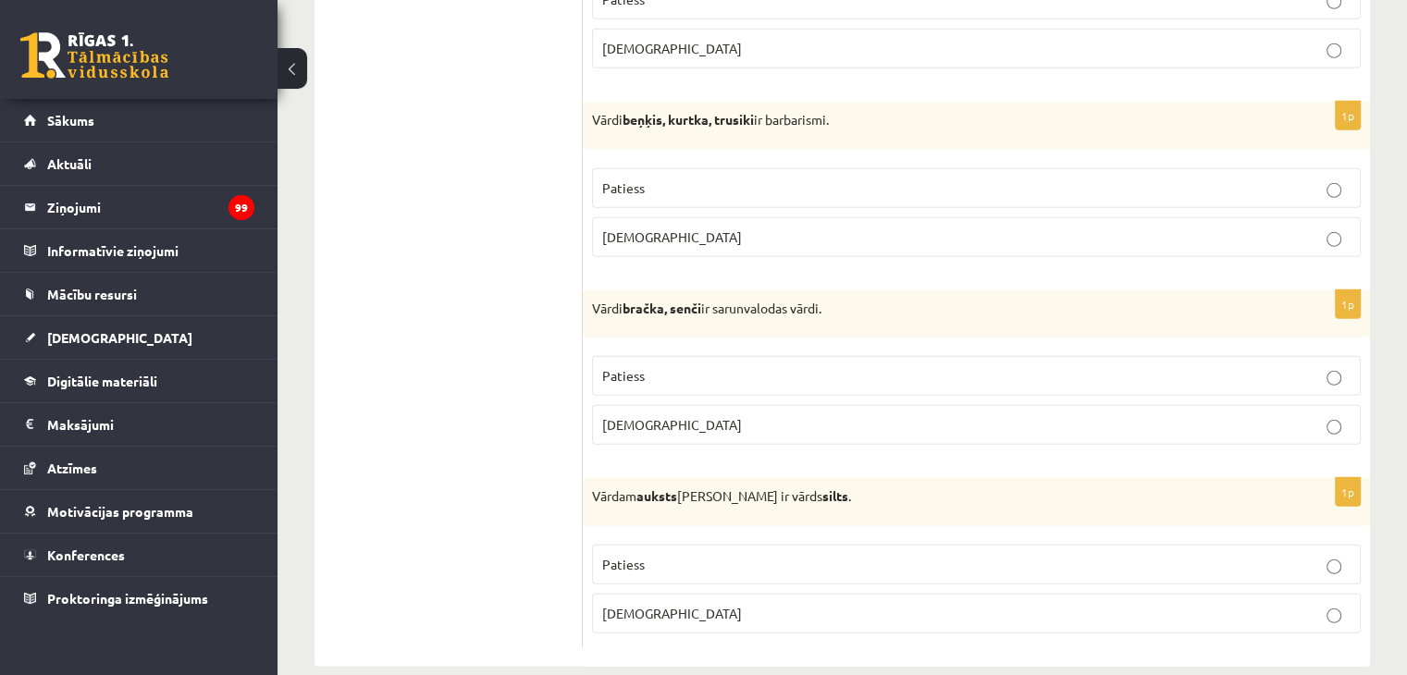
click at [686, 366] on p "Patiess" at bounding box center [976, 375] width 749 height 19
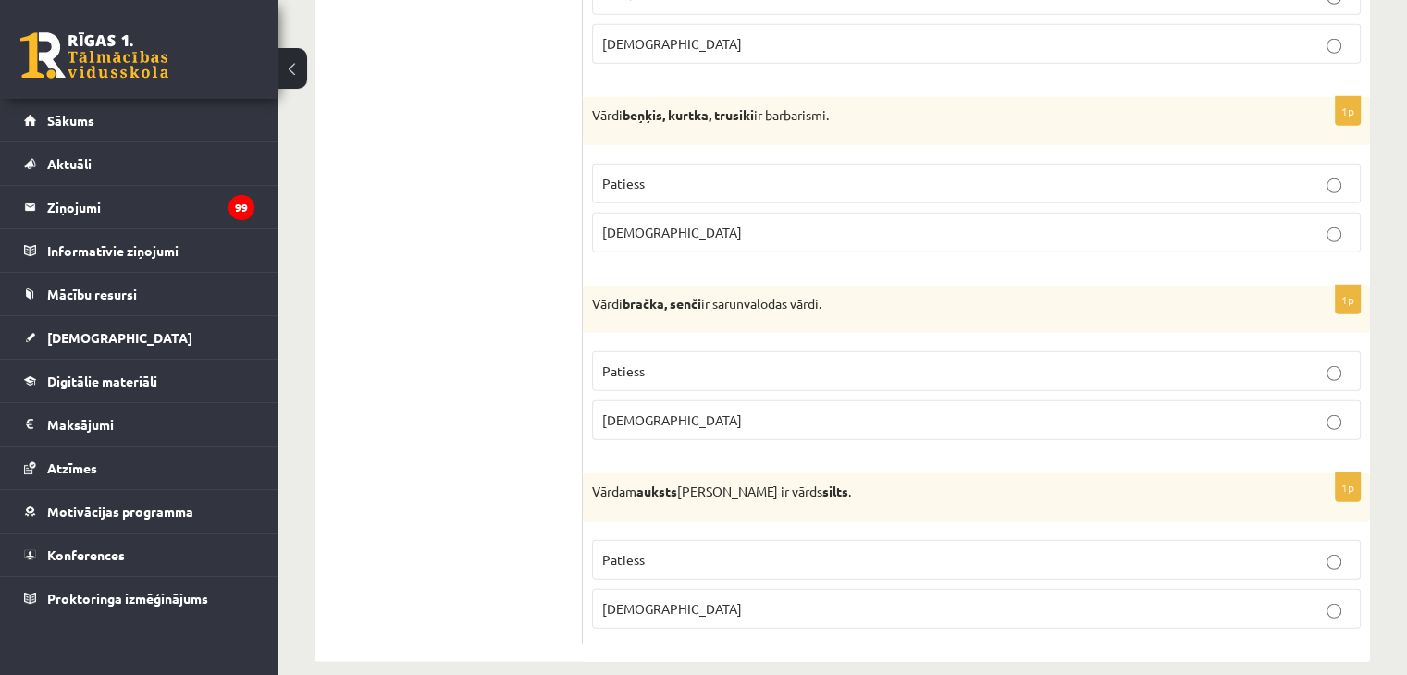
scroll to position [5448, 0]
click at [678, 548] on p "Patiess" at bounding box center [976, 557] width 749 height 19
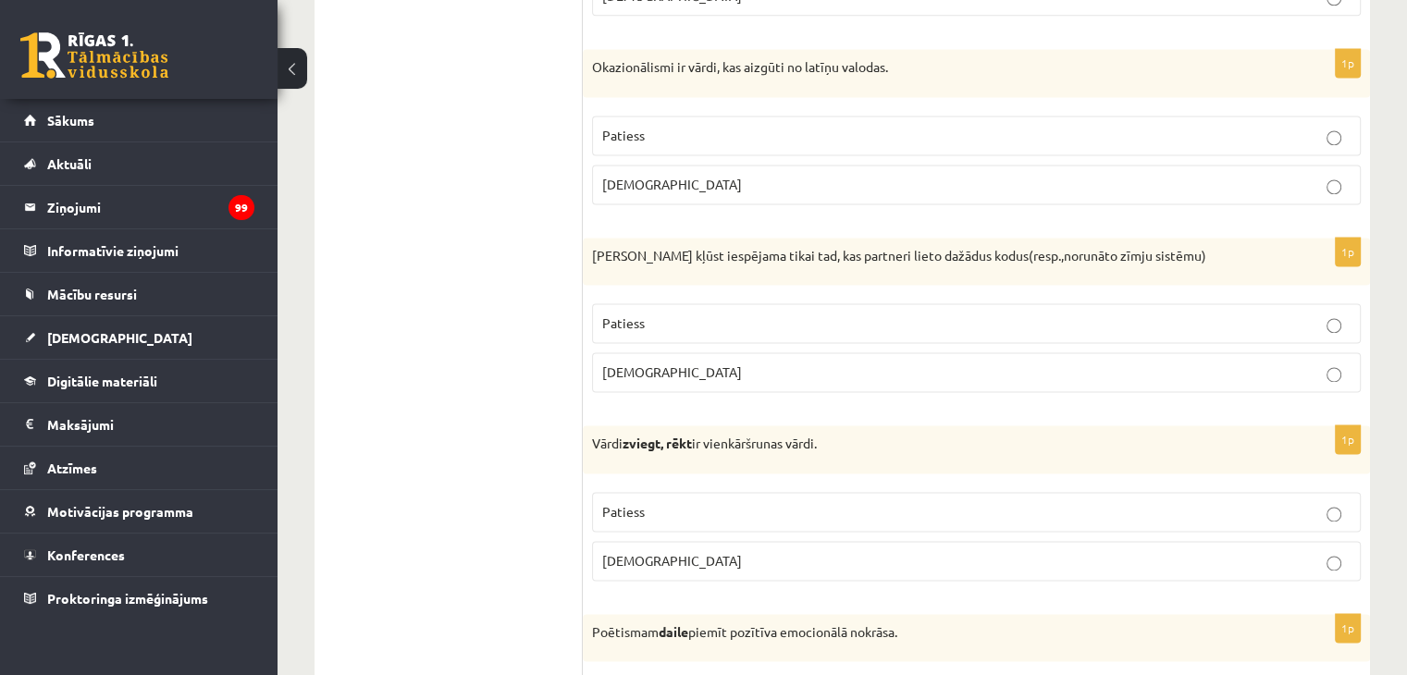
scroll to position [0, 0]
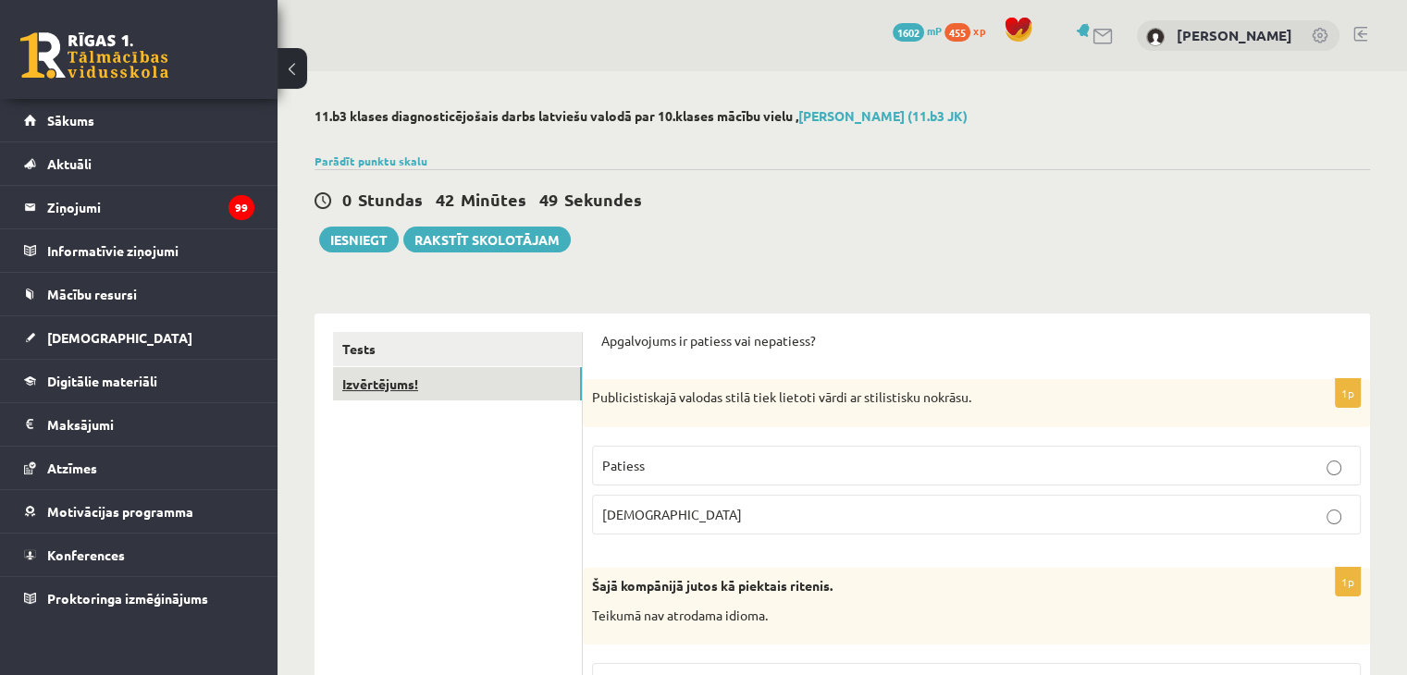
click at [444, 381] on link "Izvērtējums!" at bounding box center [457, 384] width 249 height 34
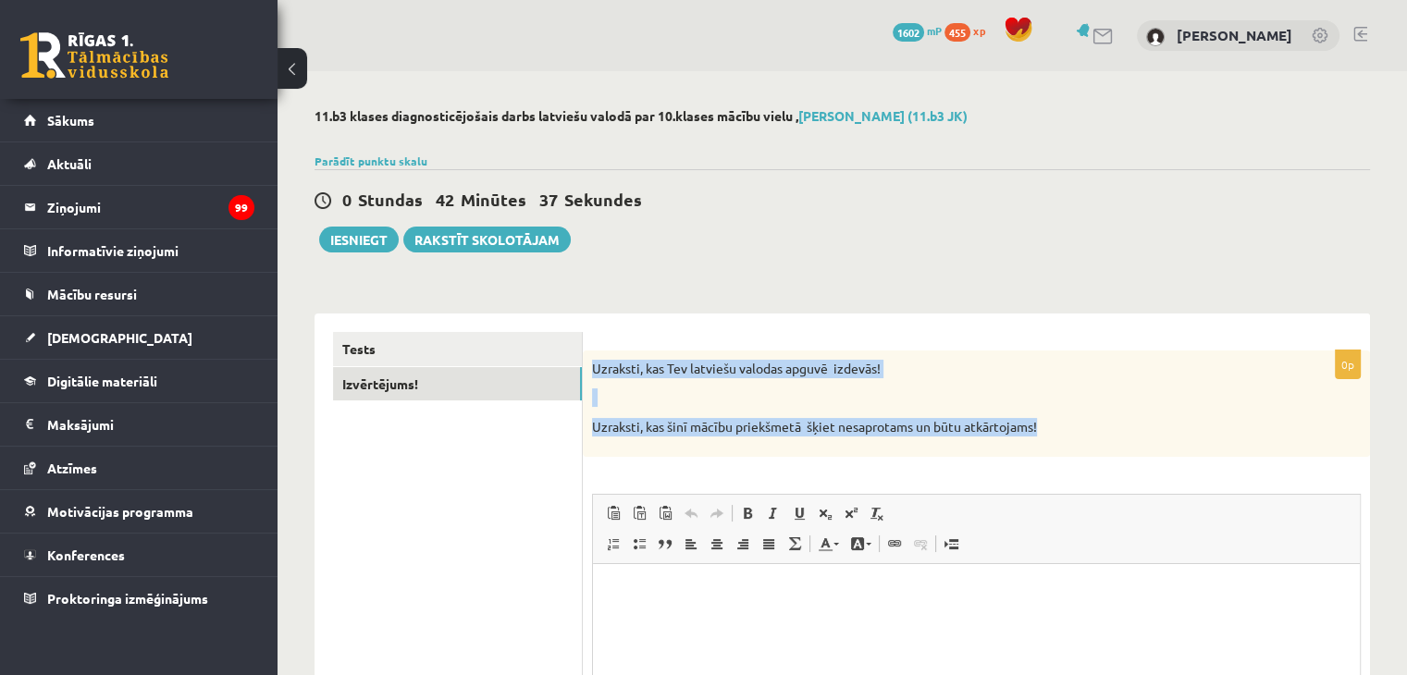
drag, startPoint x: 592, startPoint y: 367, endPoint x: 1042, endPoint y: 425, distance: 453.3
click at [1042, 425] on div "Uzraksti, kas Tev latviešu valodas apguvē izdevās! Uzraksti, kas šinī mācību pr…" at bounding box center [976, 404] width 787 height 106
copy div "Uzraksti, kas Tev latviešu valodas apguvē izdevās! Uzraksti, kas šinī mācību pr…"
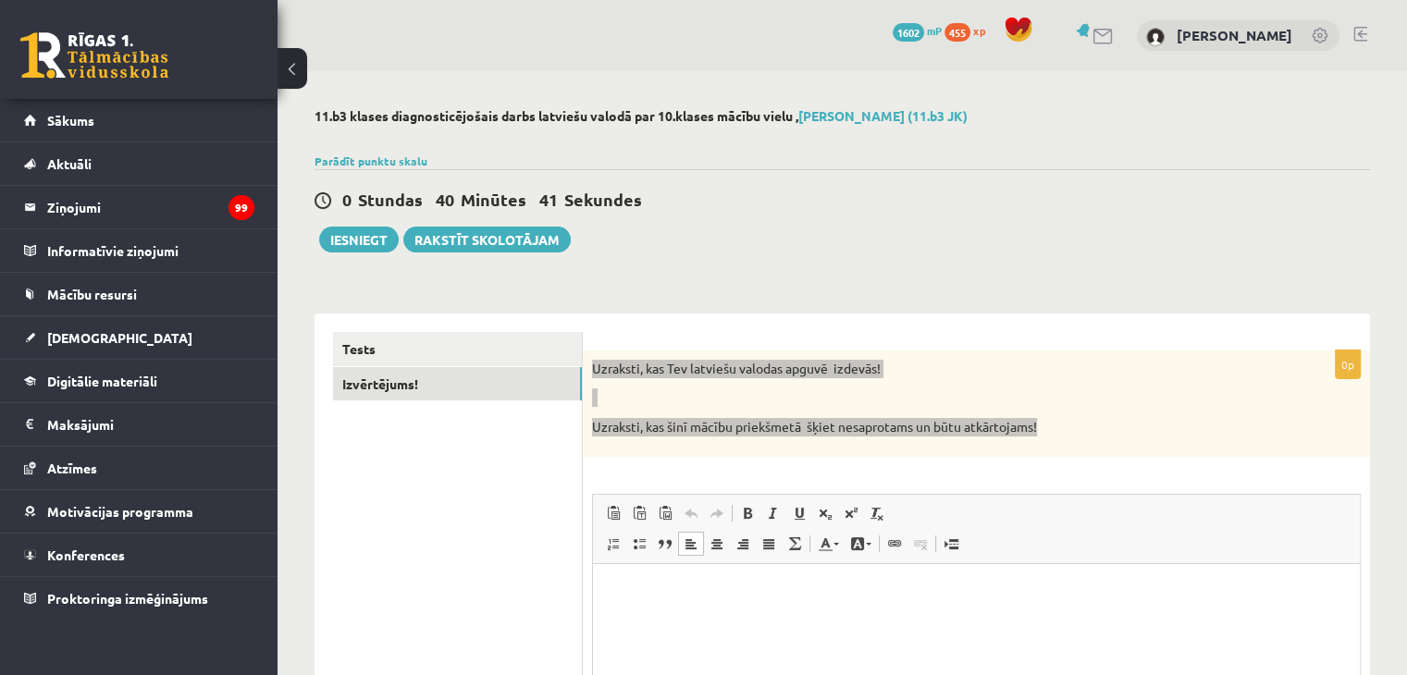
click at [718, 606] on html at bounding box center [976, 591] width 767 height 56
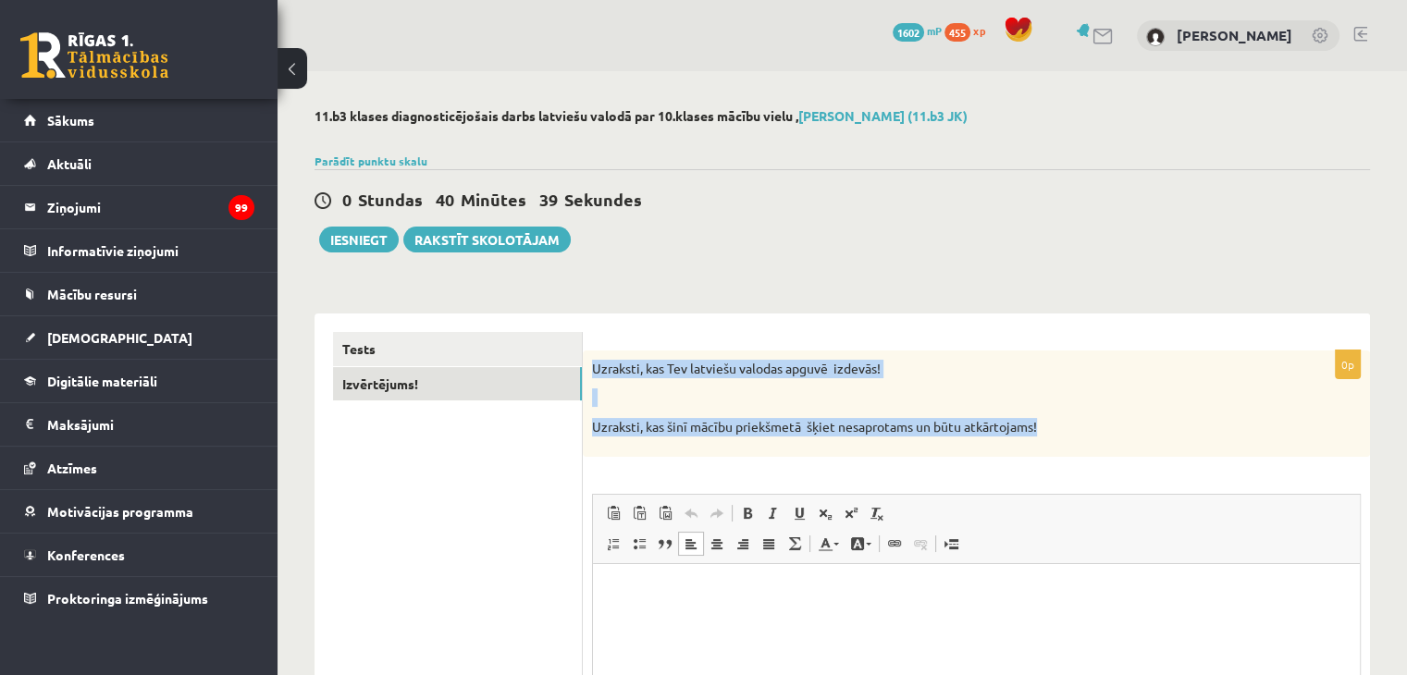
drag, startPoint x: 1103, startPoint y: 402, endPoint x: 1084, endPoint y: 377, distance: 31.8
click at [1101, 401] on p at bounding box center [930, 398] width 676 height 19
click at [1077, 366] on p "Uzraksti, kas Tev latviešu valodas apguvē izdevās!" at bounding box center [930, 369] width 676 height 19
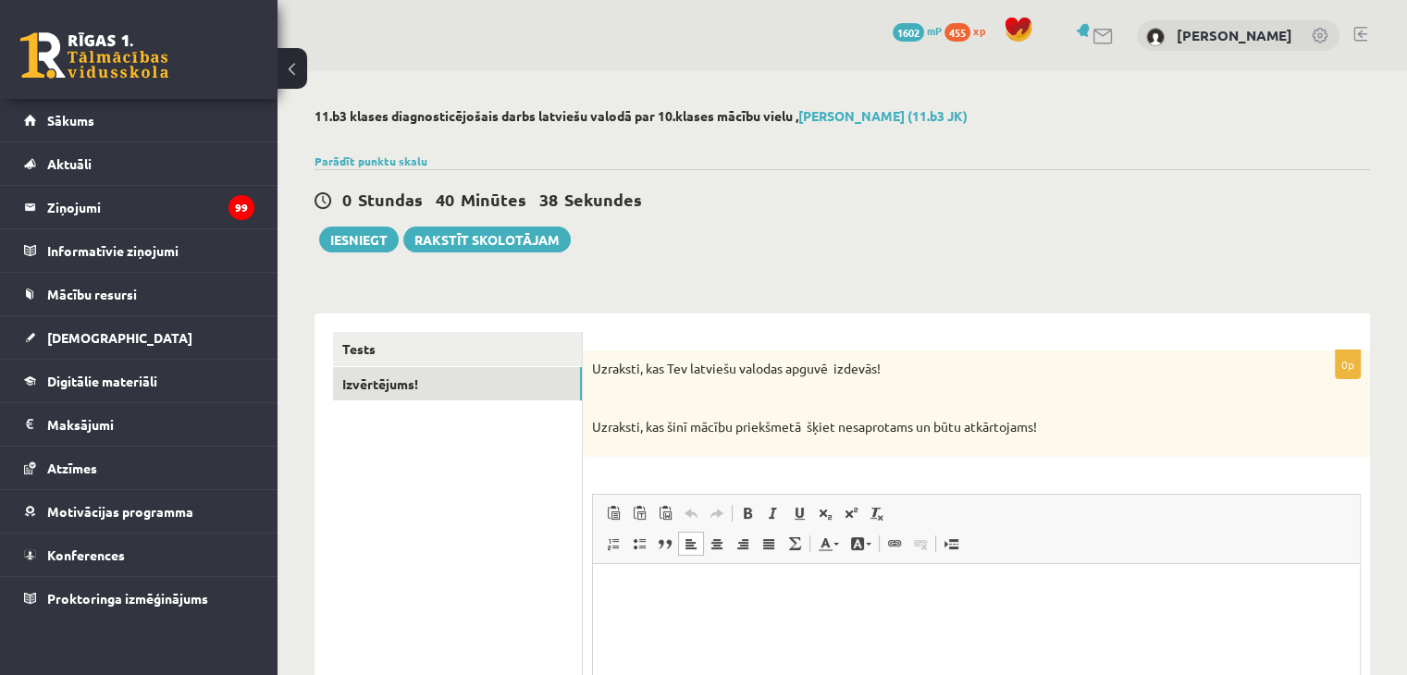
click at [637, 600] on p "Bagātinātā teksta redaktors, wiswyg-editor-user-answer-47434024515960" at bounding box center [977, 591] width 730 height 19
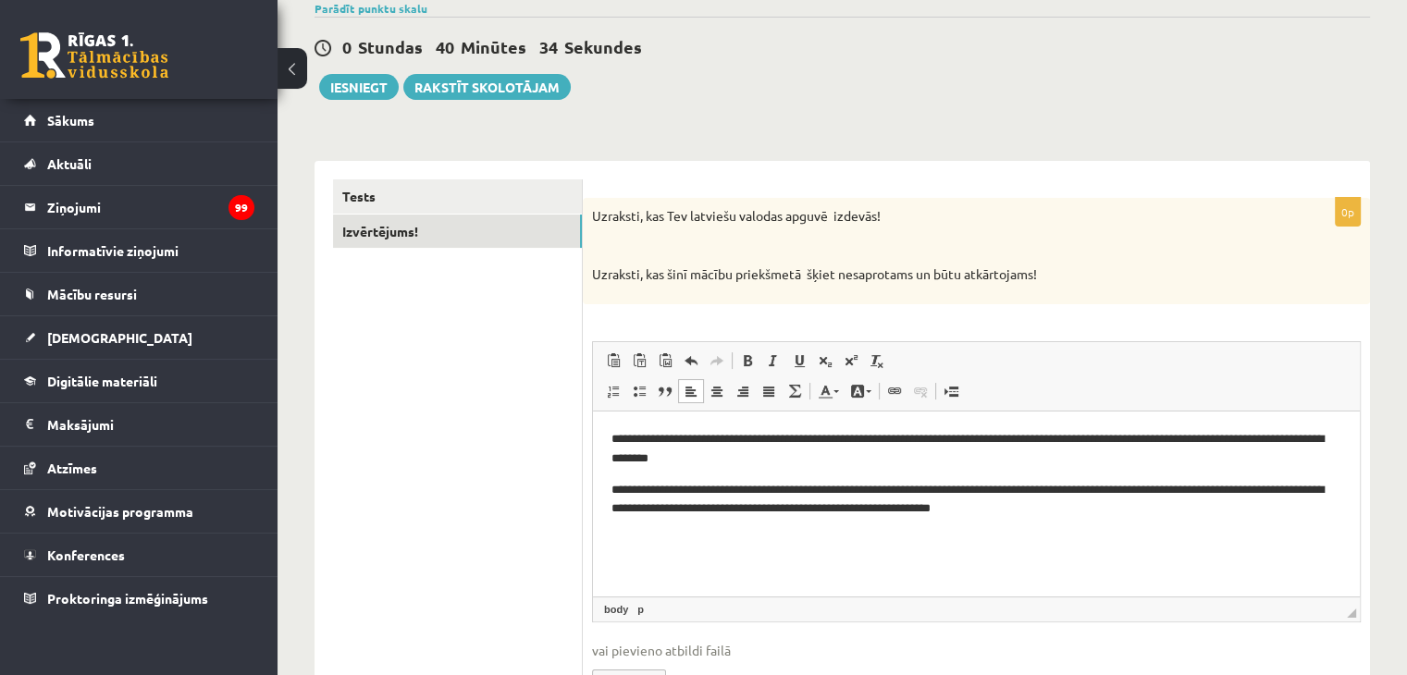
scroll to position [185, 0]
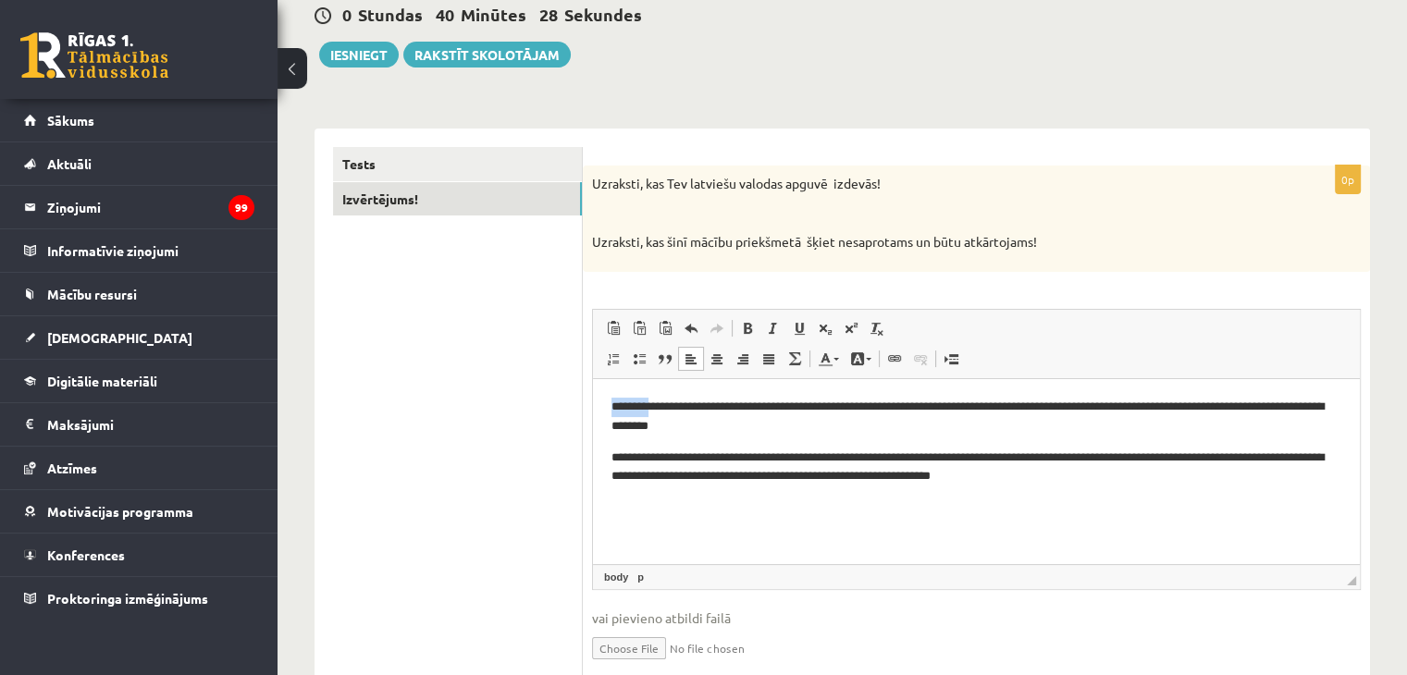
drag, startPoint x: 611, startPoint y: 406, endPoint x: 656, endPoint y: 409, distance: 45.4
click at [656, 409] on p "**********" at bounding box center [977, 416] width 731 height 39
click at [838, 365] on link "Teksta krāsa" at bounding box center [828, 359] width 32 height 24
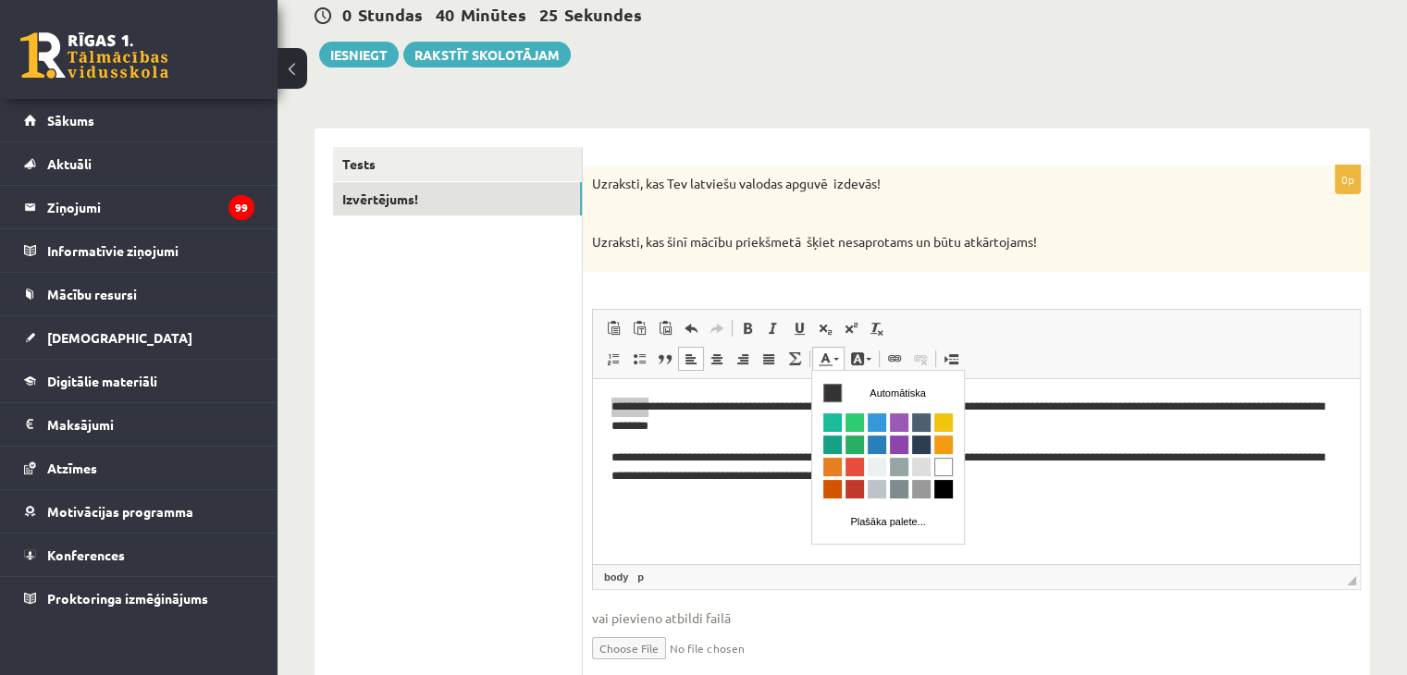
scroll to position [0, 0]
click at [848, 467] on span "Krāsa" at bounding box center [855, 466] width 19 height 19
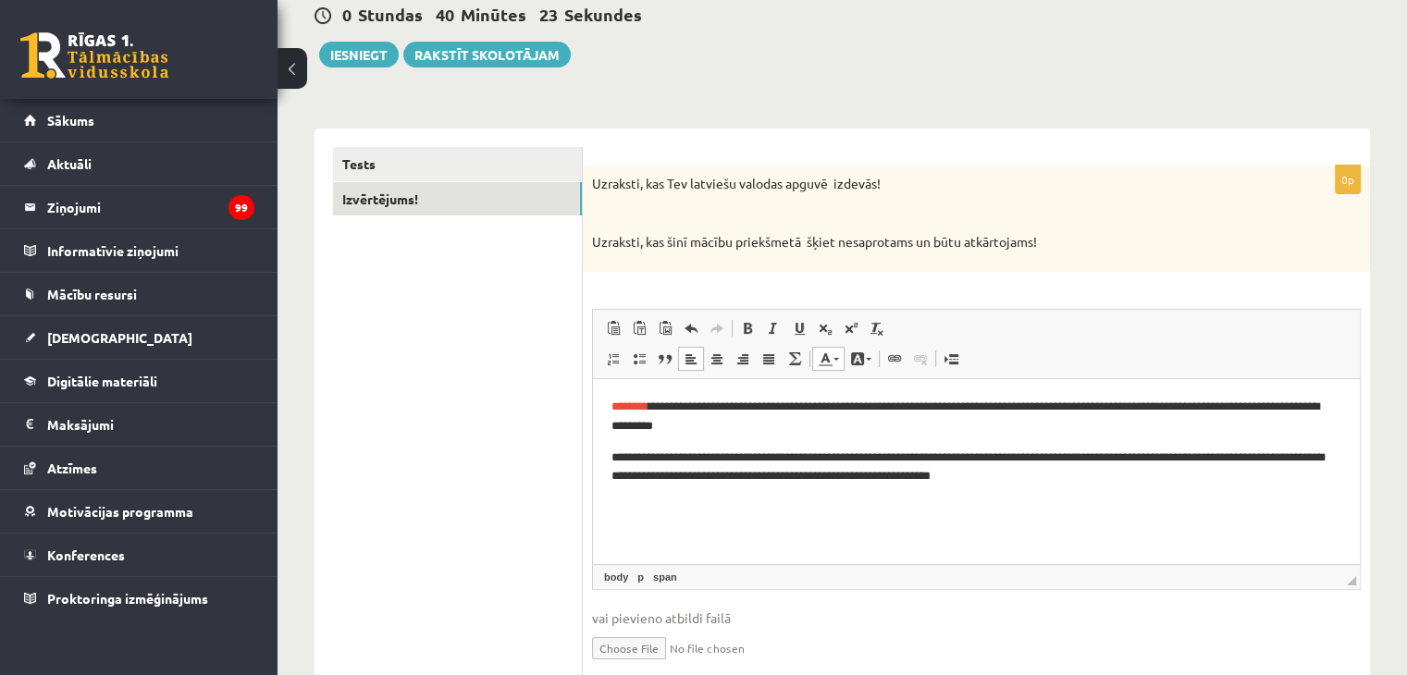
click at [763, 504] on html "**********" at bounding box center [976, 441] width 767 height 126
drag, startPoint x: 909, startPoint y: 457, endPoint x: 981, endPoint y: 456, distance: 72.2
click at [981, 456] on p "**********" at bounding box center [977, 467] width 731 height 39
click at [866, 358] on span at bounding box center [869, 359] width 6 height 3
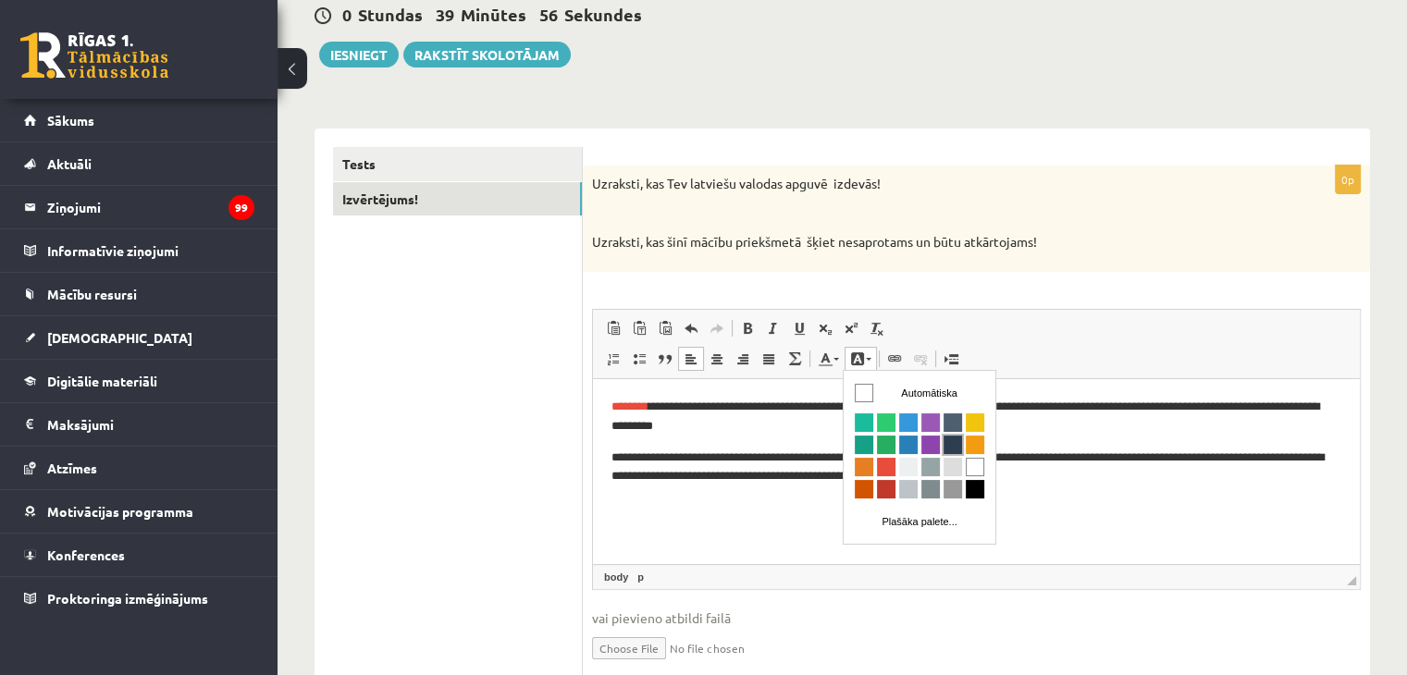
click at [954, 443] on span "Krāsa" at bounding box center [953, 444] width 19 height 19
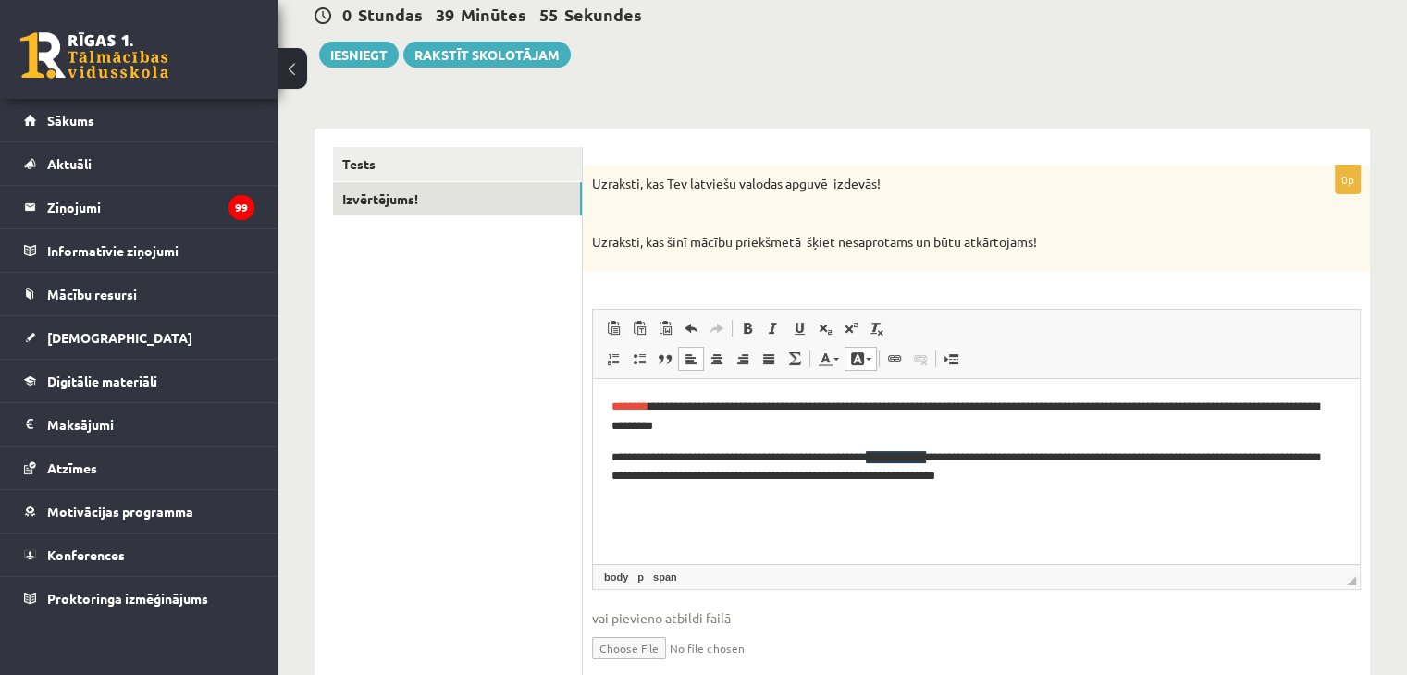
click at [964, 504] on html "**********" at bounding box center [976, 441] width 767 height 126
click at [870, 359] on link "Fona krāsa" at bounding box center [861, 359] width 32 height 24
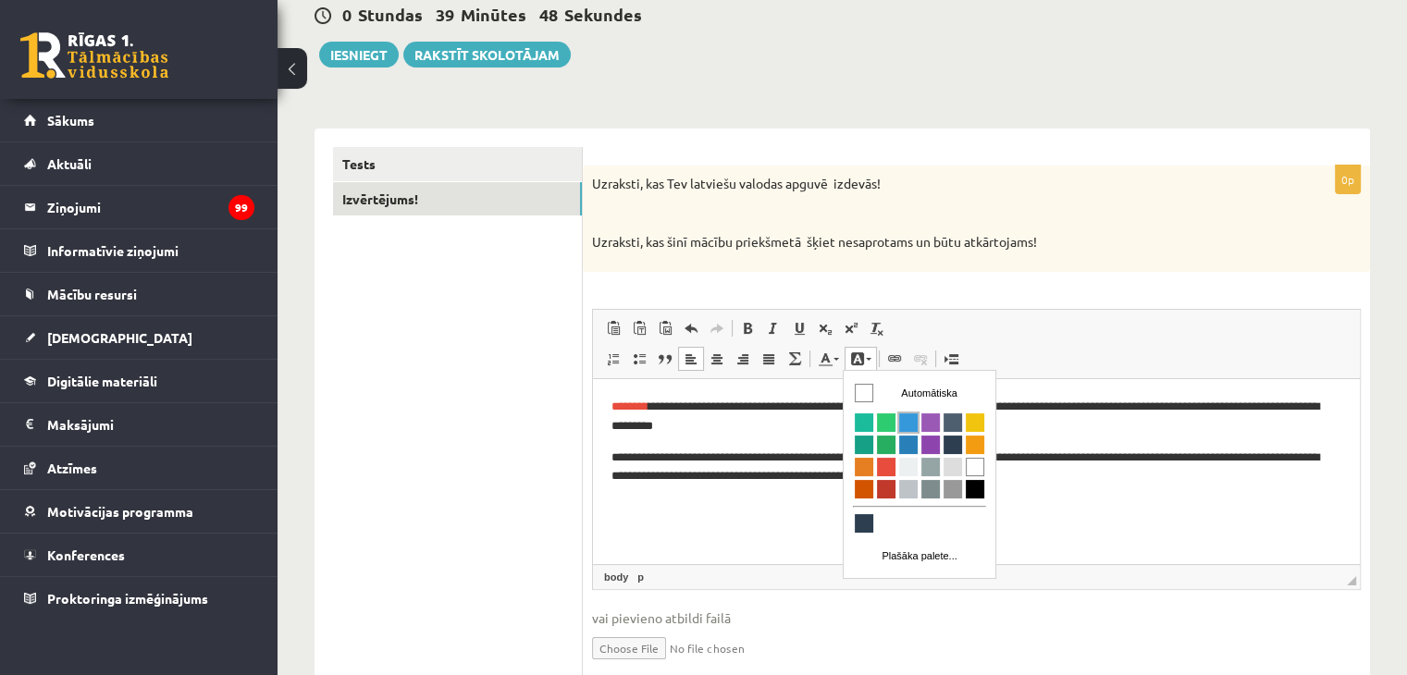
click at [913, 419] on span "Krāsa" at bounding box center [908, 422] width 19 height 19
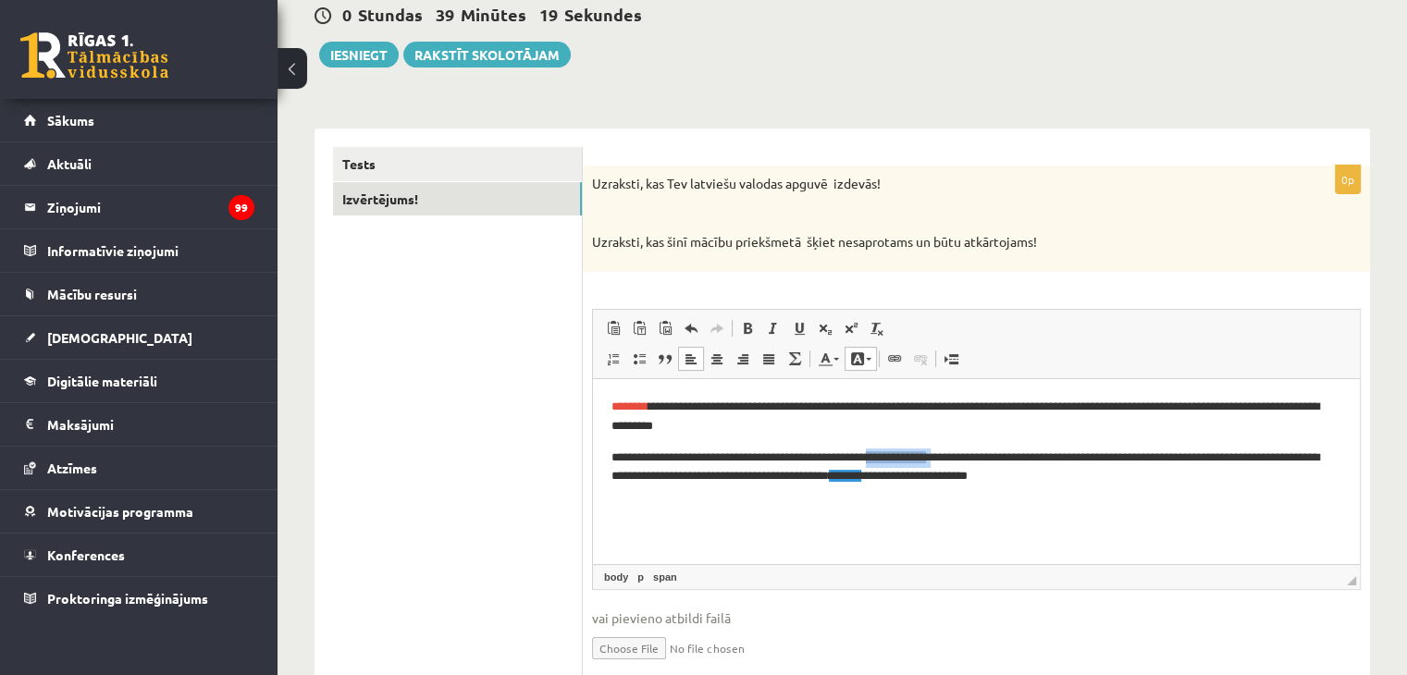
drag, startPoint x: 926, startPoint y: 454, endPoint x: 982, endPoint y: 452, distance: 55.6
click at [982, 452] on p "**********" at bounding box center [977, 467] width 731 height 39
click at [870, 358] on link "Fona krāsa" at bounding box center [861, 359] width 32 height 24
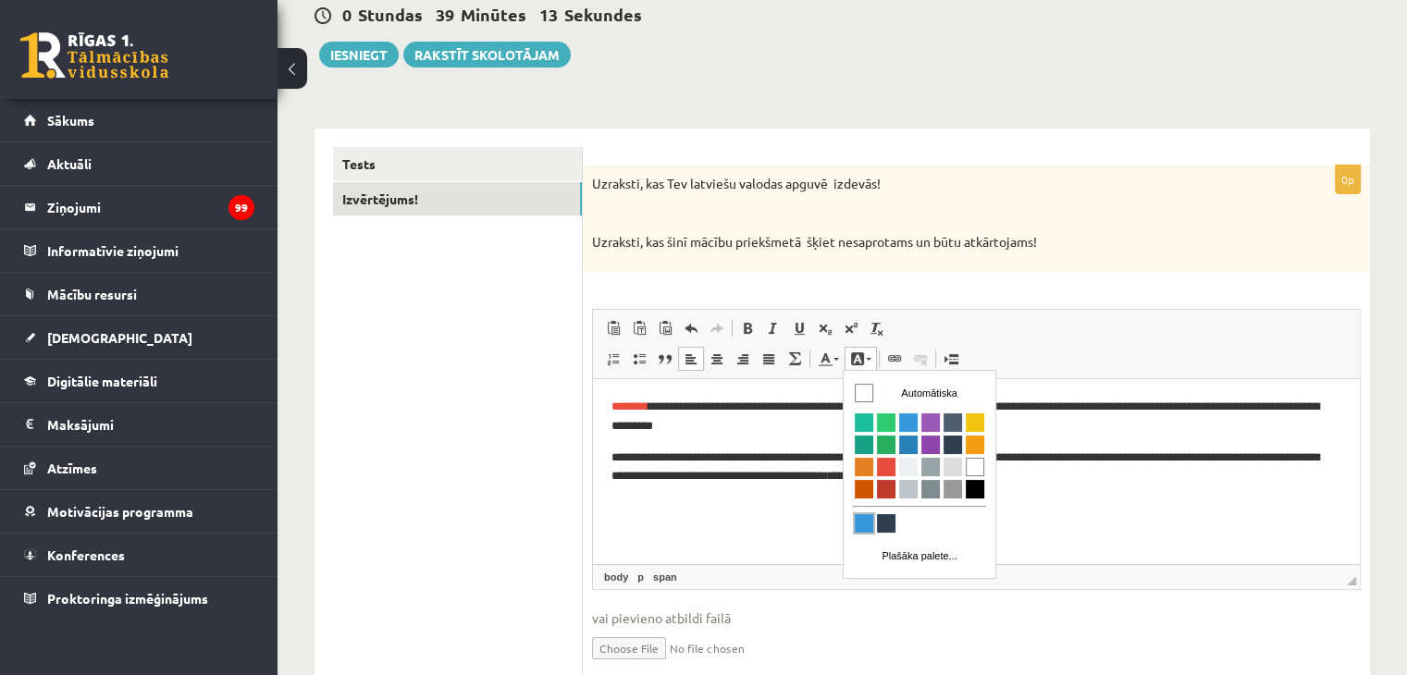
click at [861, 521] on span "Krāsa" at bounding box center [864, 523] width 19 height 19
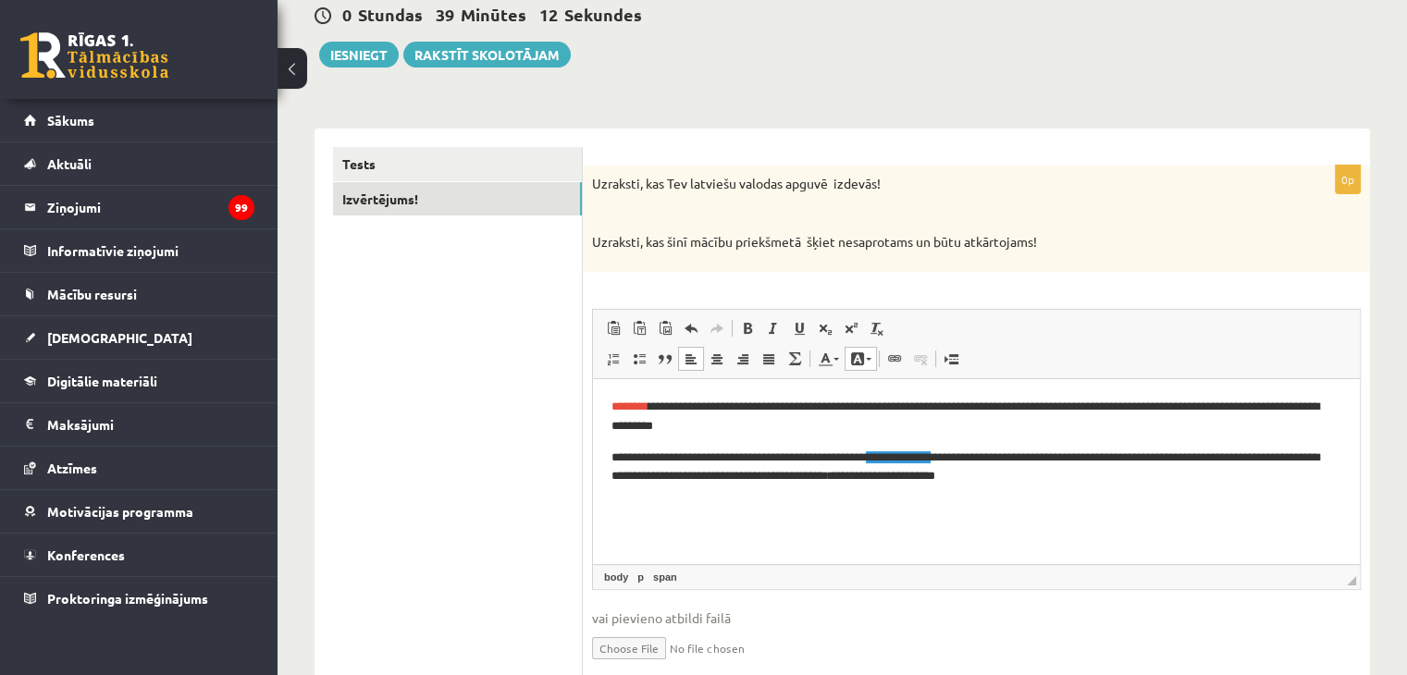
click at [803, 504] on html "**********" at bounding box center [976, 441] width 767 height 126
click at [913, 504] on html "**********" at bounding box center [976, 441] width 767 height 126
drag, startPoint x: 728, startPoint y: 479, endPoint x: 763, endPoint y: 483, distance: 35.4
click at [763, 483] on p "**********" at bounding box center [977, 467] width 731 height 39
click at [867, 360] on link "Fona krāsa" at bounding box center [861, 359] width 32 height 24
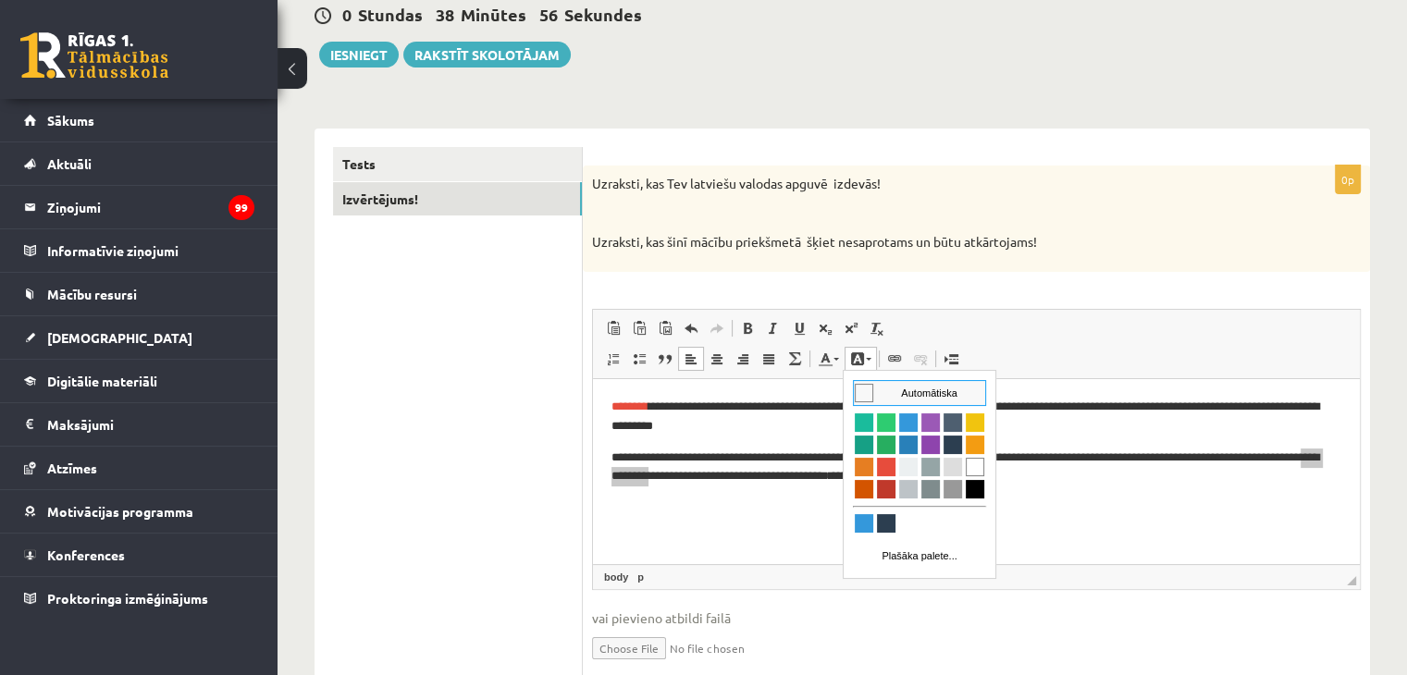
click at [1013, 340] on span "Ielīmēt Klaviatūras saīsne vadīšanas taustiņš+V Ievietot kā vienkāršu tekstu Kl…" at bounding box center [976, 331] width 752 height 31
click at [981, 334] on span "Ielīmēt Klaviatūras saīsne vadīšanas taustiņš+V Ievietot kā vienkāršu tekstu Kl…" at bounding box center [976, 331] width 752 height 31
click at [1065, 504] on html "**********" at bounding box center [976, 441] width 767 height 126
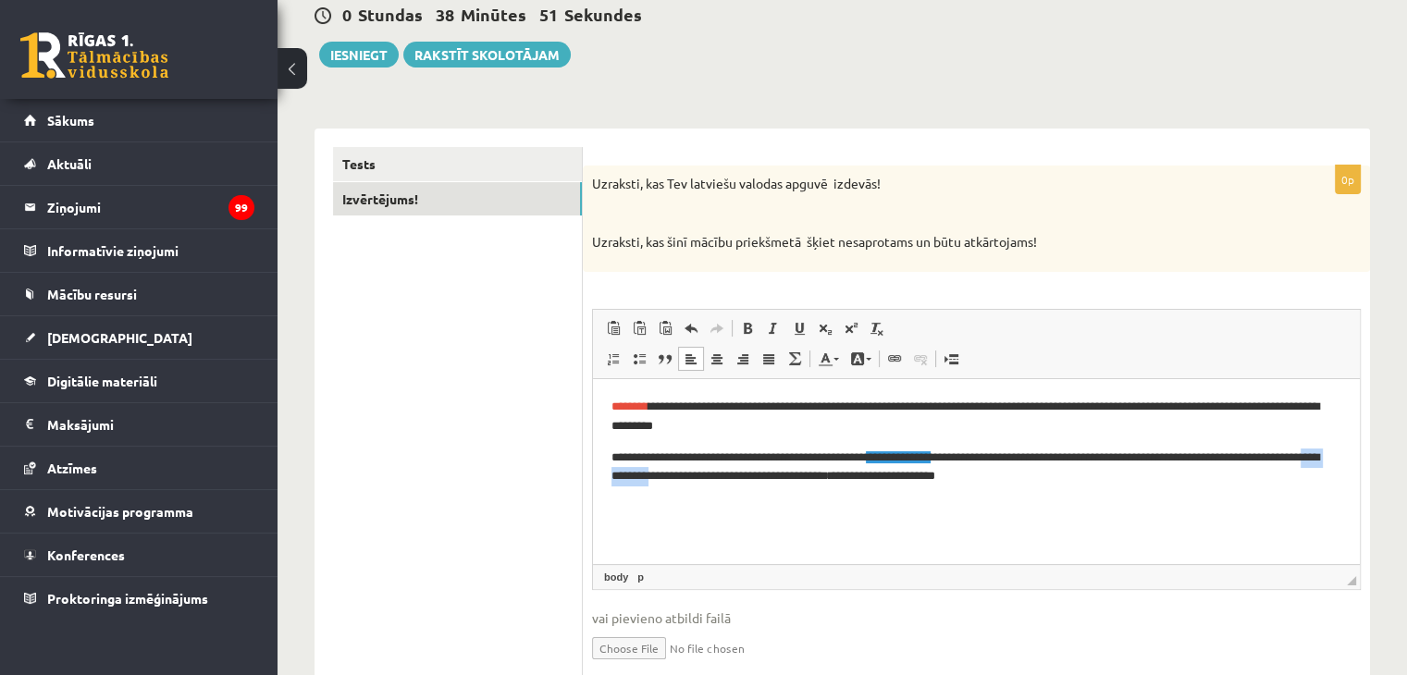
drag, startPoint x: 700, startPoint y: 479, endPoint x: 765, endPoint y: 482, distance: 64.8
click at [765, 482] on p "**********" at bounding box center [977, 467] width 731 height 39
click at [801, 328] on span at bounding box center [799, 328] width 15 height 15
click at [804, 504] on html "**********" at bounding box center [976, 441] width 767 height 126
drag, startPoint x: 786, startPoint y: 477, endPoint x: 840, endPoint y: 481, distance: 54.8
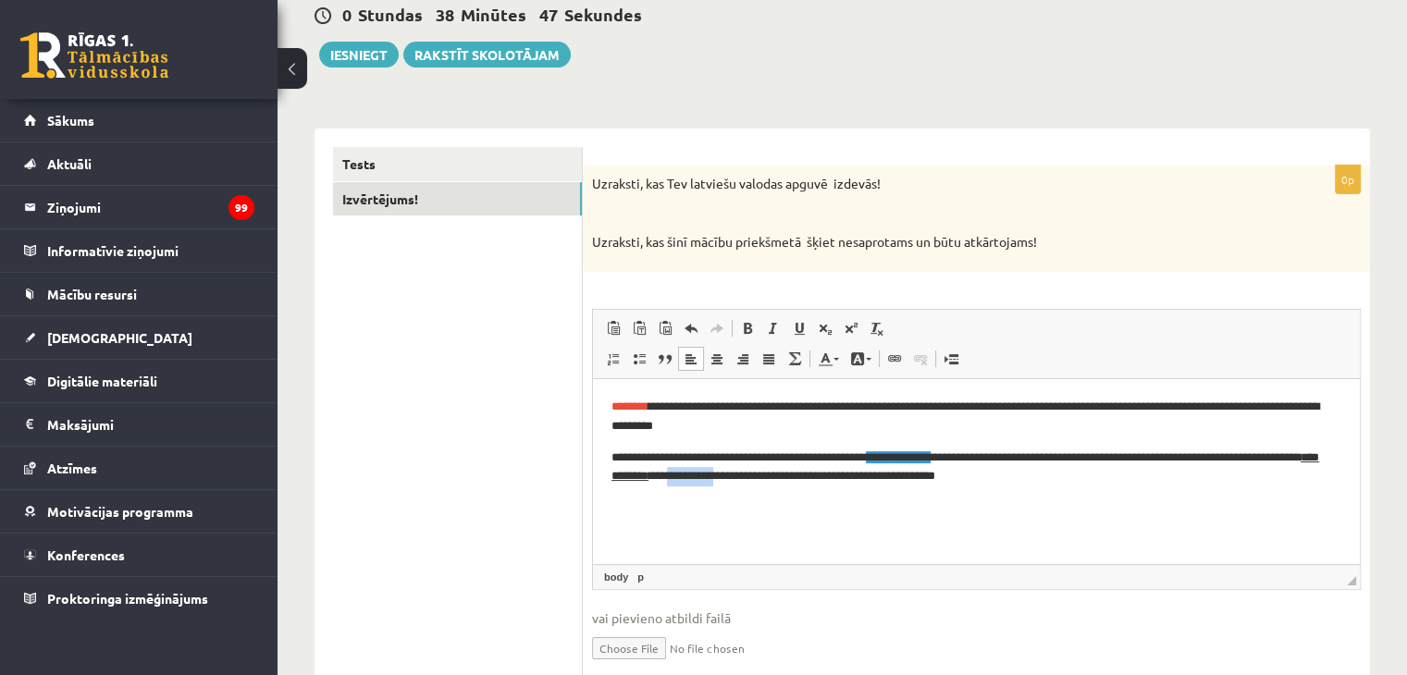
click at [840, 481] on p "**********" at bounding box center [977, 467] width 731 height 39
click at [806, 328] on span at bounding box center [799, 328] width 15 height 15
click at [827, 504] on html "**********" at bounding box center [976, 441] width 767 height 126
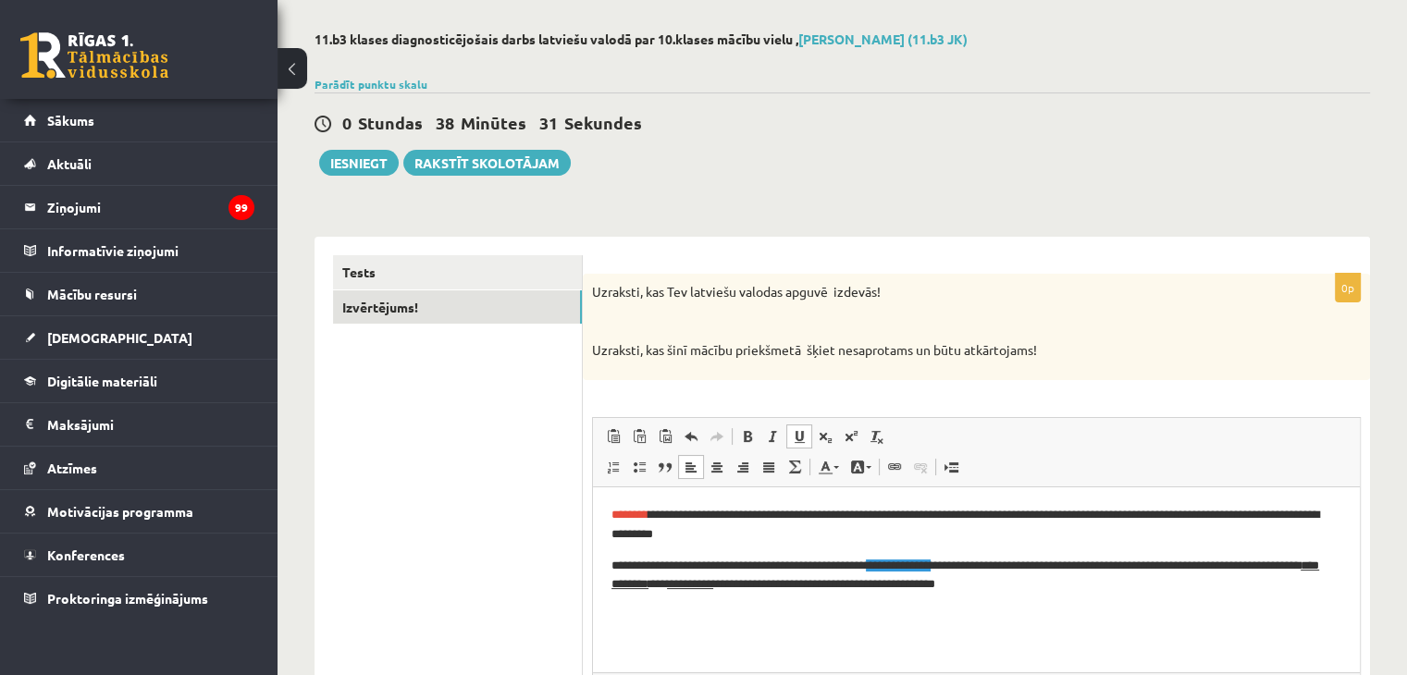
scroll to position [74, 0]
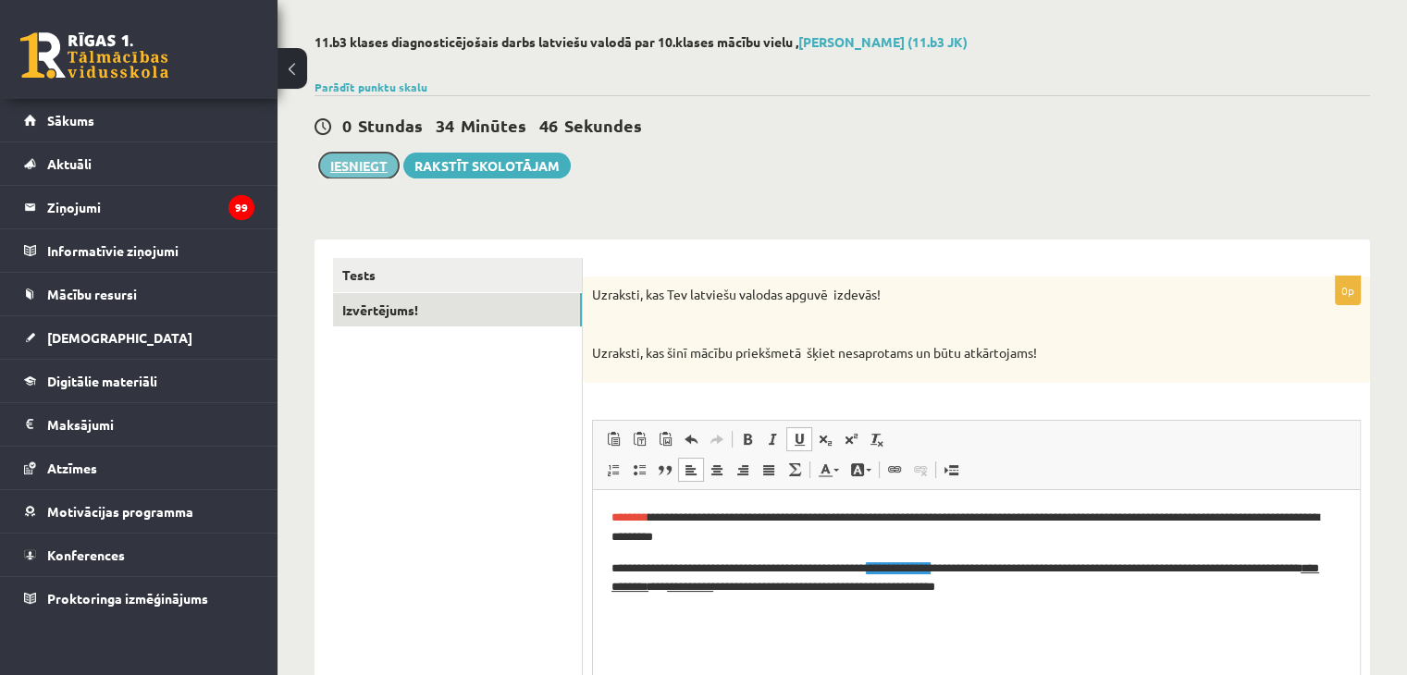
click at [357, 167] on button "Iesniegt" at bounding box center [359, 166] width 80 height 26
click at [506, 267] on link "Tests" at bounding box center [457, 275] width 249 height 34
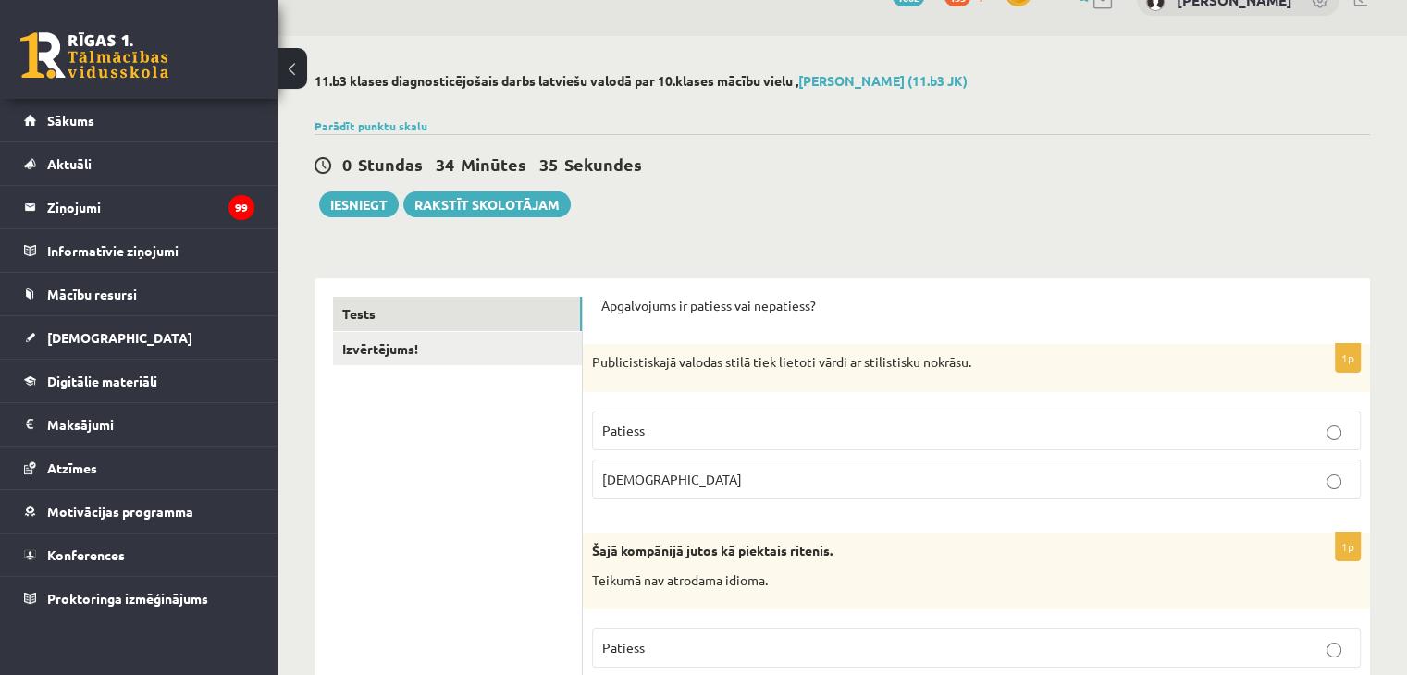
scroll to position [0, 0]
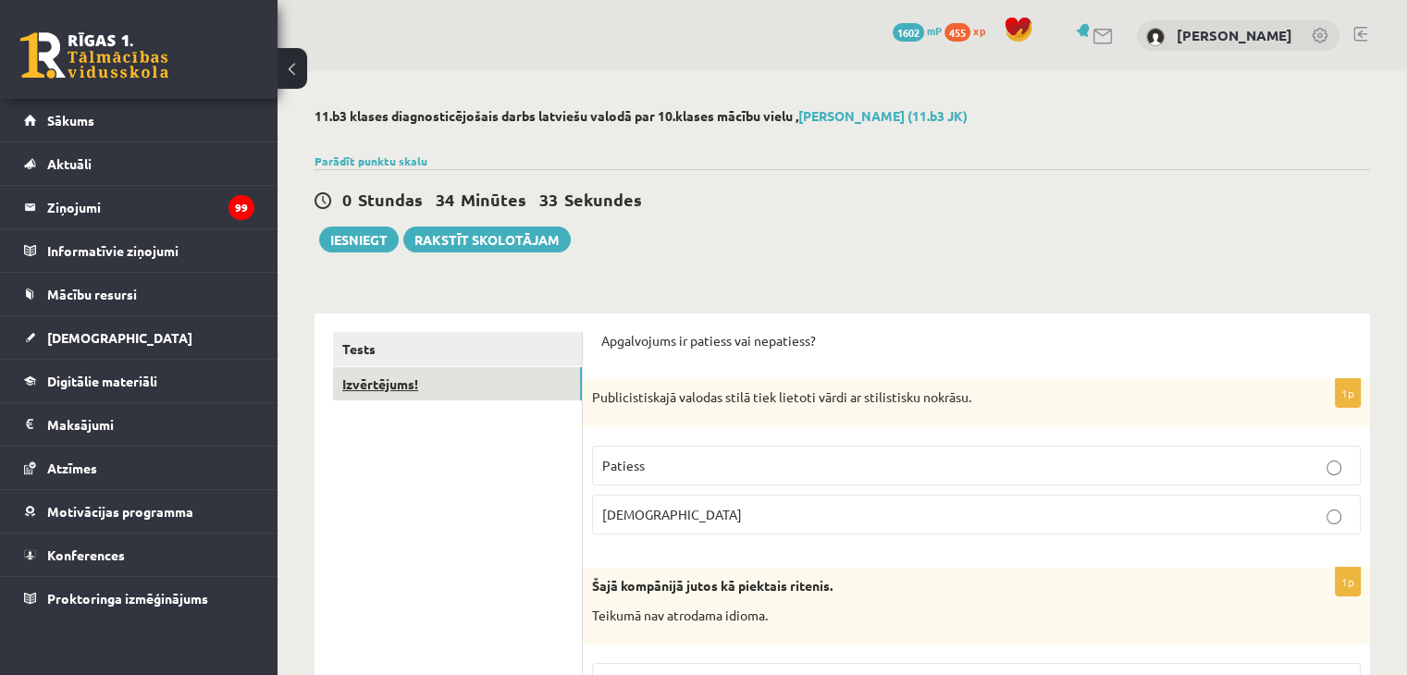
click at [477, 389] on link "Izvērtējums!" at bounding box center [457, 384] width 249 height 34
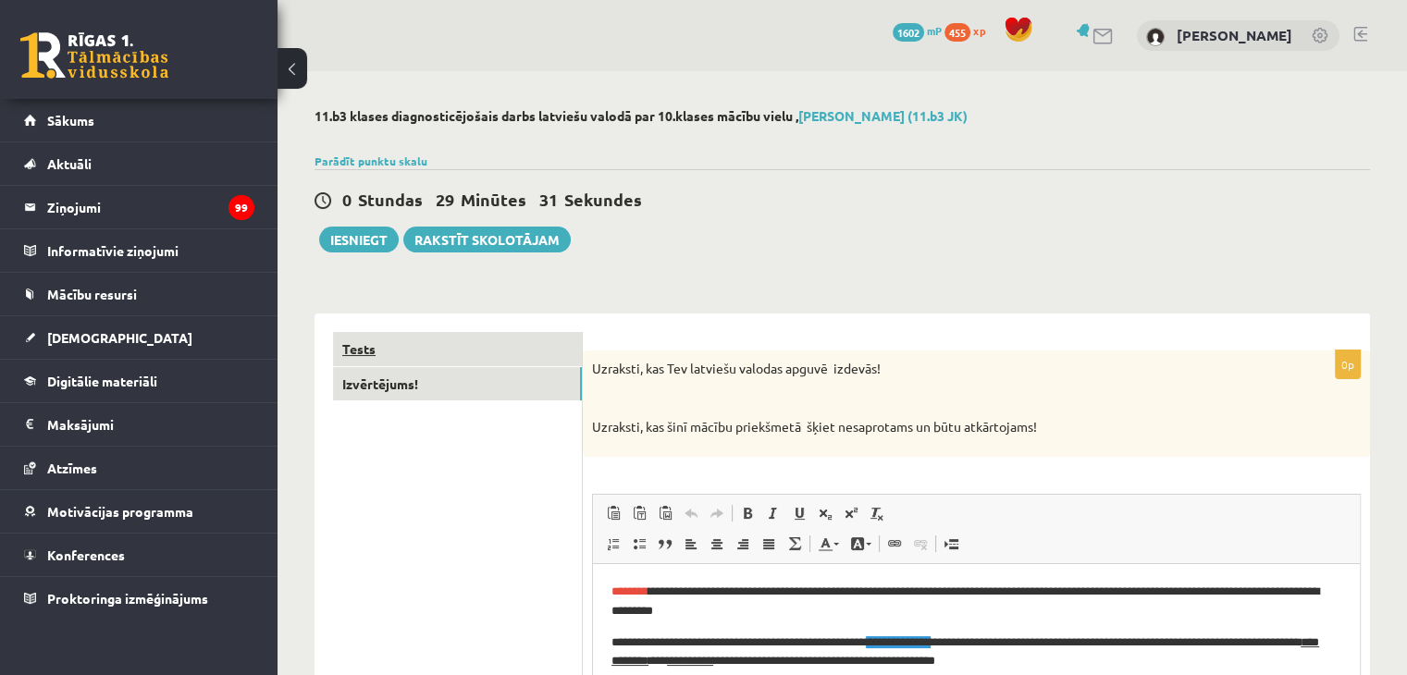
click at [454, 343] on link "Tests" at bounding box center [457, 349] width 249 height 34
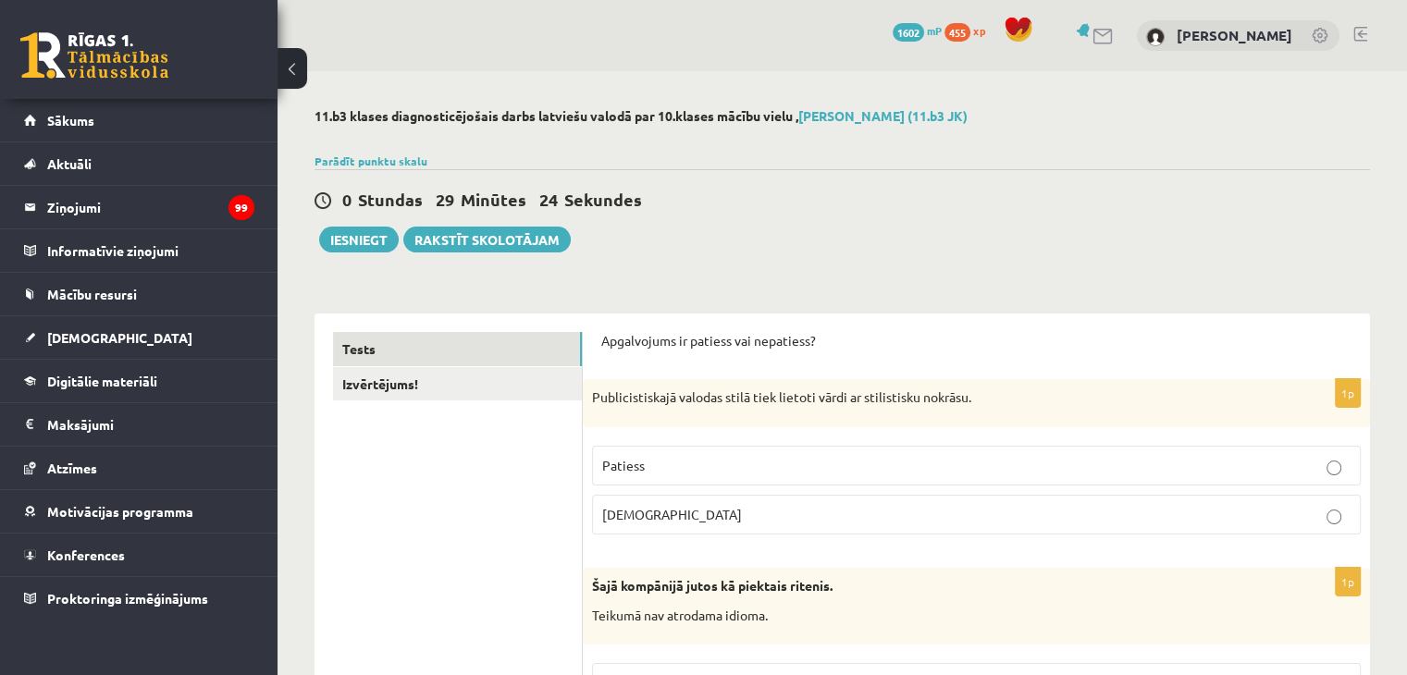
click at [662, 520] on p "Aplams" at bounding box center [976, 514] width 749 height 19
click at [652, 457] on p "Patiess" at bounding box center [976, 465] width 749 height 19
click at [363, 232] on button "Iesniegt" at bounding box center [359, 240] width 80 height 26
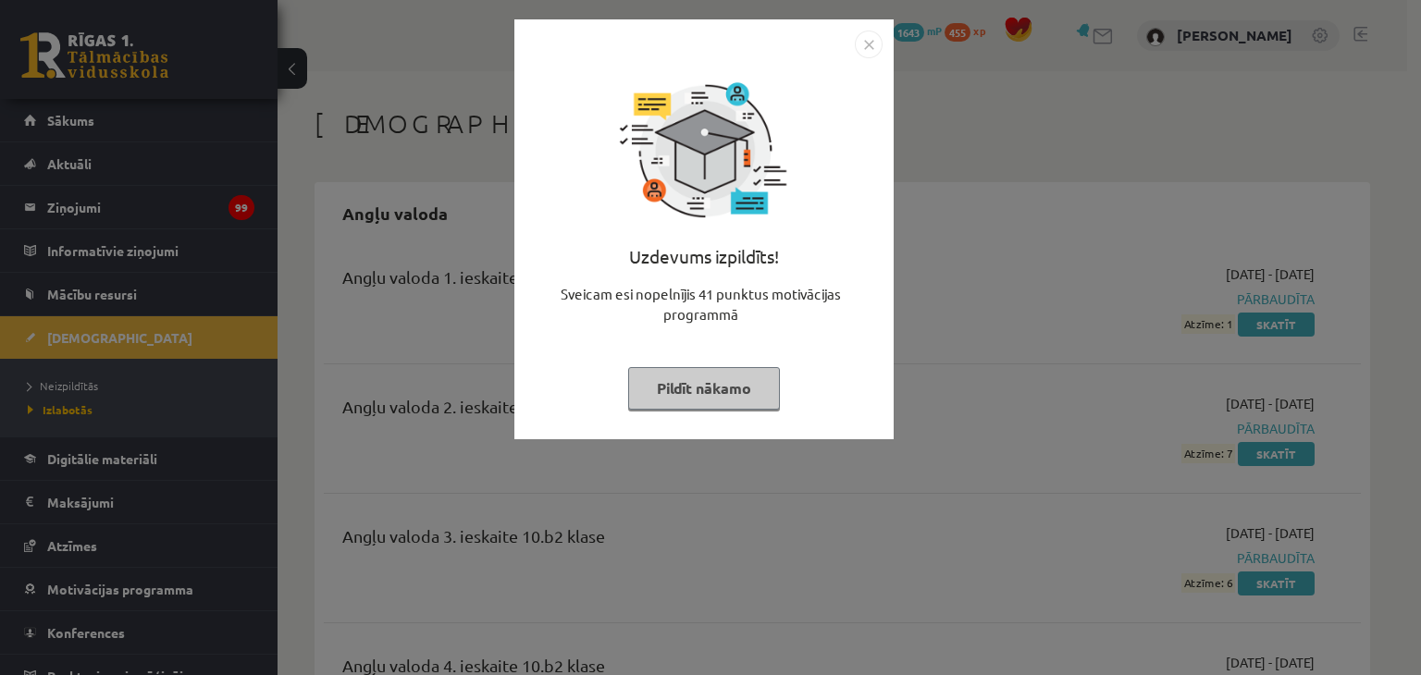
click at [698, 397] on button "Pildīt nākamo" at bounding box center [704, 388] width 152 height 43
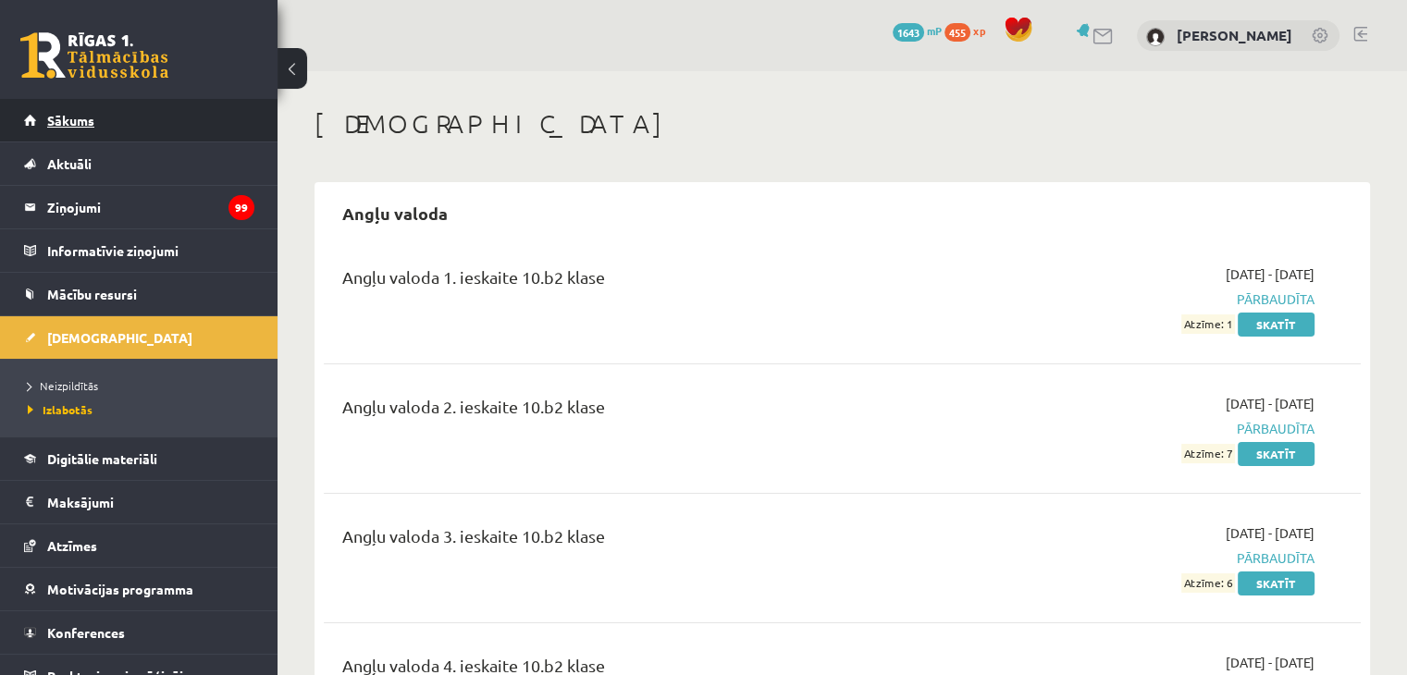
click at [107, 121] on link "Sākums" at bounding box center [139, 120] width 230 height 43
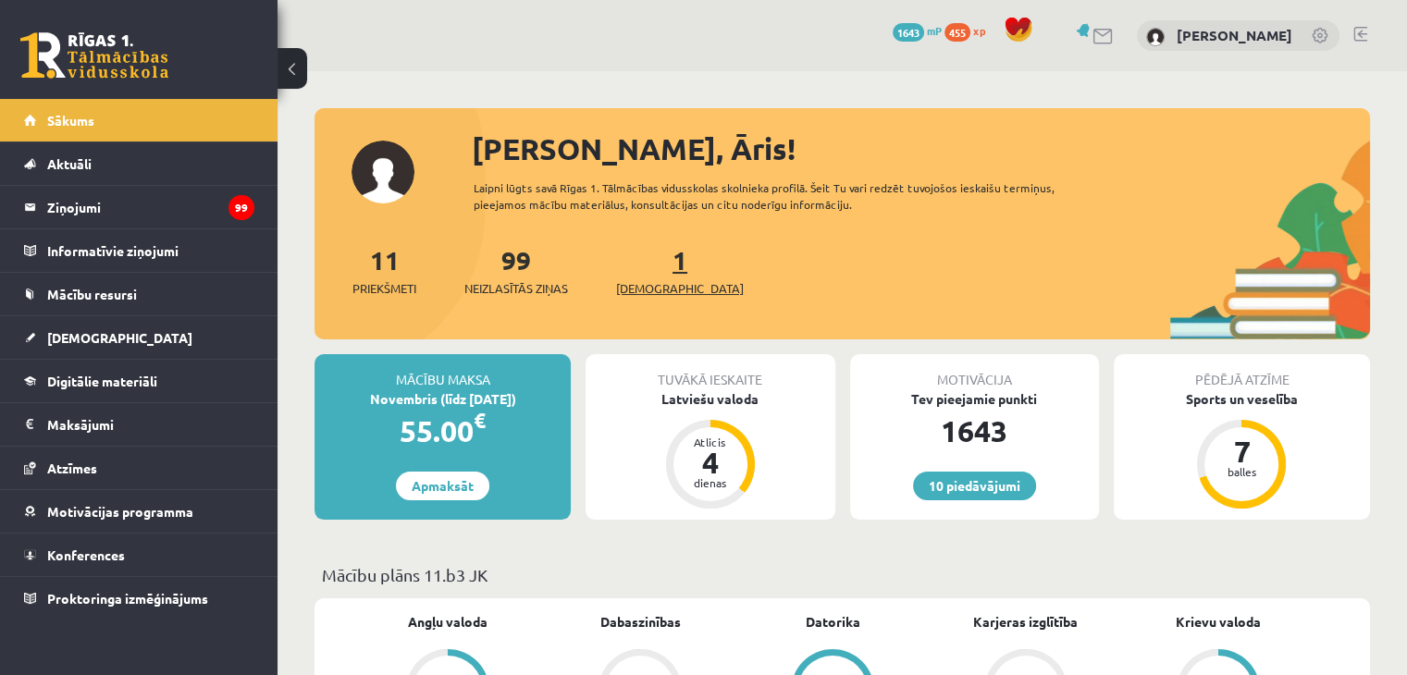
click at [655, 270] on link "1 Ieskaites" at bounding box center [680, 270] width 128 height 55
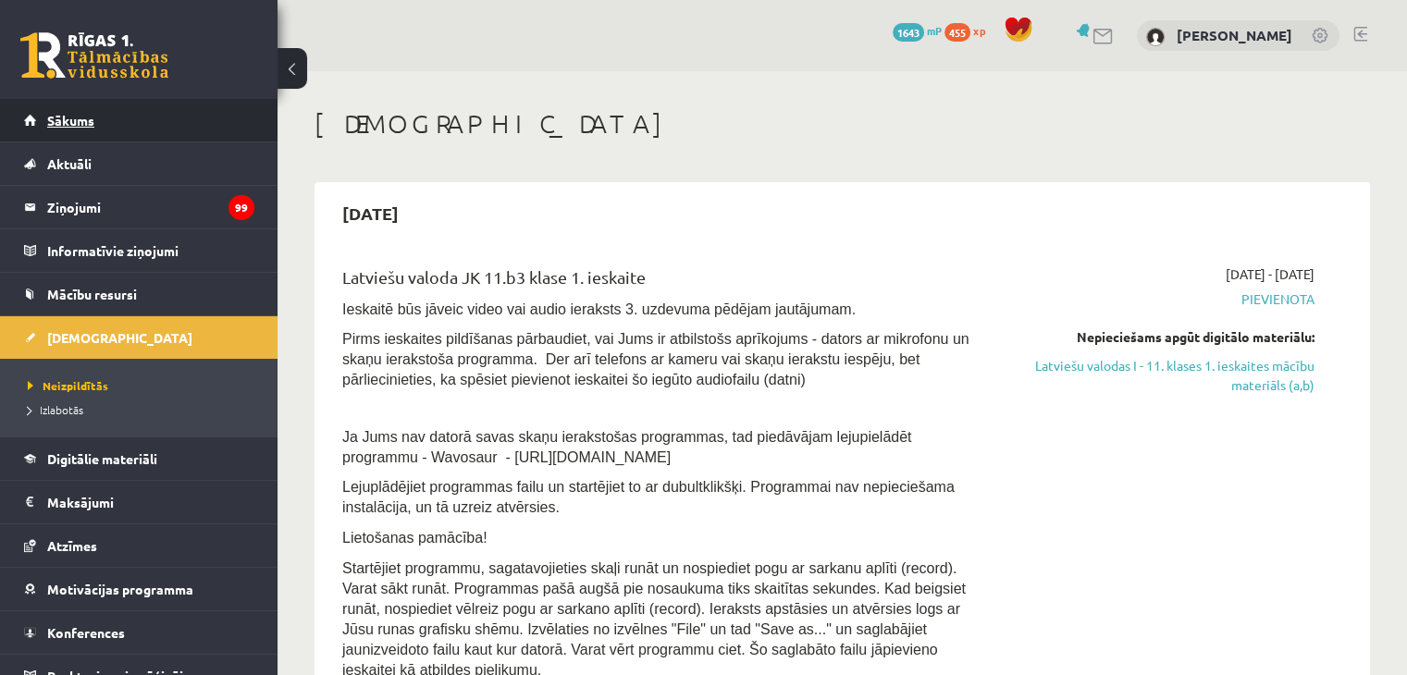
click at [91, 117] on span "Sākums" at bounding box center [70, 120] width 47 height 17
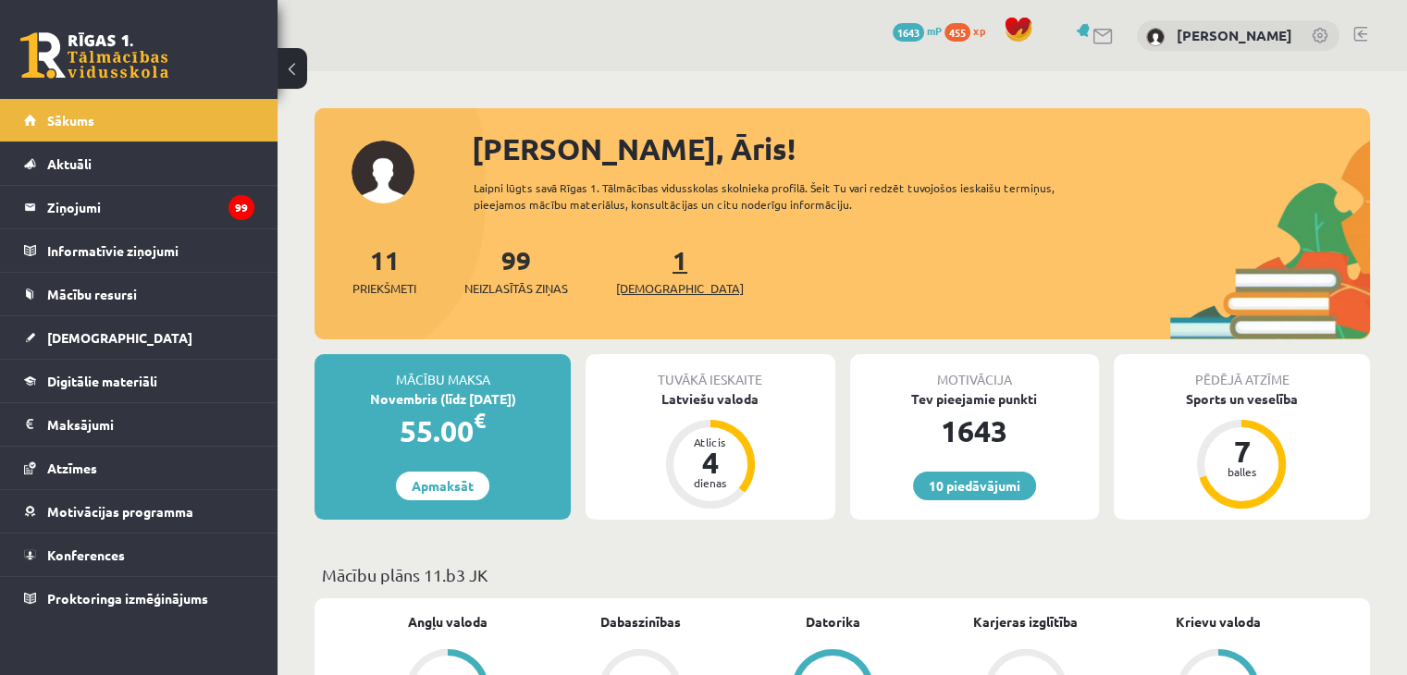
click at [659, 280] on span "[DEMOGRAPHIC_DATA]" at bounding box center [680, 288] width 128 height 19
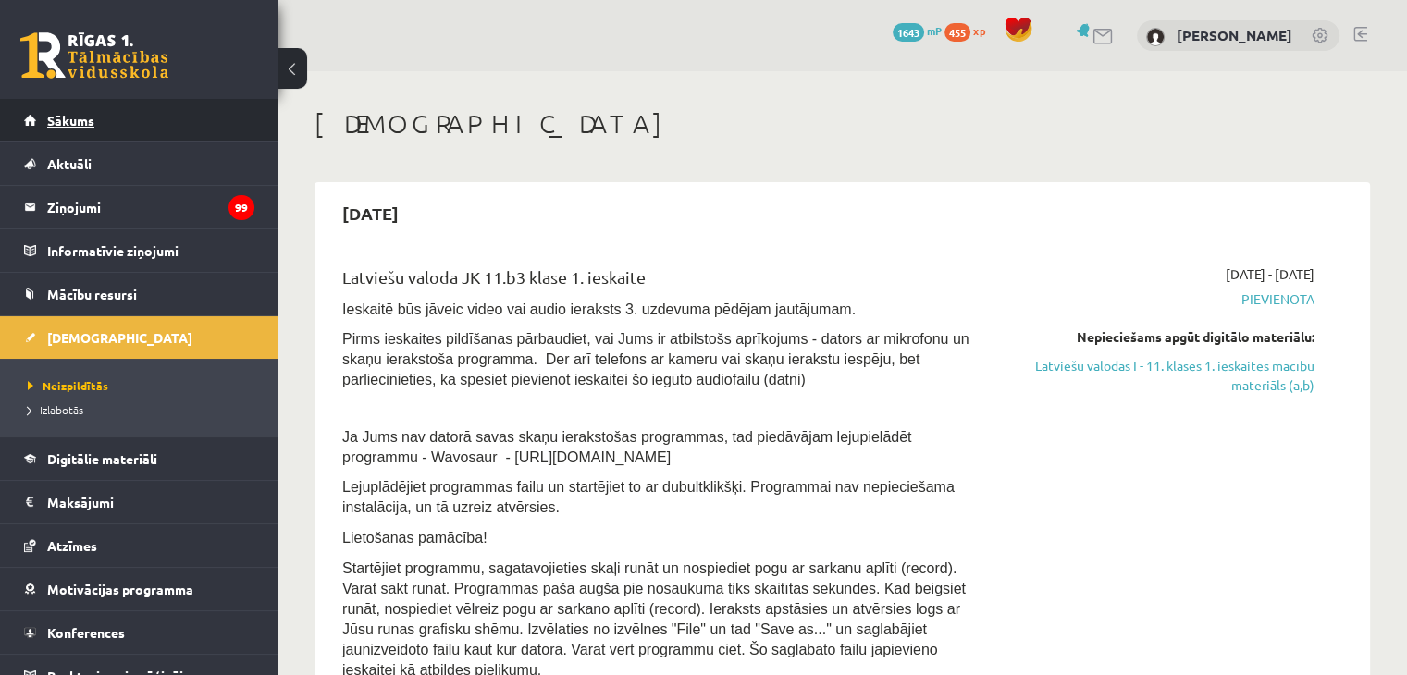
click at [147, 112] on link "Sākums" at bounding box center [139, 120] width 230 height 43
